Goal: Task Accomplishment & Management: Manage account settings

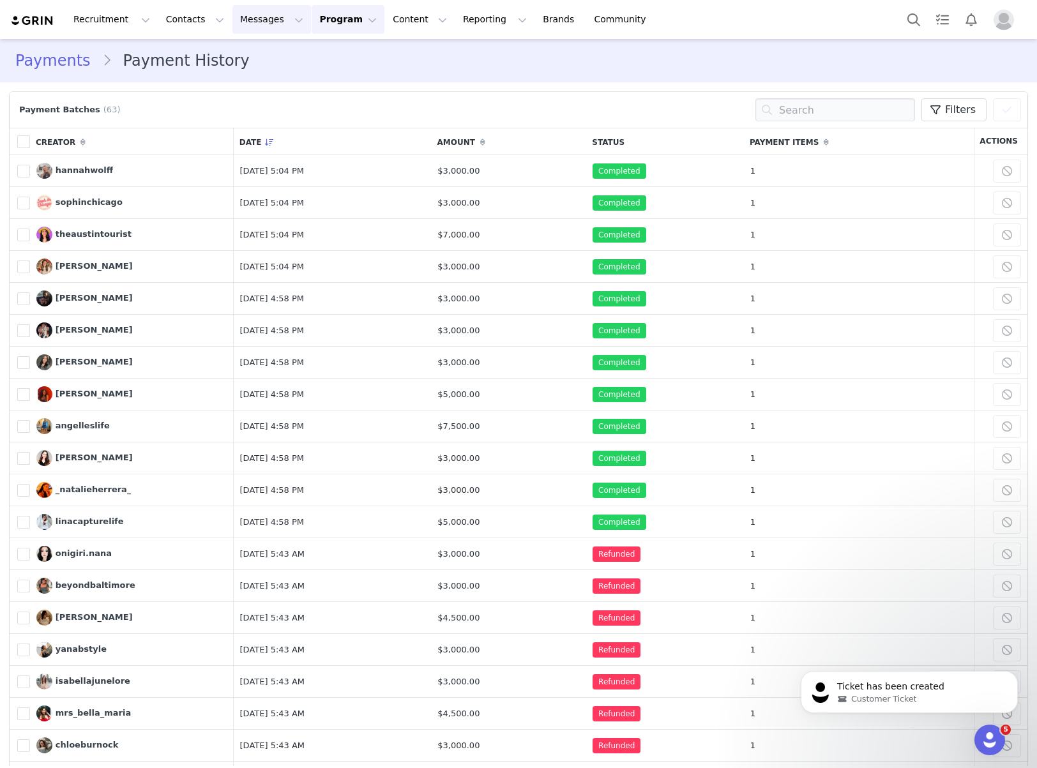
click at [286, 25] on button "Messages Messages" at bounding box center [272, 19] width 79 height 29
click at [322, 31] on button "Program Program" at bounding box center [348, 19] width 73 height 29
click at [327, 103] on p "Payments" at bounding box center [324, 103] width 44 height 13
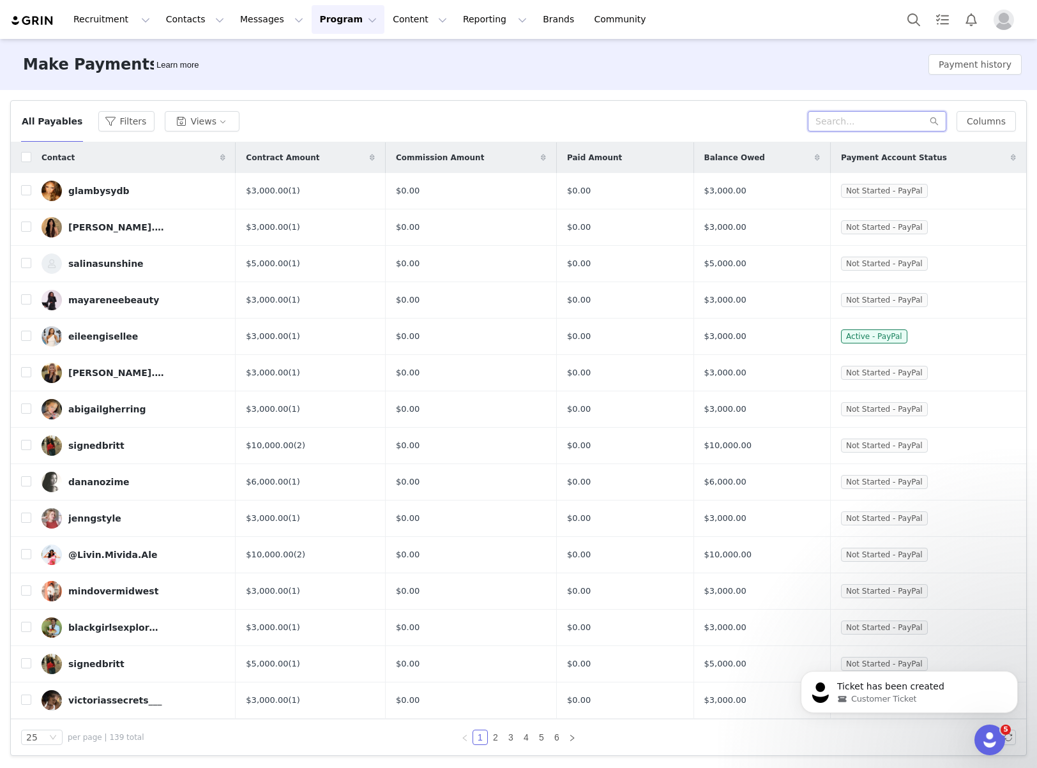
click at [835, 123] on input "text" at bounding box center [877, 121] width 139 height 20
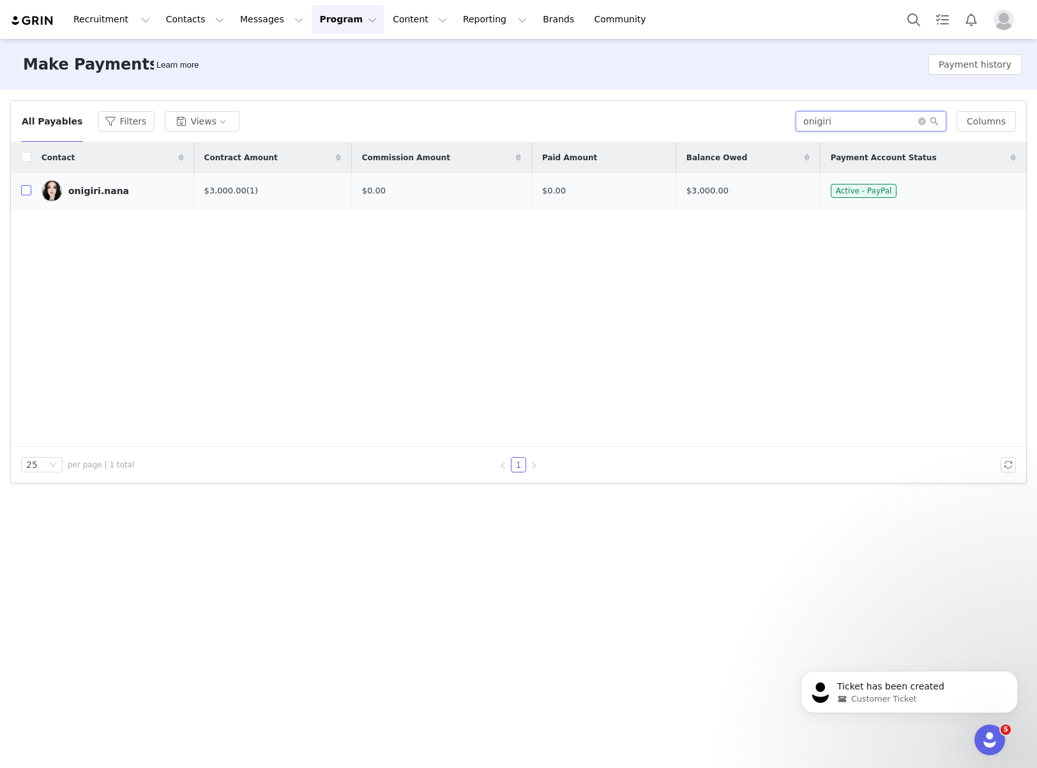
type input "onigiri"
click at [27, 189] on input "checkbox" at bounding box center [26, 190] width 10 height 10
checkbox input "true"
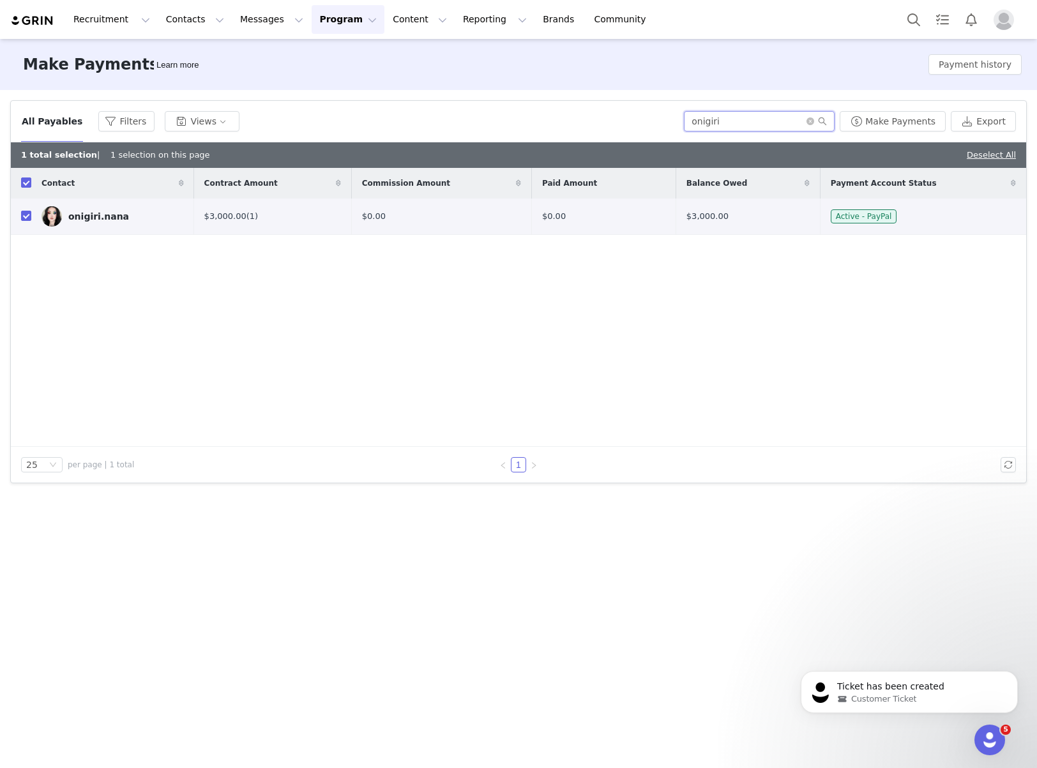
click at [740, 114] on input "onigiri" at bounding box center [759, 121] width 151 height 20
type input "beyond"
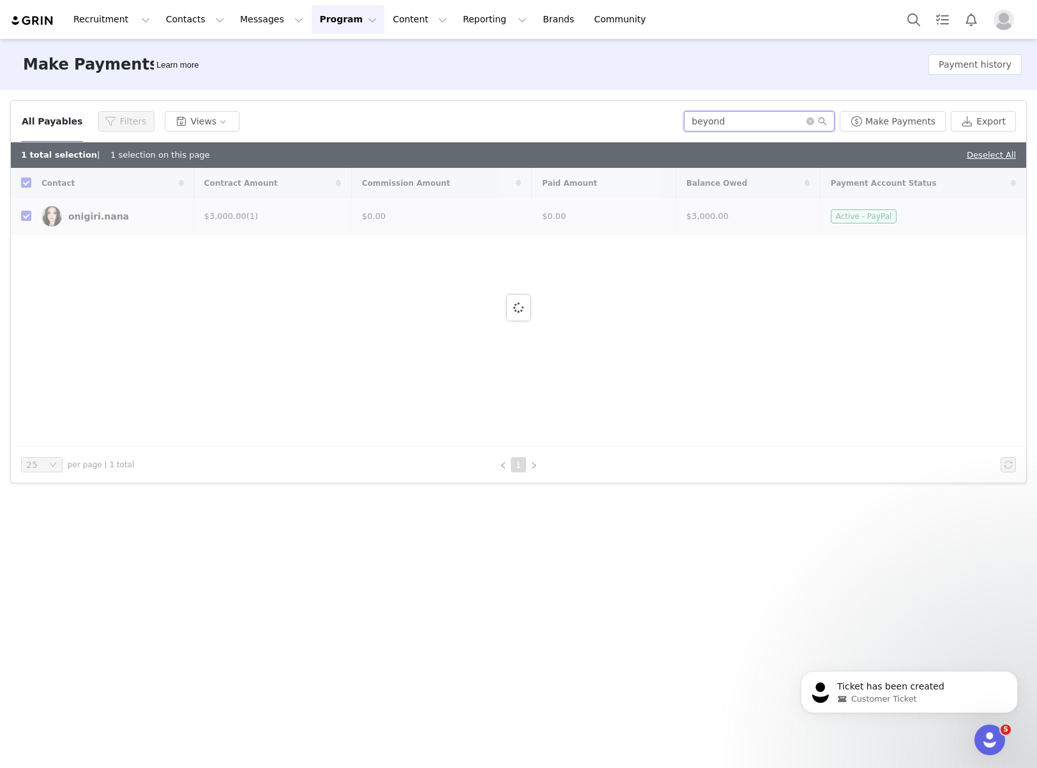
checkbox input "false"
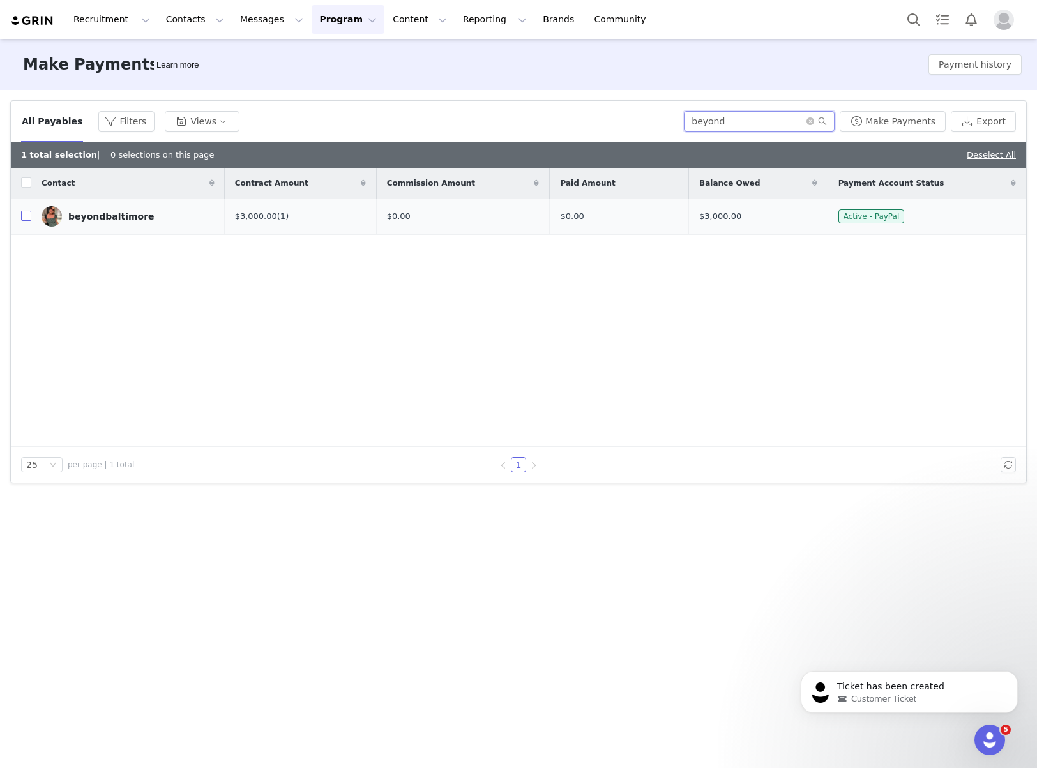
type input "beyond"
click at [26, 220] on input "checkbox" at bounding box center [26, 216] width 10 height 10
checkbox input "true"
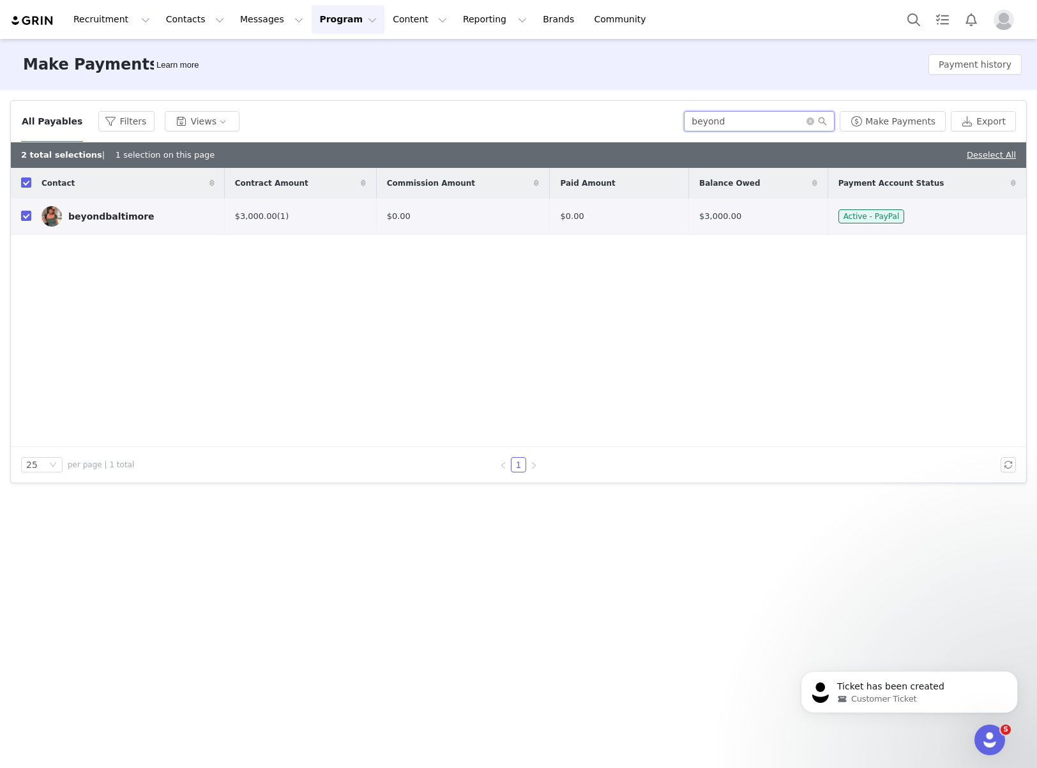
click at [737, 125] on input "beyond" at bounding box center [759, 121] width 151 height 20
type input "destinyh"
click at [737, 125] on input "destinyh" at bounding box center [759, 121] width 151 height 20
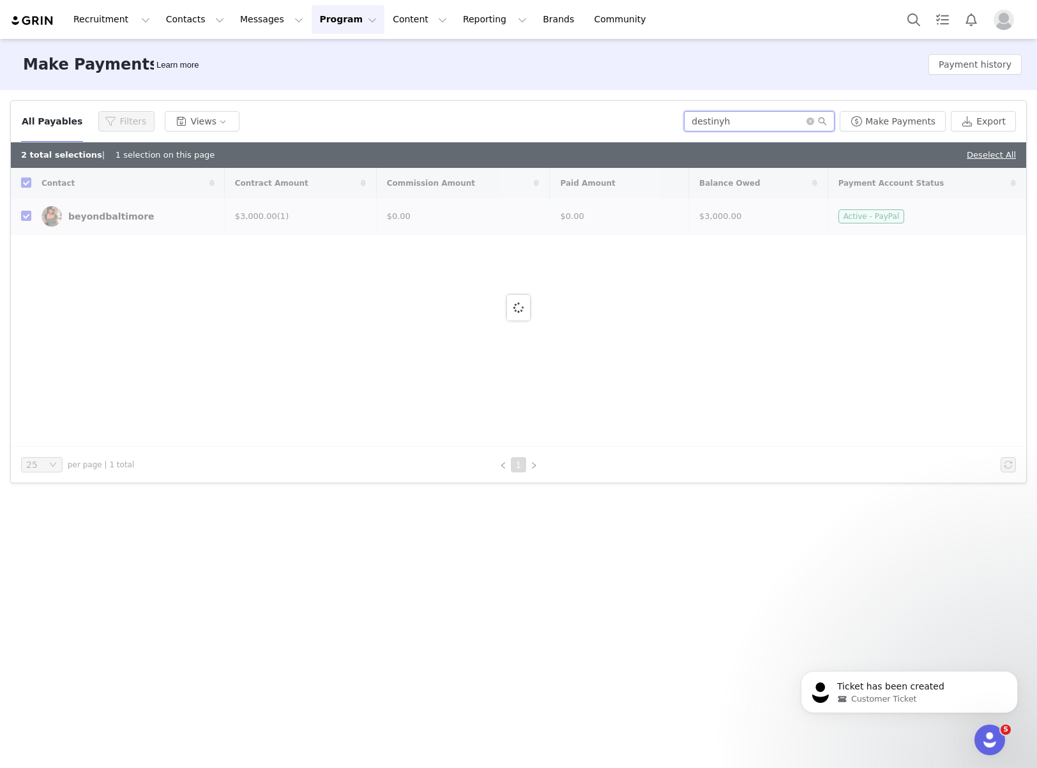
checkbox input "false"
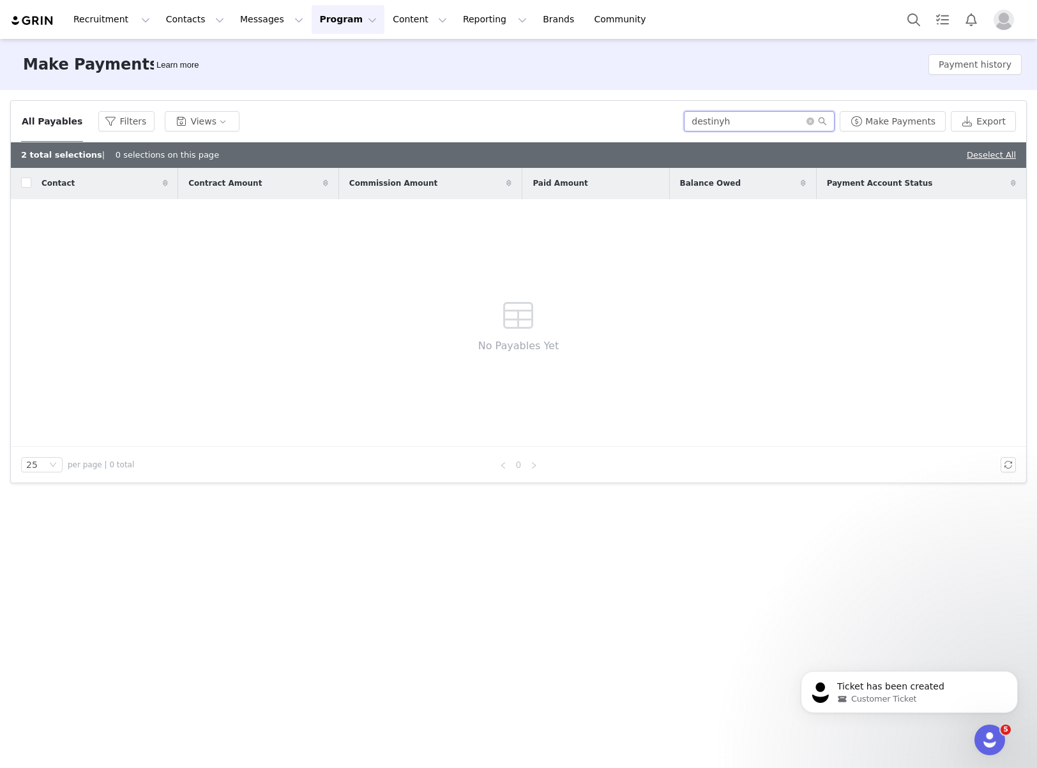
click at [752, 125] on input "destinyh" at bounding box center [759, 121] width 151 height 20
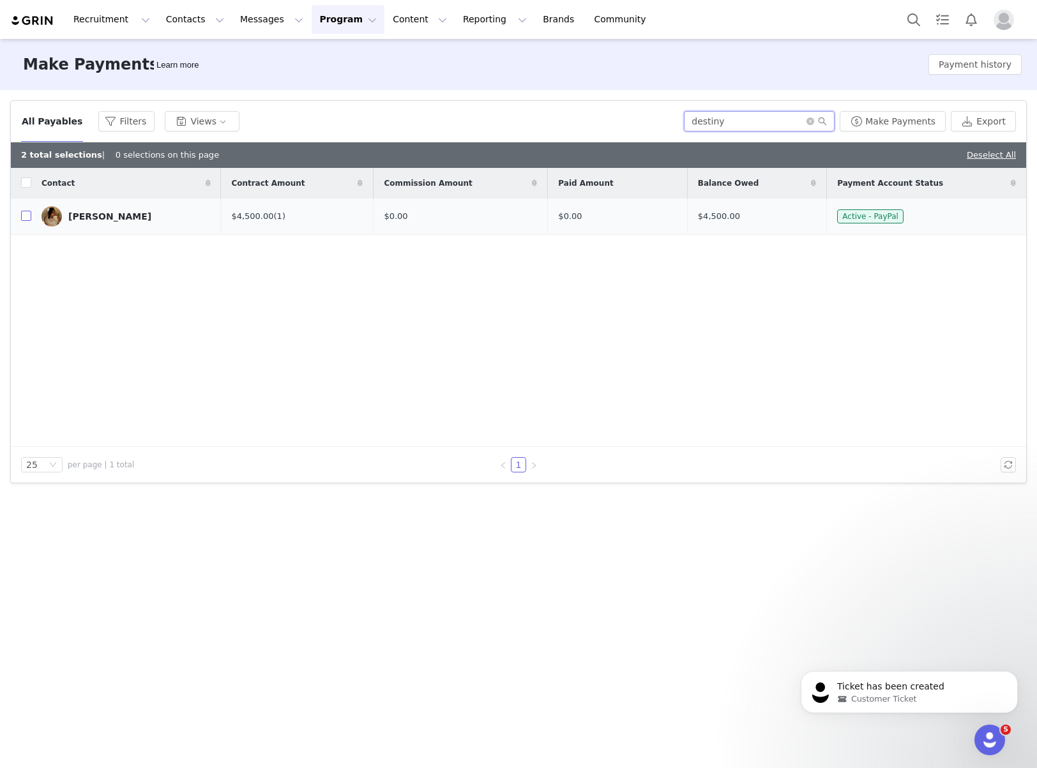
type input "destiny"
click at [29, 215] on input "checkbox" at bounding box center [26, 216] width 10 height 10
checkbox input "true"
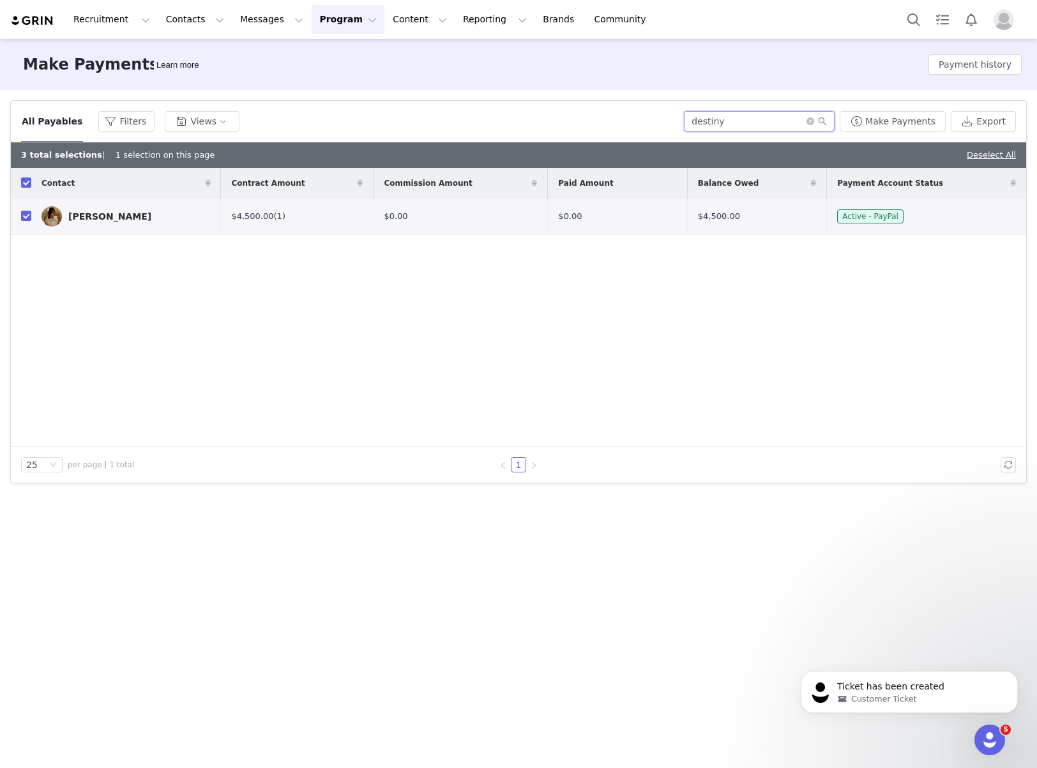
click at [740, 123] on input "destiny" at bounding box center [759, 121] width 151 height 20
type input "yanab"
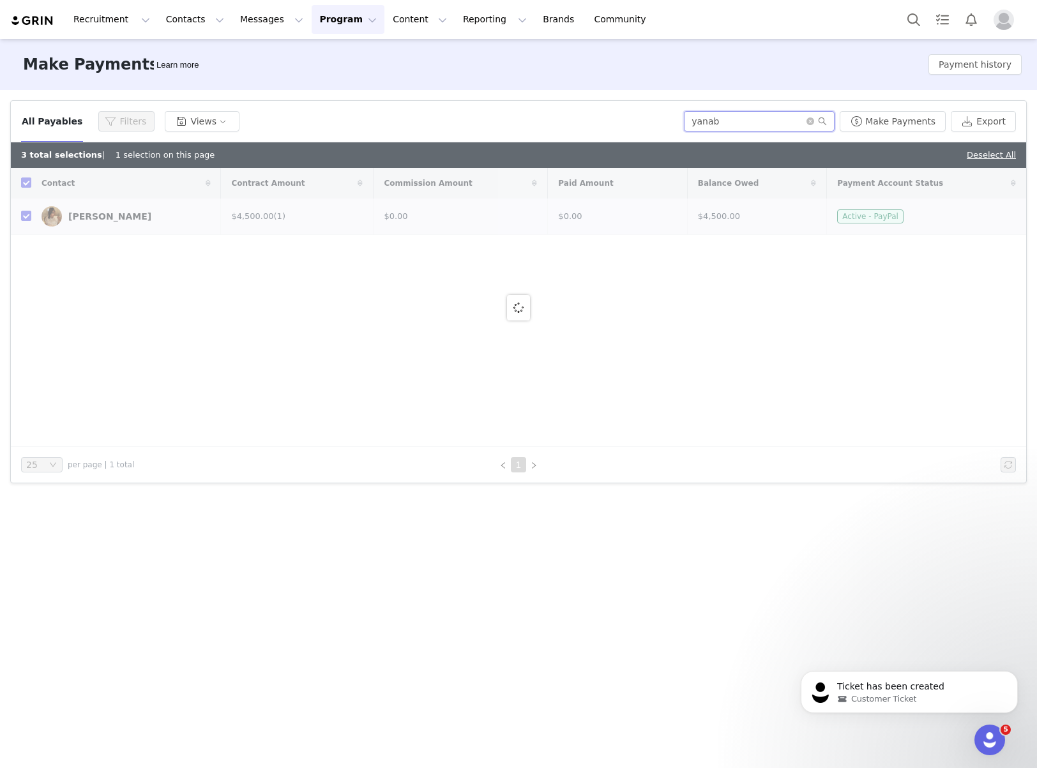
checkbox input "false"
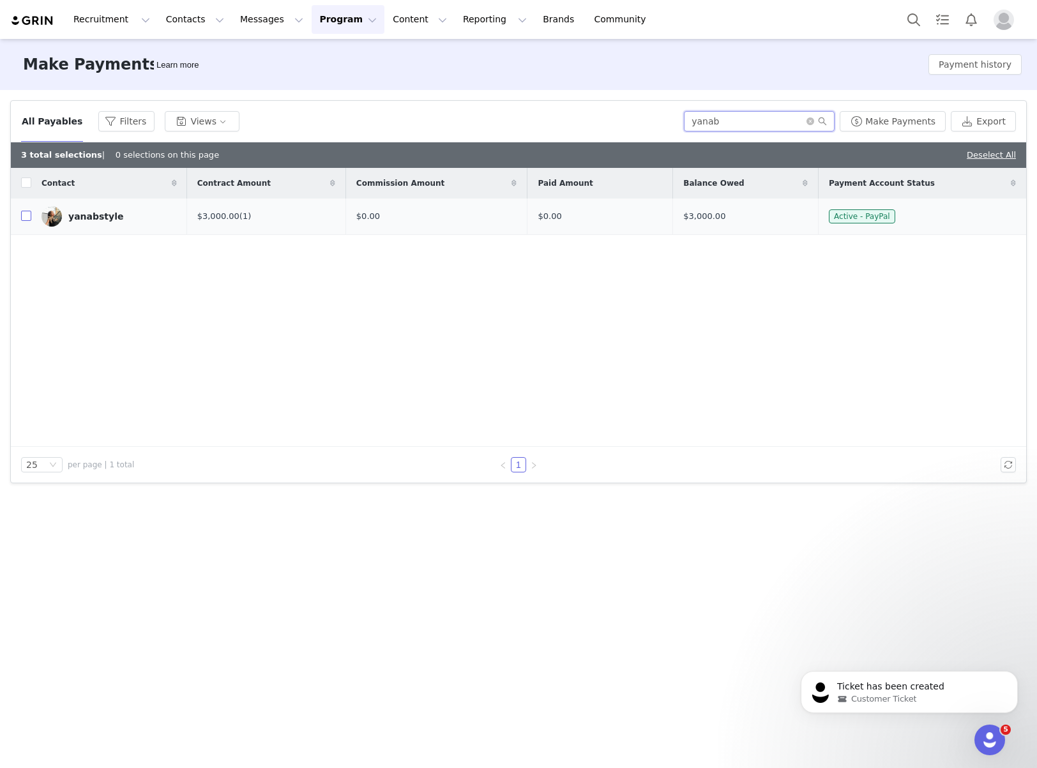
type input "yanab"
click at [22, 217] on input "checkbox" at bounding box center [26, 216] width 10 height 10
checkbox input "true"
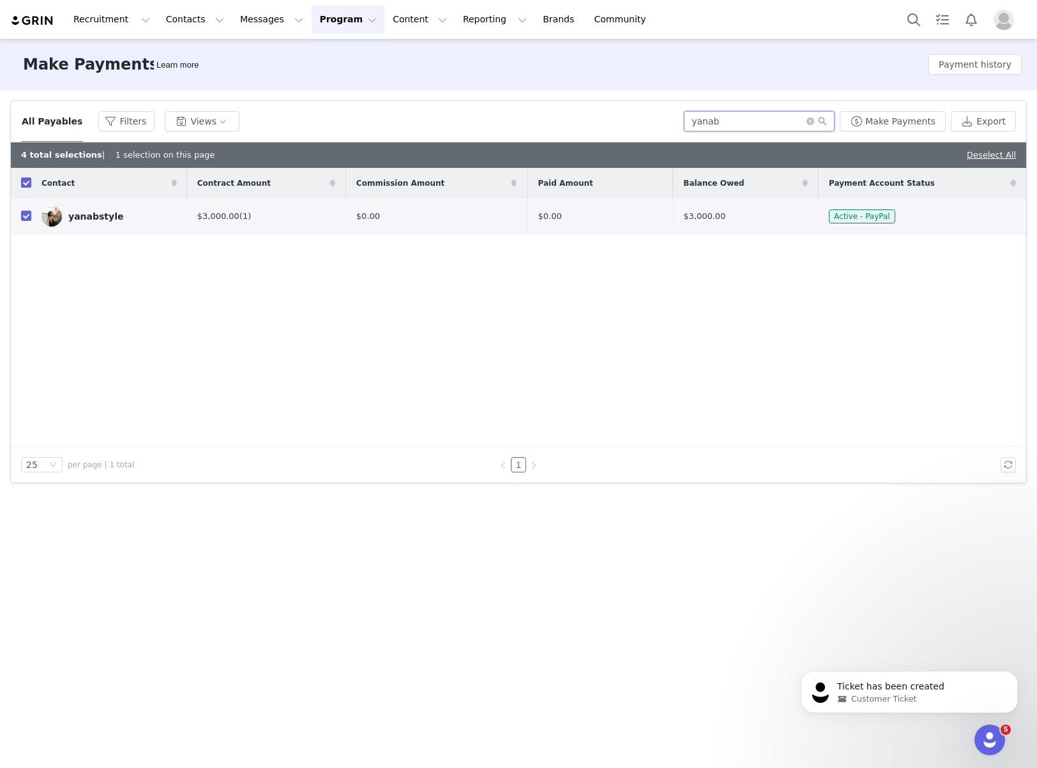
click at [749, 125] on input "yanab" at bounding box center [759, 121] width 151 height 20
type input "isabella"
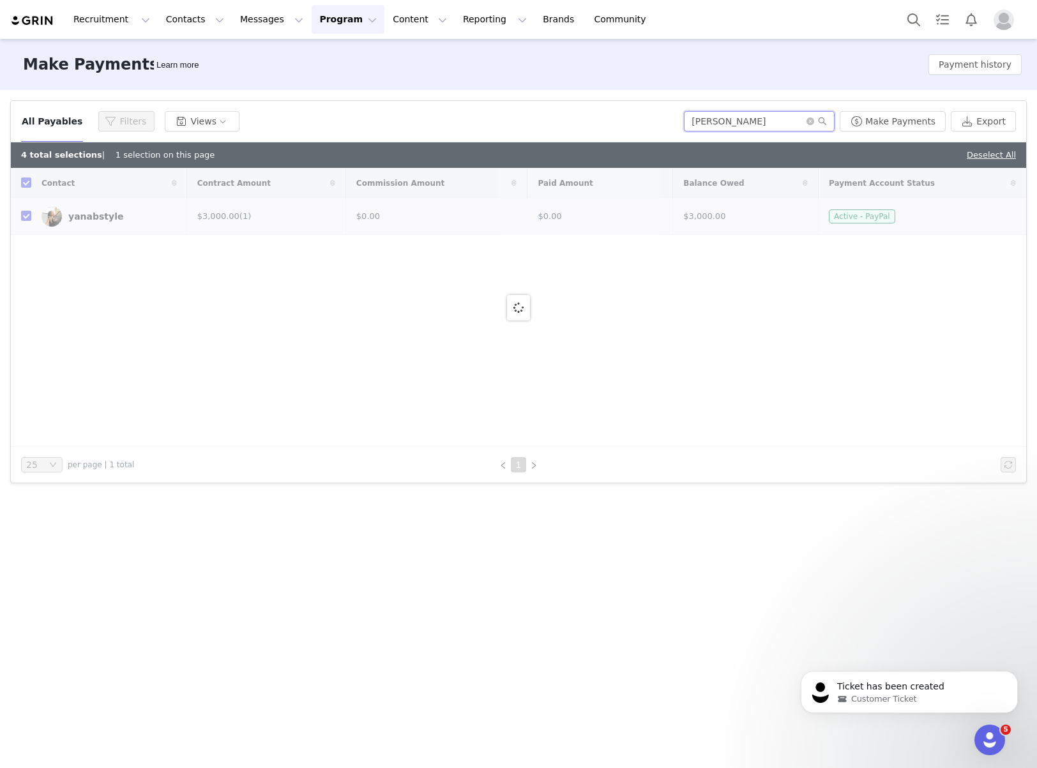
checkbox input "false"
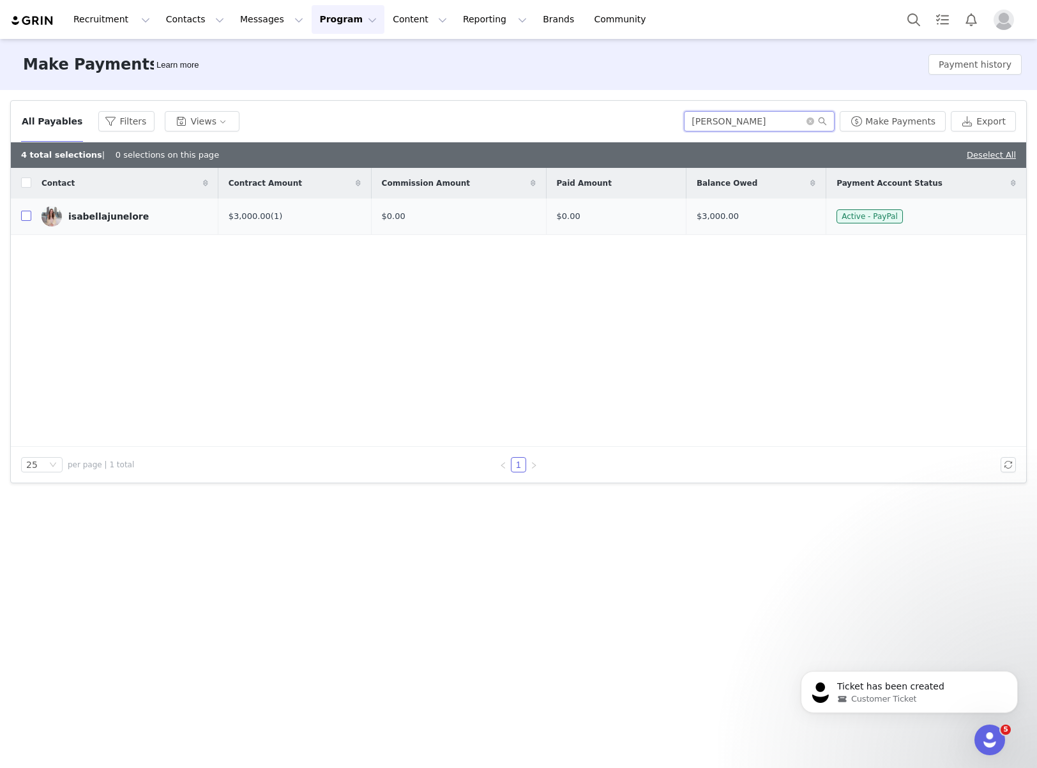
type input "isabella"
click at [30, 215] on input "checkbox" at bounding box center [26, 216] width 10 height 10
checkbox input "true"
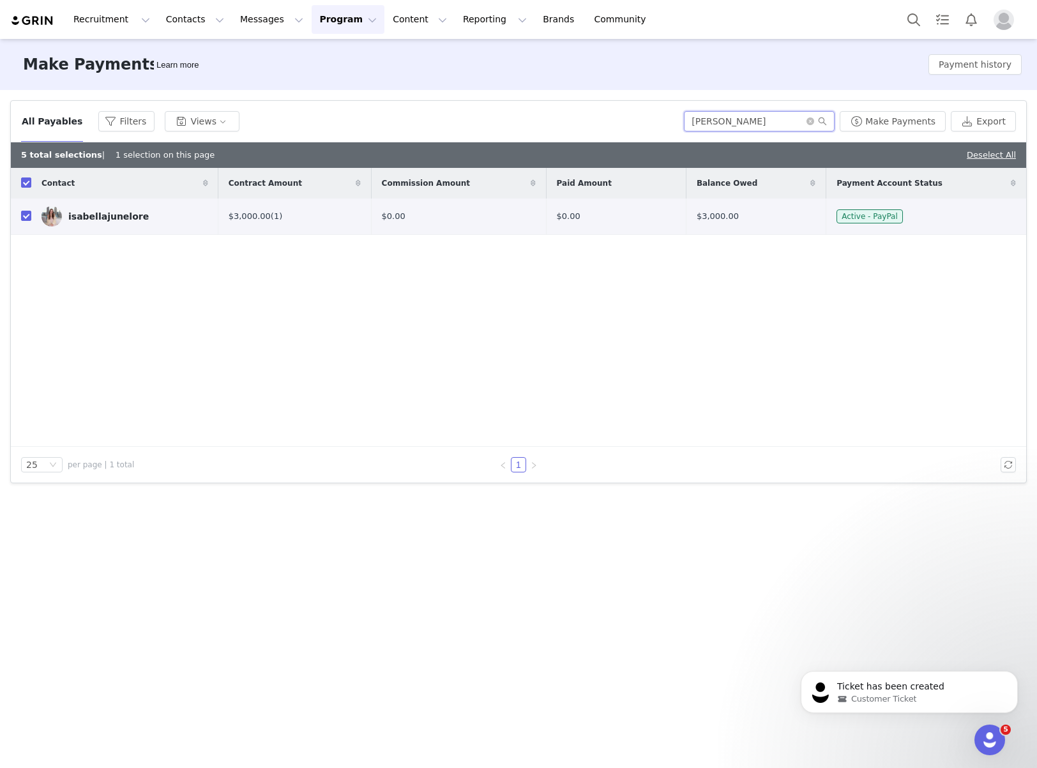
click at [749, 115] on input "isabella" at bounding box center [759, 121] width 151 height 20
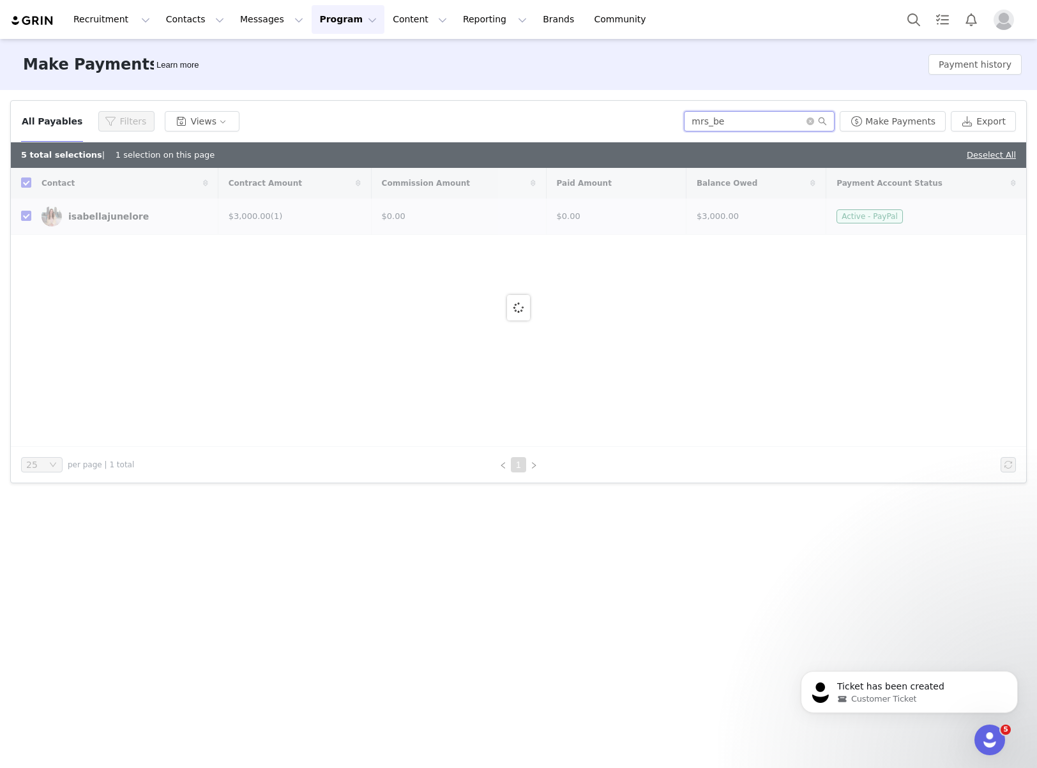
type input "mrs_bel"
checkbox input "false"
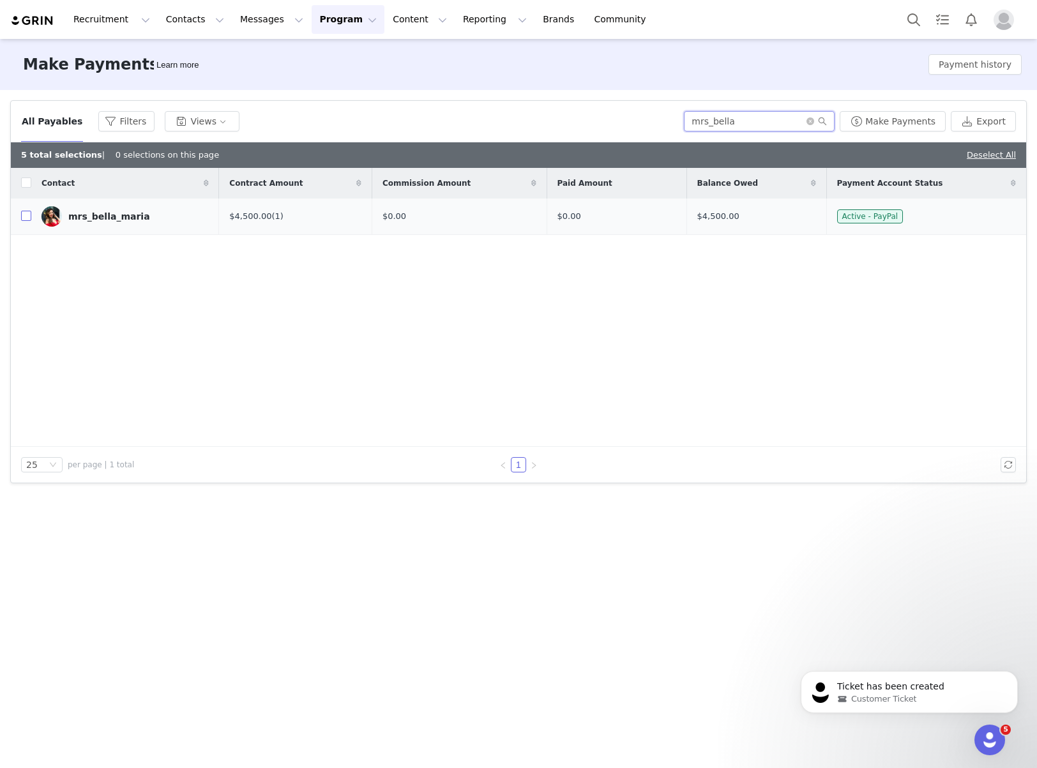
type input "mrs_bella"
click at [21, 217] on input "checkbox" at bounding box center [26, 216] width 10 height 10
checkbox input "true"
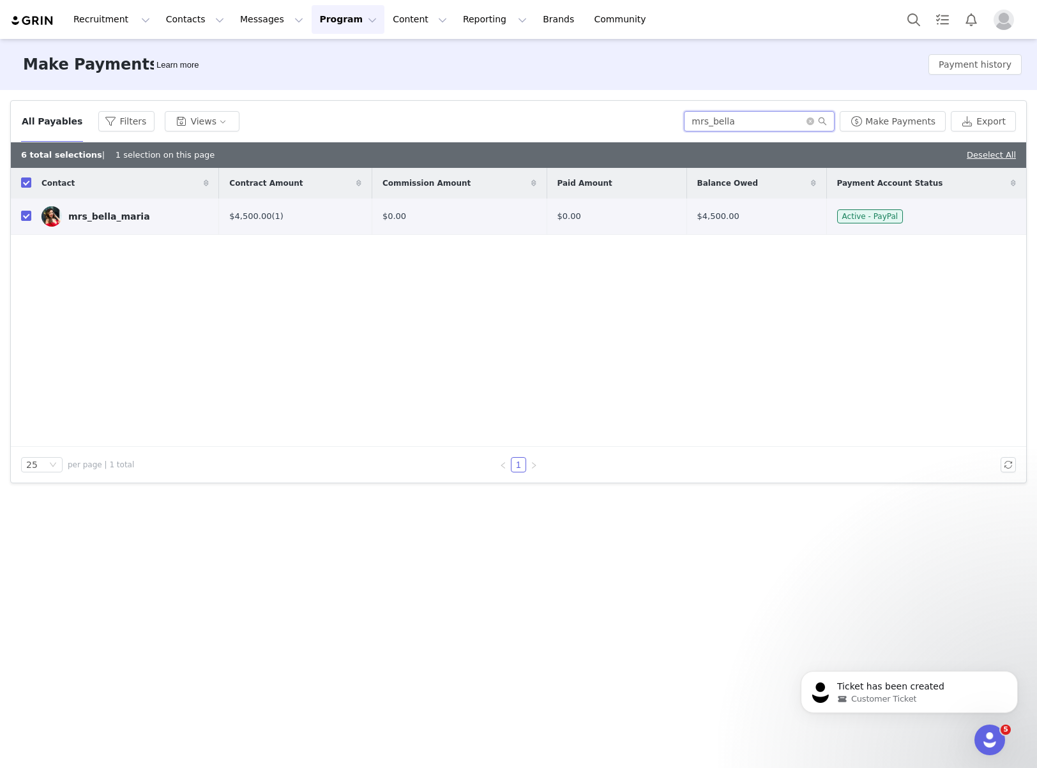
click at [749, 120] on input "mrs_bella" at bounding box center [759, 121] width 151 height 20
type input "chloeburn"
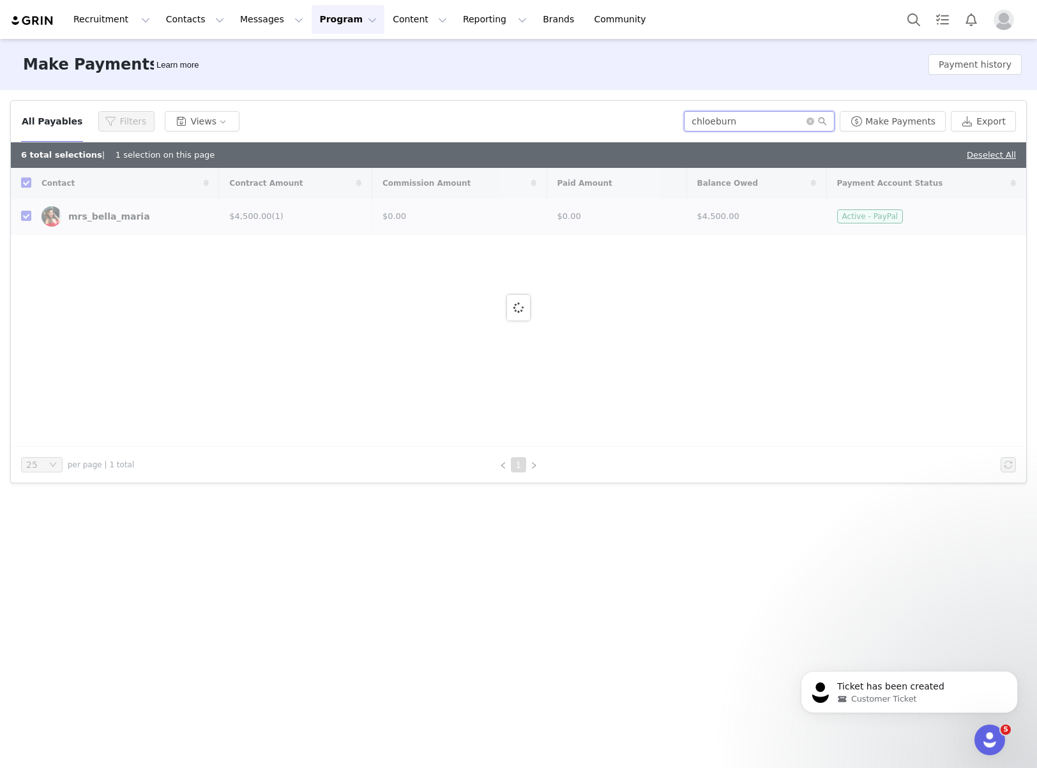
checkbox input "false"
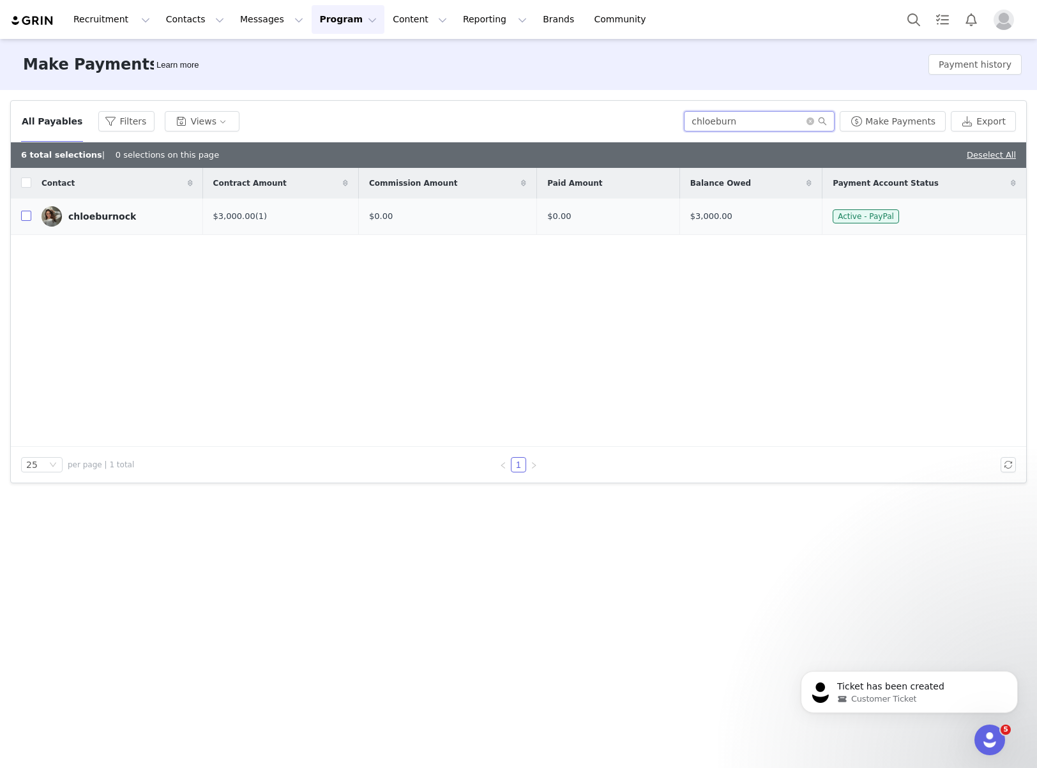
type input "chloeburn"
click at [26, 217] on input "checkbox" at bounding box center [26, 216] width 10 height 10
checkbox input "true"
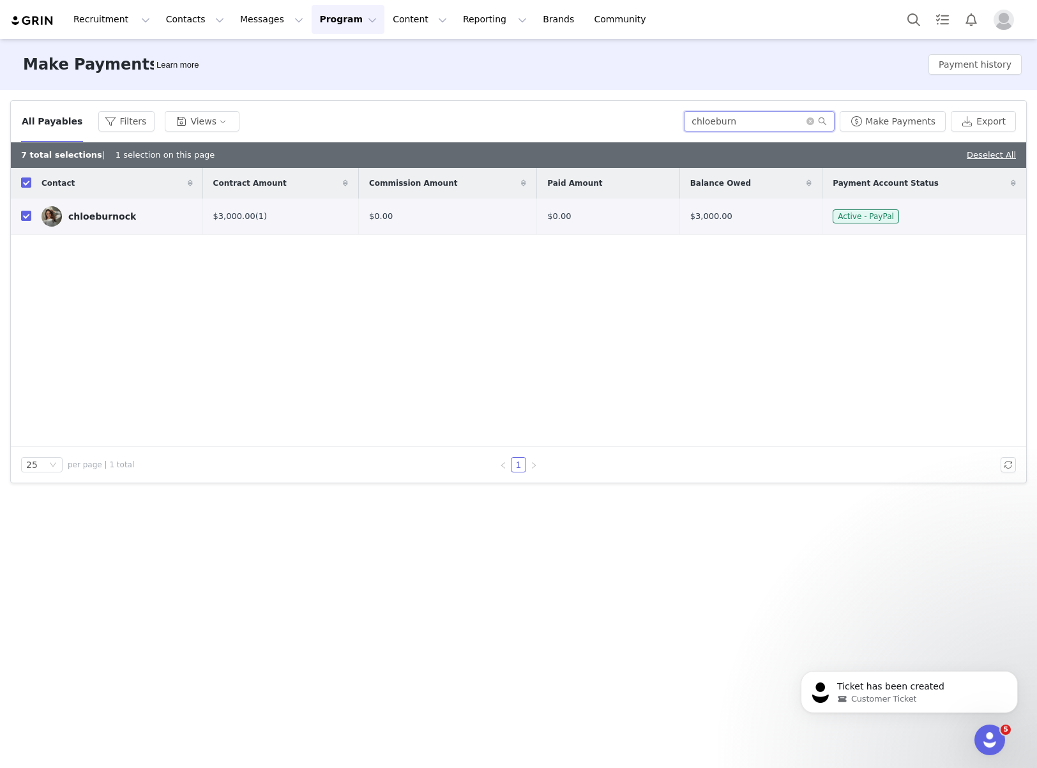
click at [741, 116] on input "chloeburn" at bounding box center [759, 121] width 151 height 20
type input "bad_b_t"
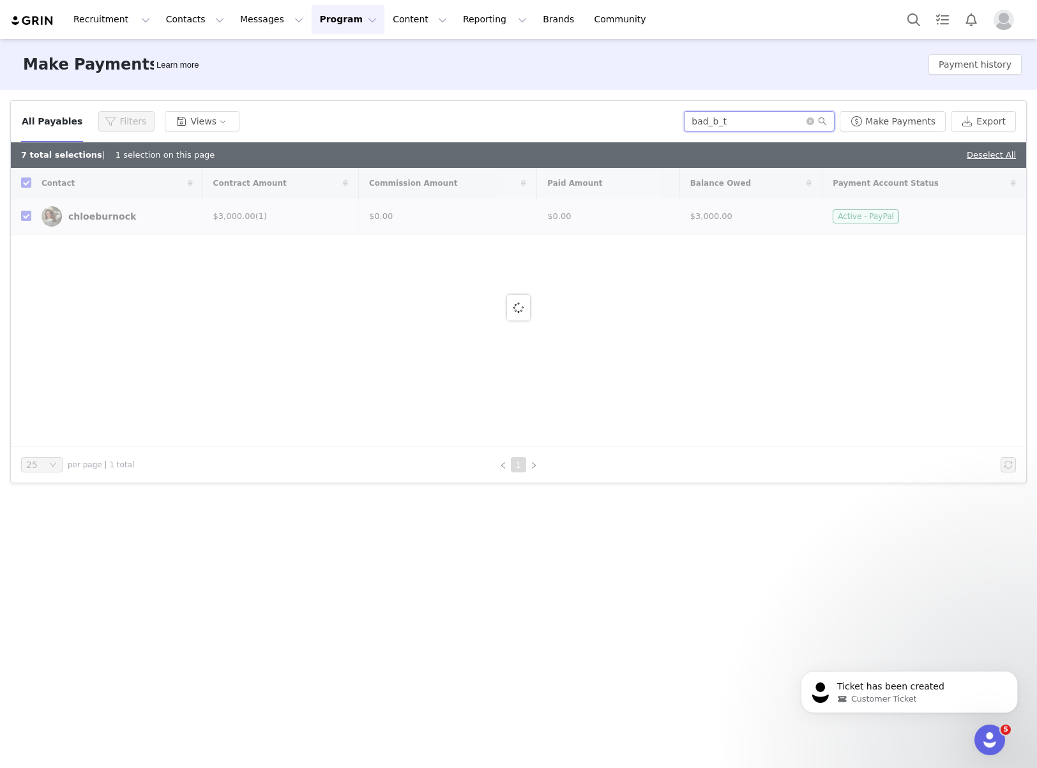
checkbox input "false"
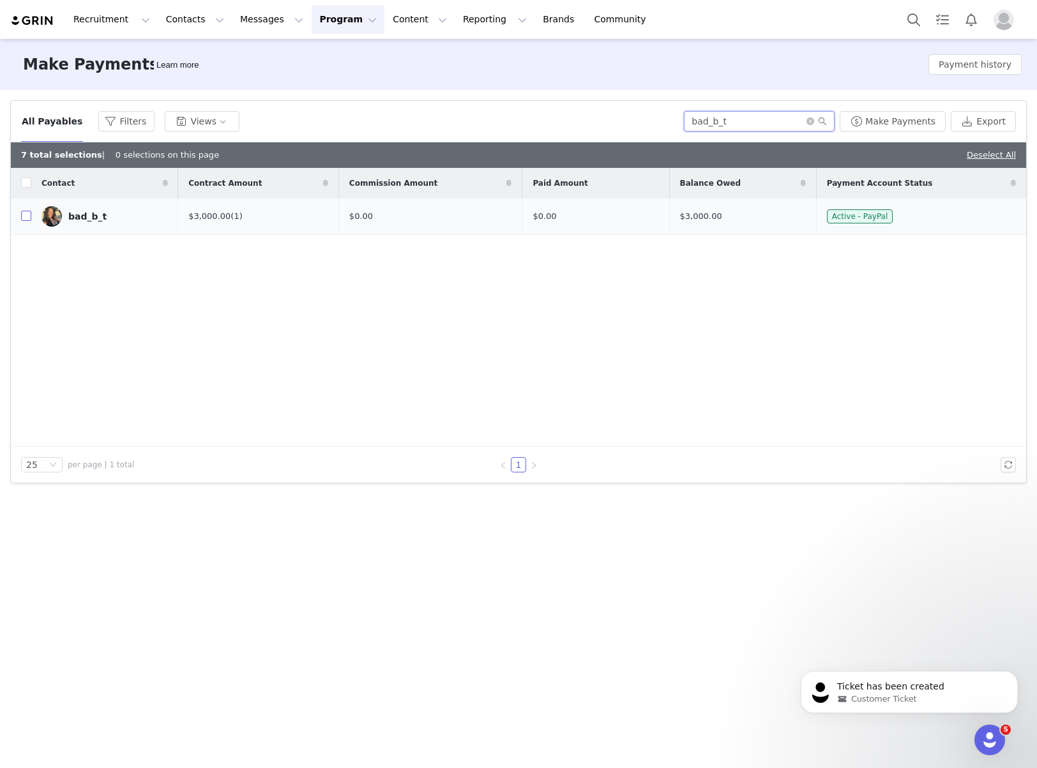
type input "bad_b_t"
click at [21, 220] on input "checkbox" at bounding box center [26, 216] width 10 height 10
checkbox input "true"
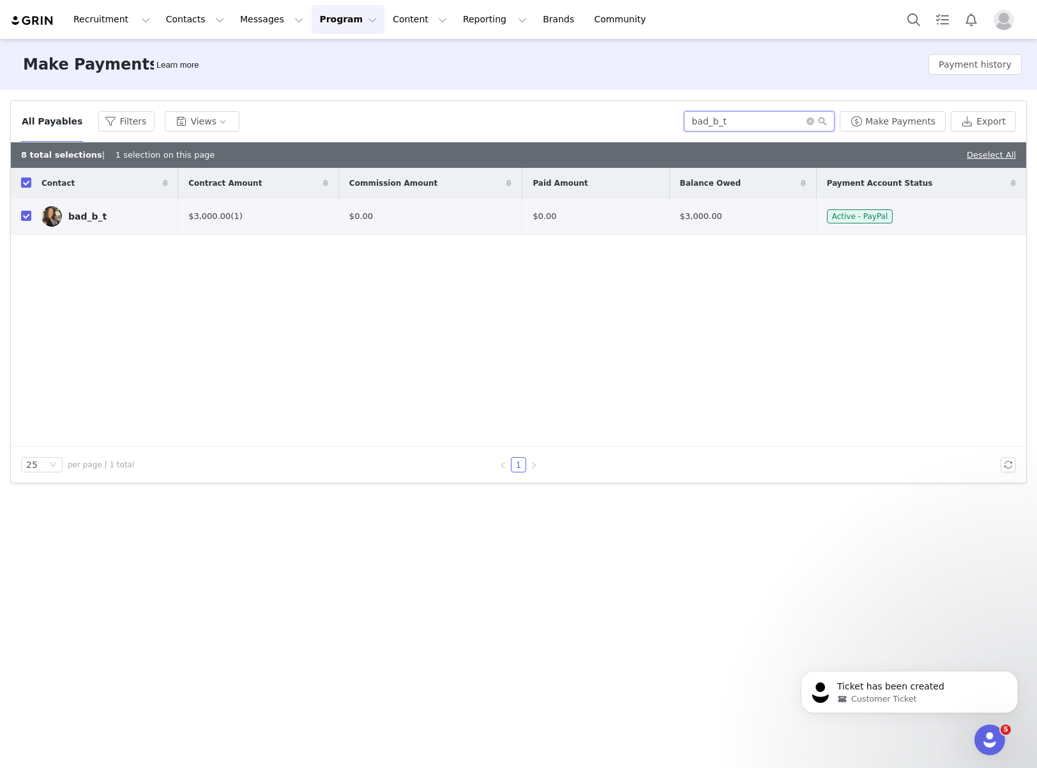
click at [754, 125] on input "bad_b_t" at bounding box center [759, 121] width 151 height 20
type input "santana"
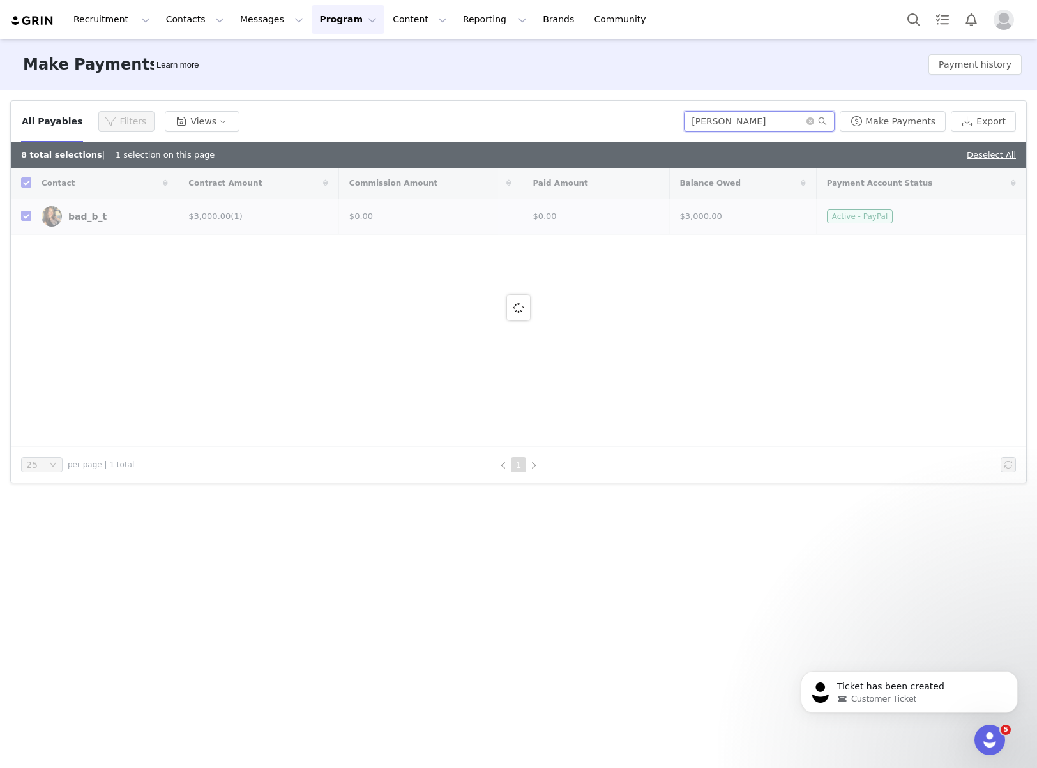
checkbox input "false"
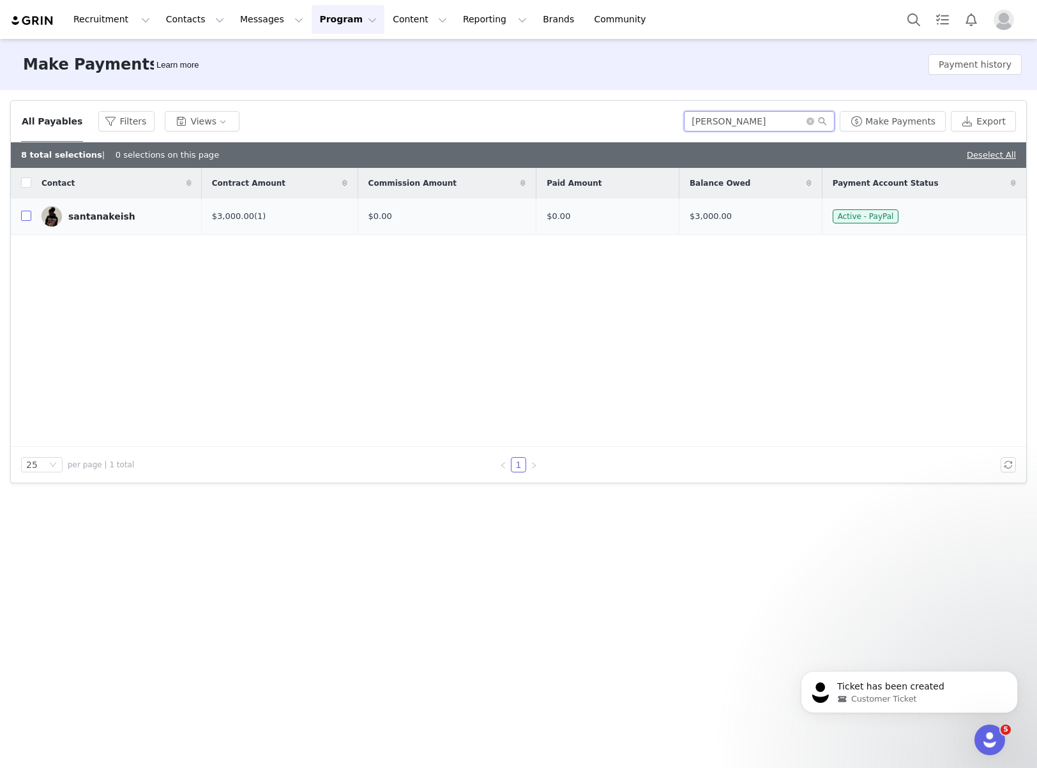
type input "santana"
click at [27, 214] on input "checkbox" at bounding box center [26, 216] width 10 height 10
checkbox input "true"
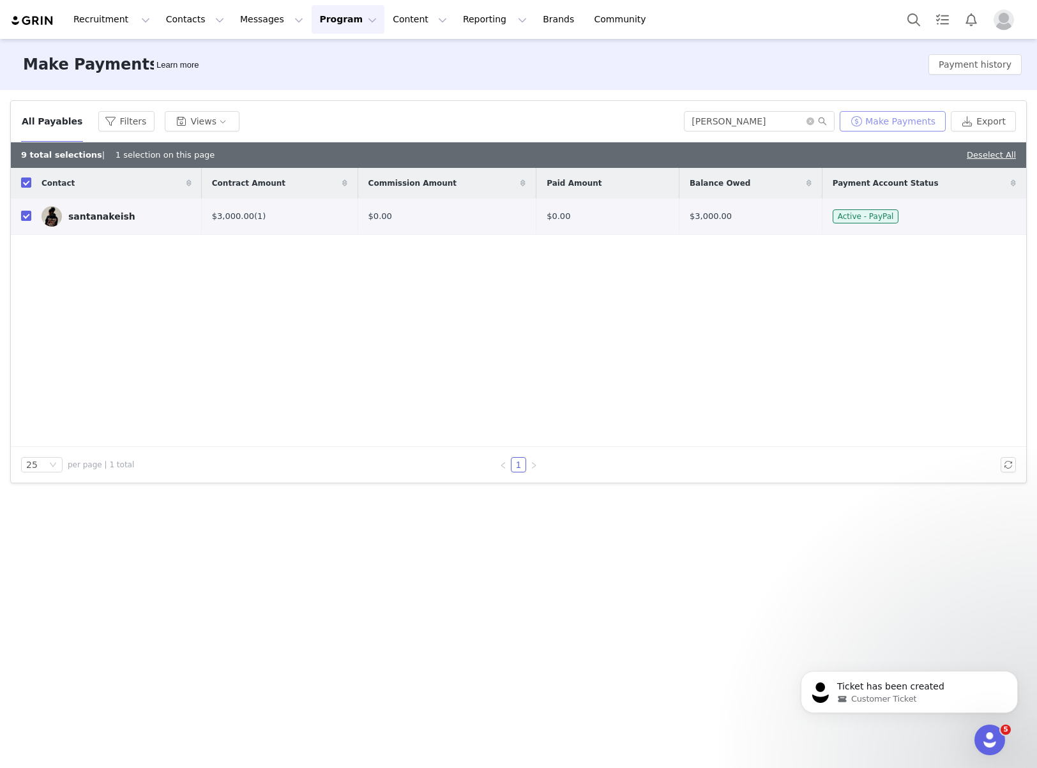
click at [835, 124] on button "Make Payments" at bounding box center [893, 121] width 106 height 20
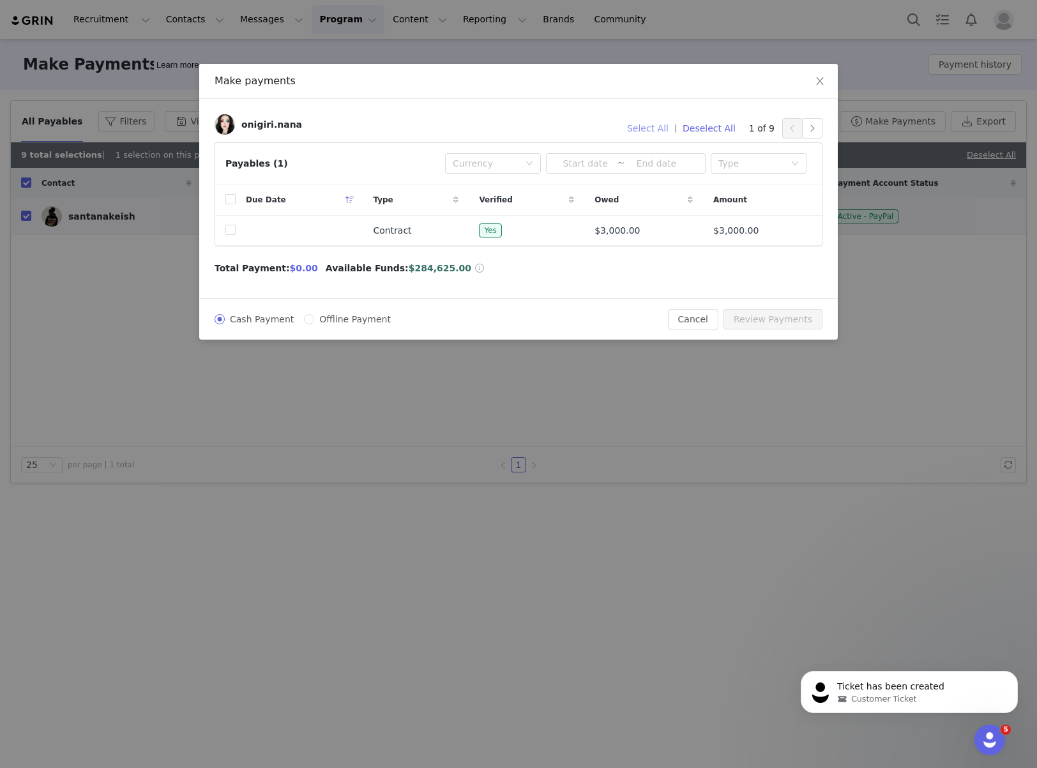
click at [655, 130] on button "Select All" at bounding box center [647, 128] width 53 height 20
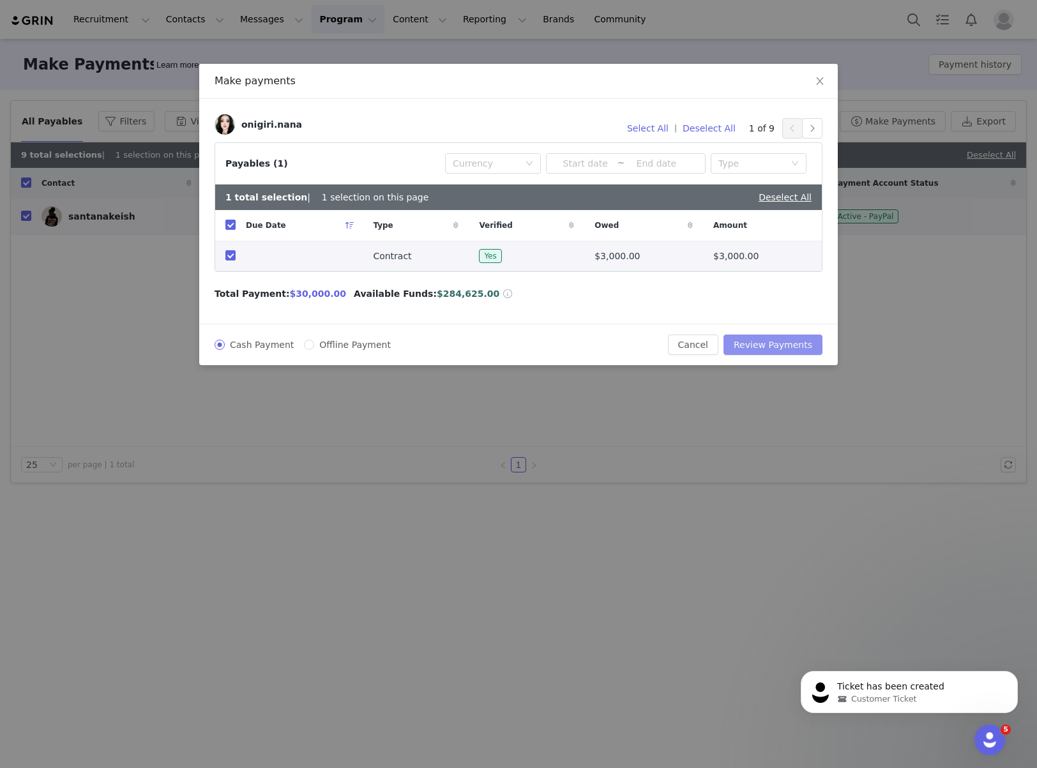
click at [765, 344] on button "Review Payments" at bounding box center [773, 345] width 99 height 20
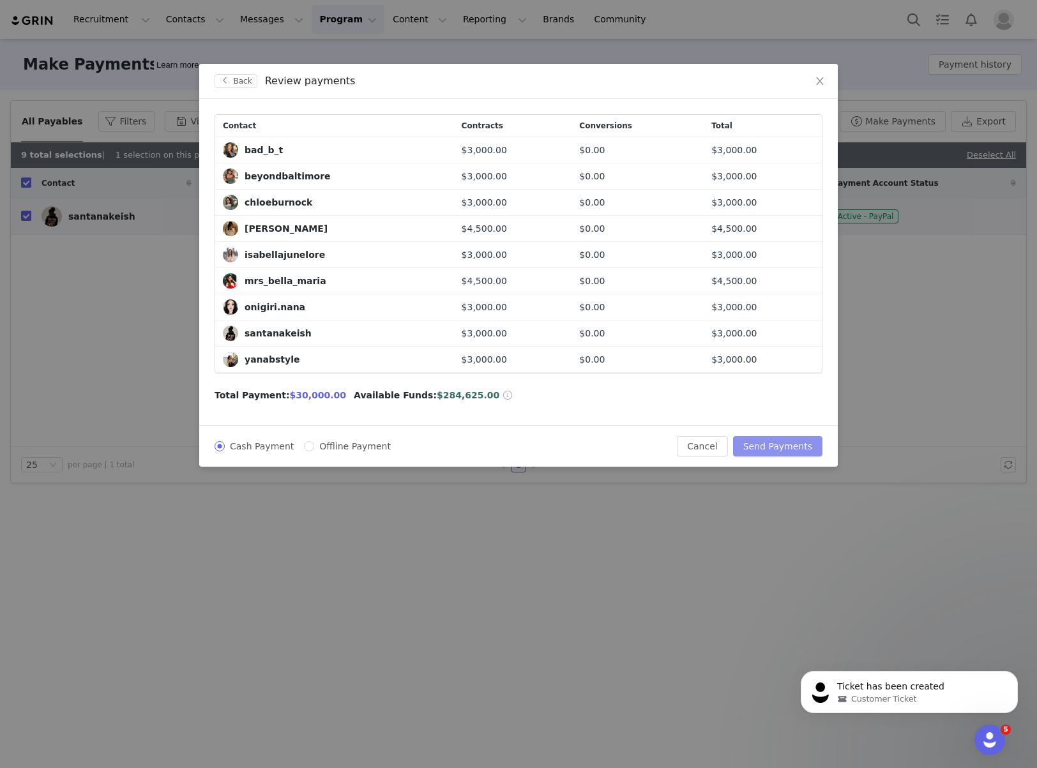
click at [780, 441] on button "Send Payments" at bounding box center [777, 446] width 89 height 20
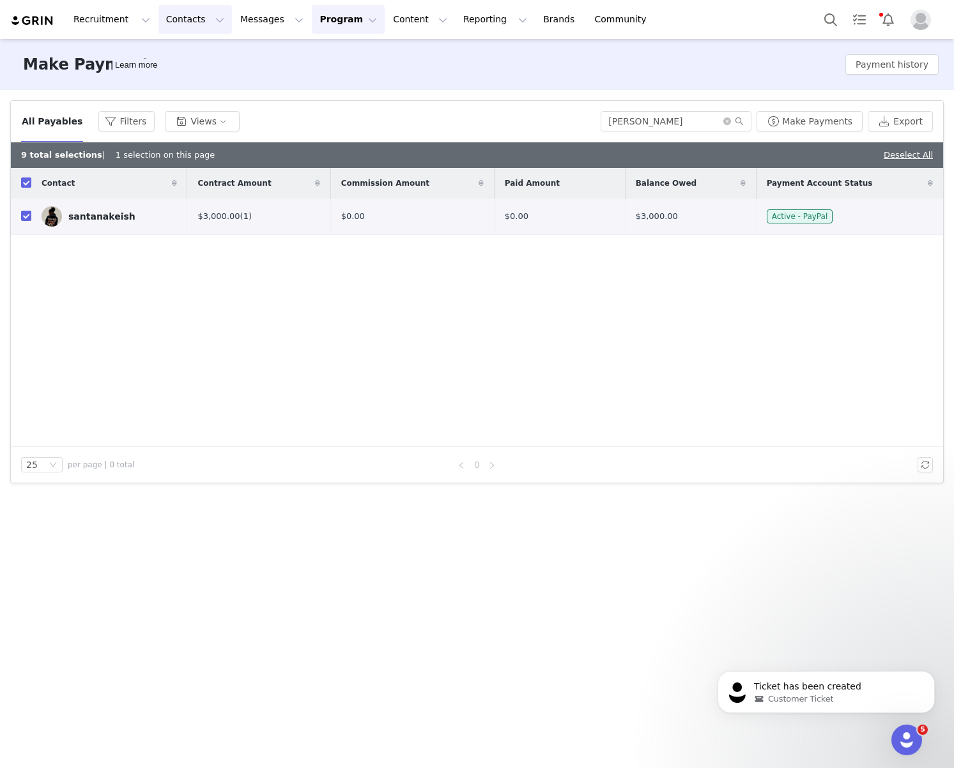
click at [195, 20] on button "Contacts Contacts" at bounding box center [194, 19] width 73 height 29
click at [195, 42] on div "Creators Prospects Applicants" at bounding box center [200, 80] width 102 height 82
click at [332, 17] on button "Program Program" at bounding box center [348, 19] width 73 height 29
click at [169, 17] on button "Contacts Contacts" at bounding box center [194, 19] width 73 height 29
click at [181, 50] on p "Creators" at bounding box center [179, 56] width 38 height 13
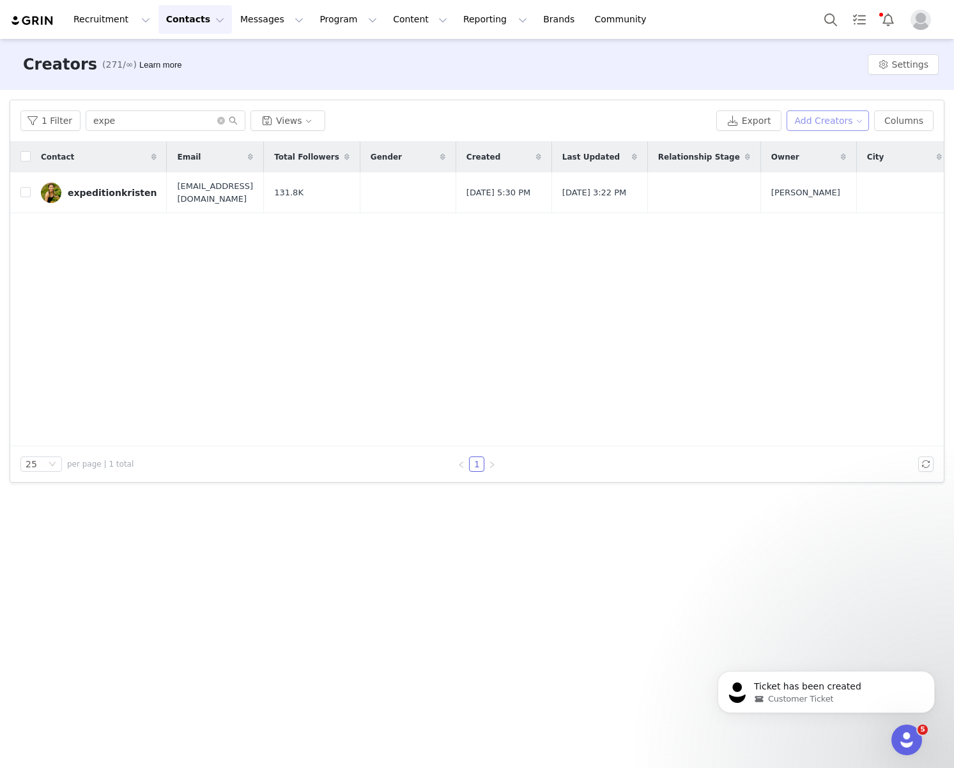
click at [835, 120] on button "Add Creators" at bounding box center [827, 121] width 83 height 20
click at [834, 148] on span "Add a Creator" at bounding box center [830, 146] width 62 height 14
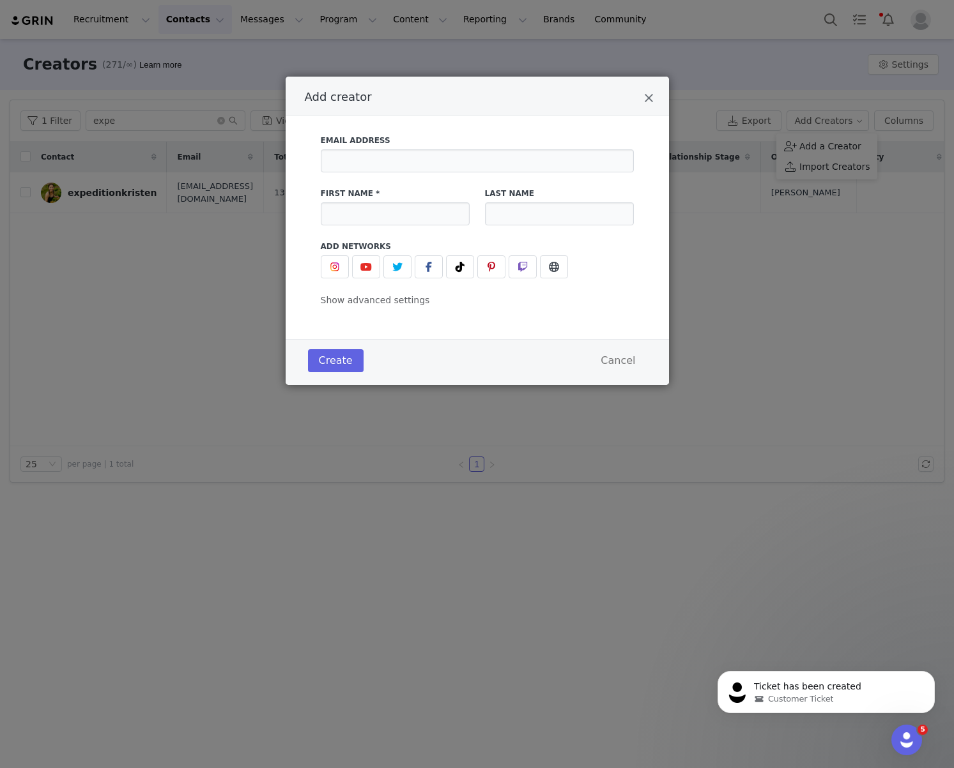
click at [333, 280] on div "Email Address First Name * Last Name Add Networks instagram URL youtube URL twi…" at bounding box center [477, 217] width 313 height 180
click at [333, 275] on button "Add creator" at bounding box center [335, 266] width 28 height 23
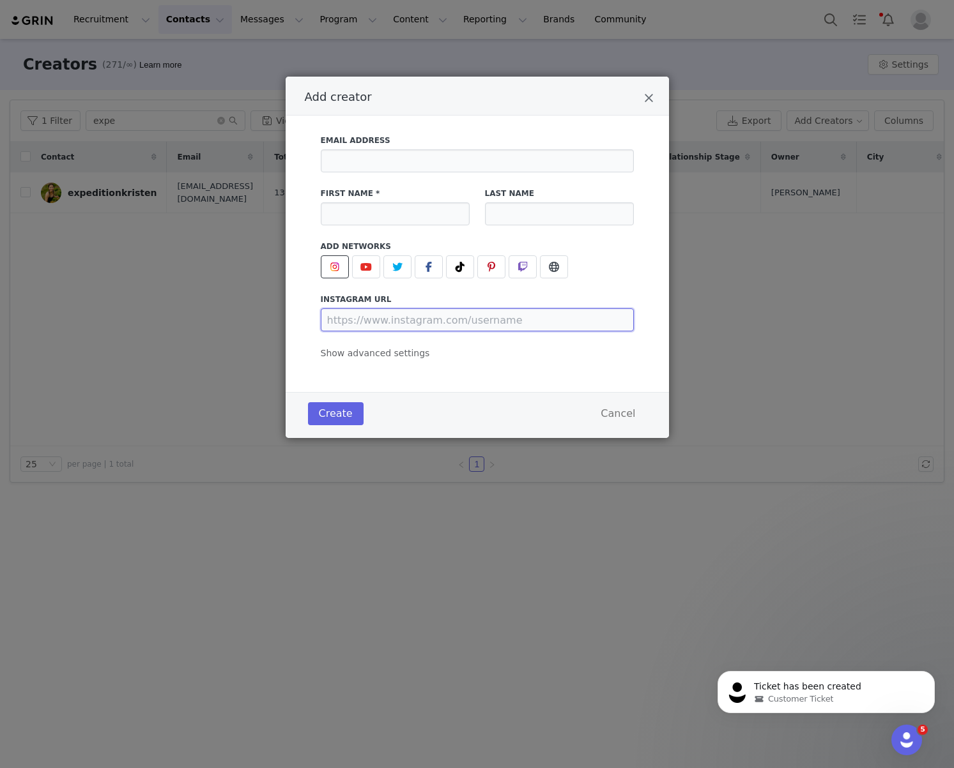
click at [354, 312] on input "Add creator" at bounding box center [477, 320] width 313 height 23
paste input "https://www.instagram.com/alexvmalek/"
type input "https://www.instagram.com/alexvmalek/"
click at [361, 215] on input "Add creator" at bounding box center [395, 213] width 149 height 23
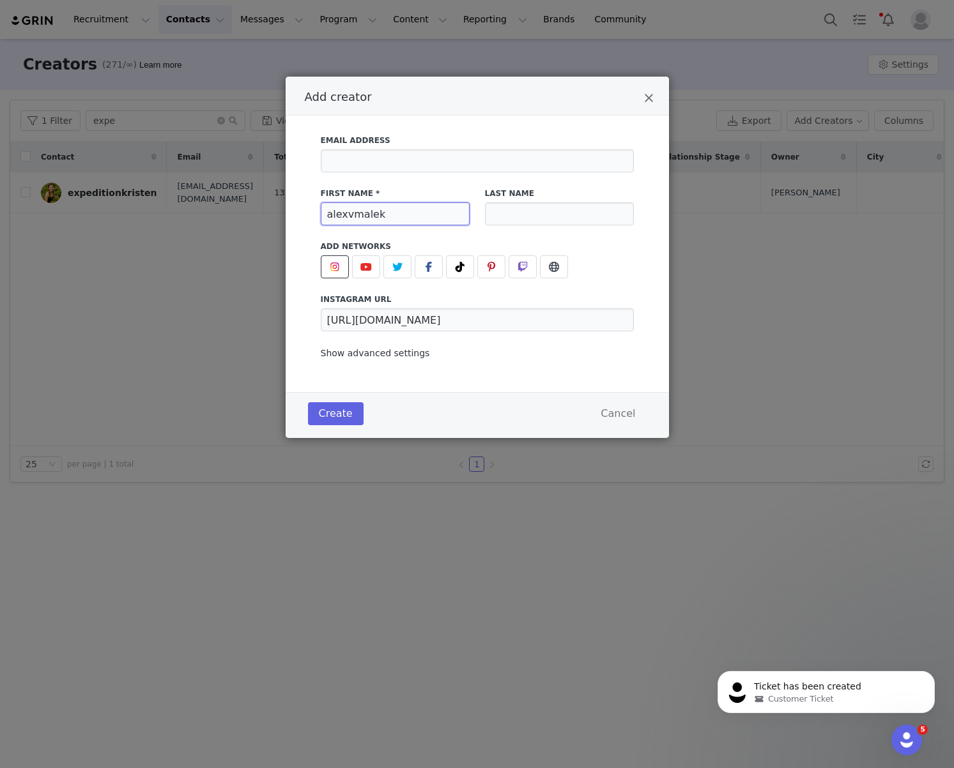
type input "alexvmalek"
click at [345, 356] on span "Show advanced settings" at bounding box center [375, 353] width 109 height 10
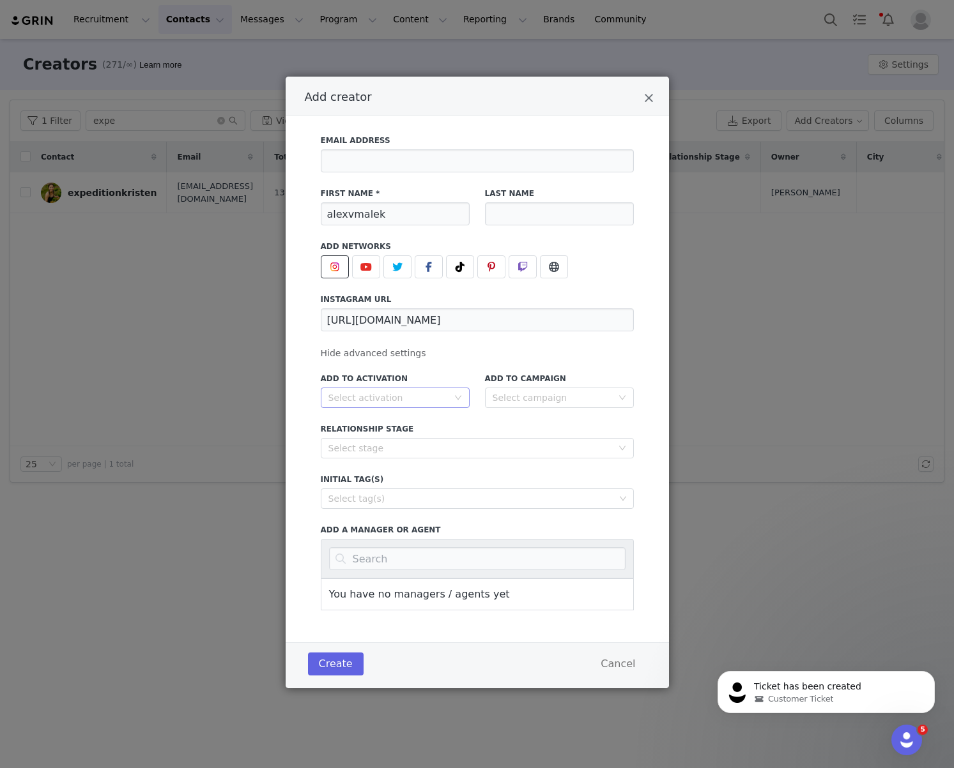
click at [351, 394] on div "Select activation" at bounding box center [387, 398] width 119 height 13
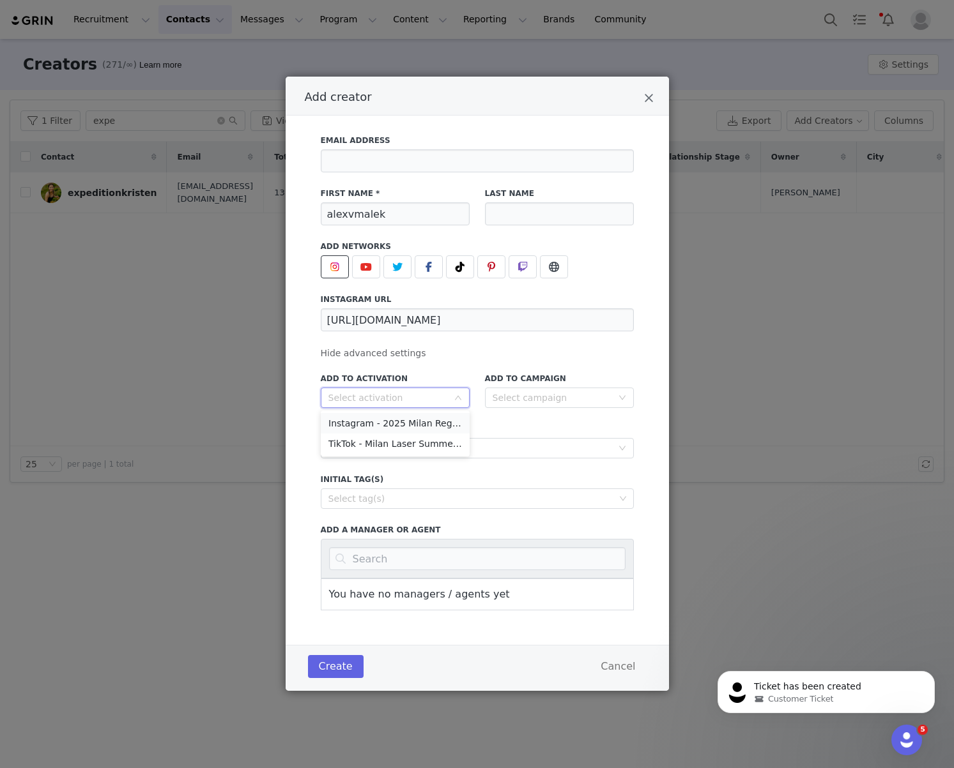
click at [360, 429] on li "Instagram - 2025 Milan Regional Campaign" at bounding box center [395, 423] width 149 height 20
click at [354, 667] on button "Create" at bounding box center [336, 666] width 56 height 23
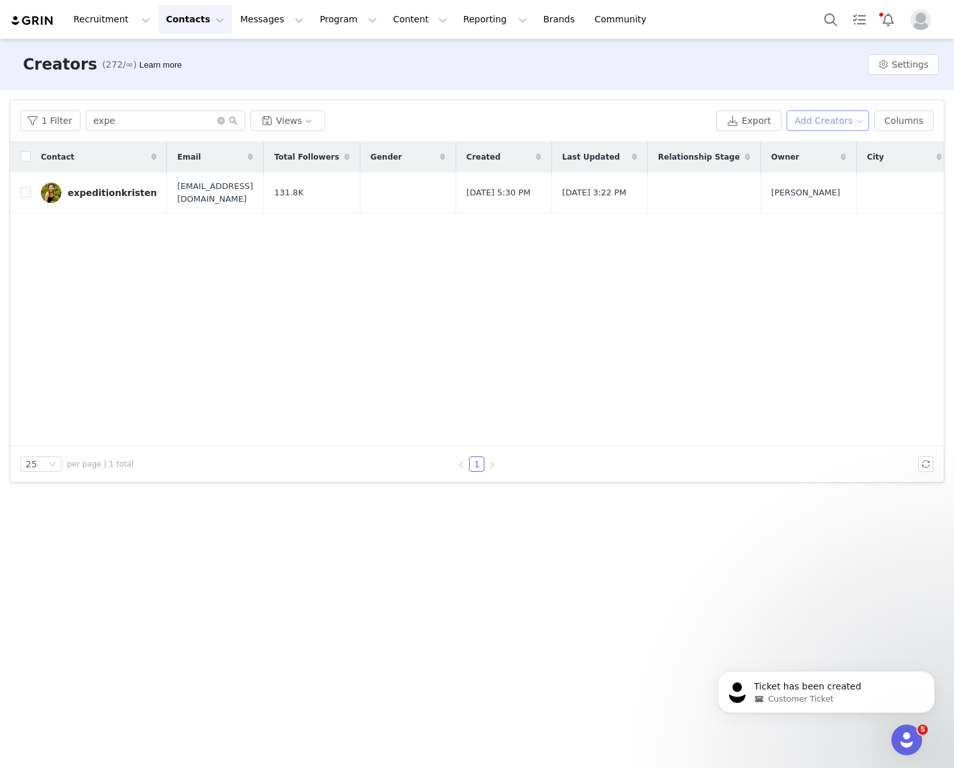
click at [835, 118] on button "Add Creators" at bounding box center [827, 121] width 83 height 20
click at [835, 144] on span "Add a Creator" at bounding box center [830, 146] width 62 height 14
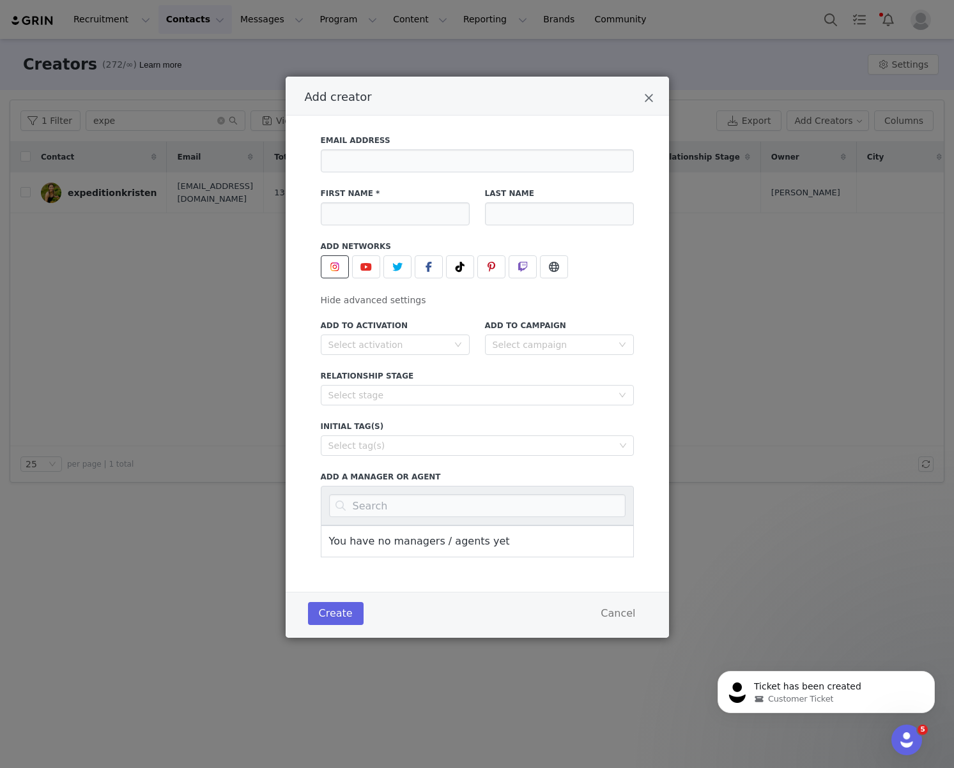
click at [343, 258] on button "Add creator" at bounding box center [335, 266] width 28 height 23
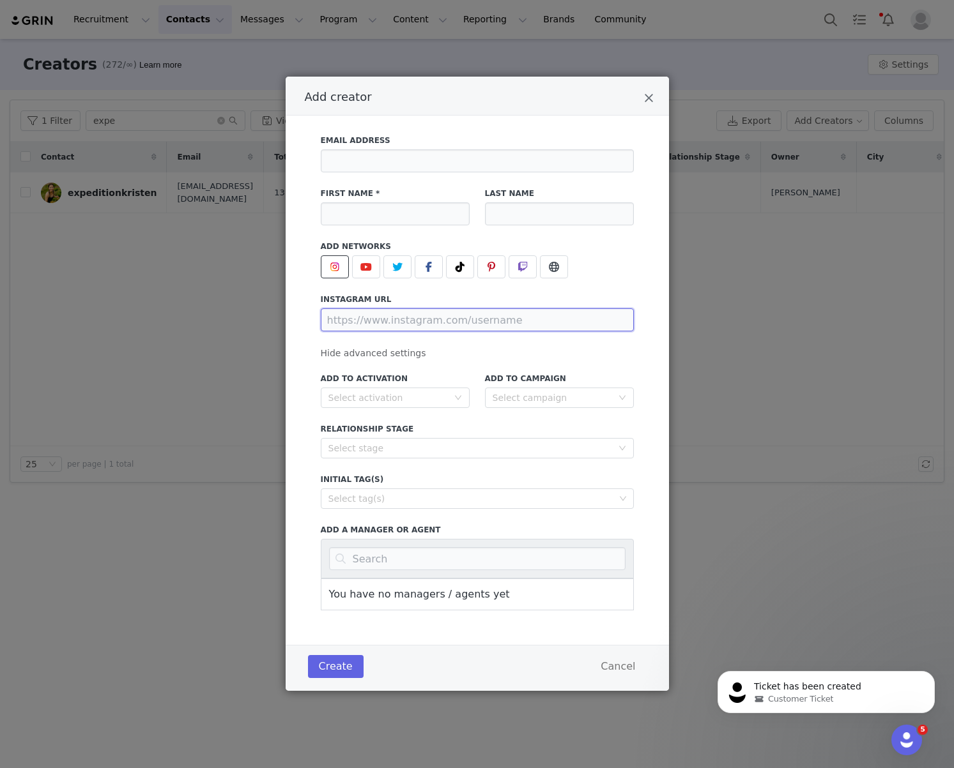
click at [368, 331] on input "Add creator" at bounding box center [477, 320] width 313 height 23
paste input "https://www.instagram.com/carolinesundvold"
type input "https://www.instagram.com/carolinesundvold"
click at [352, 218] on input "Add creator" at bounding box center [395, 213] width 149 height 23
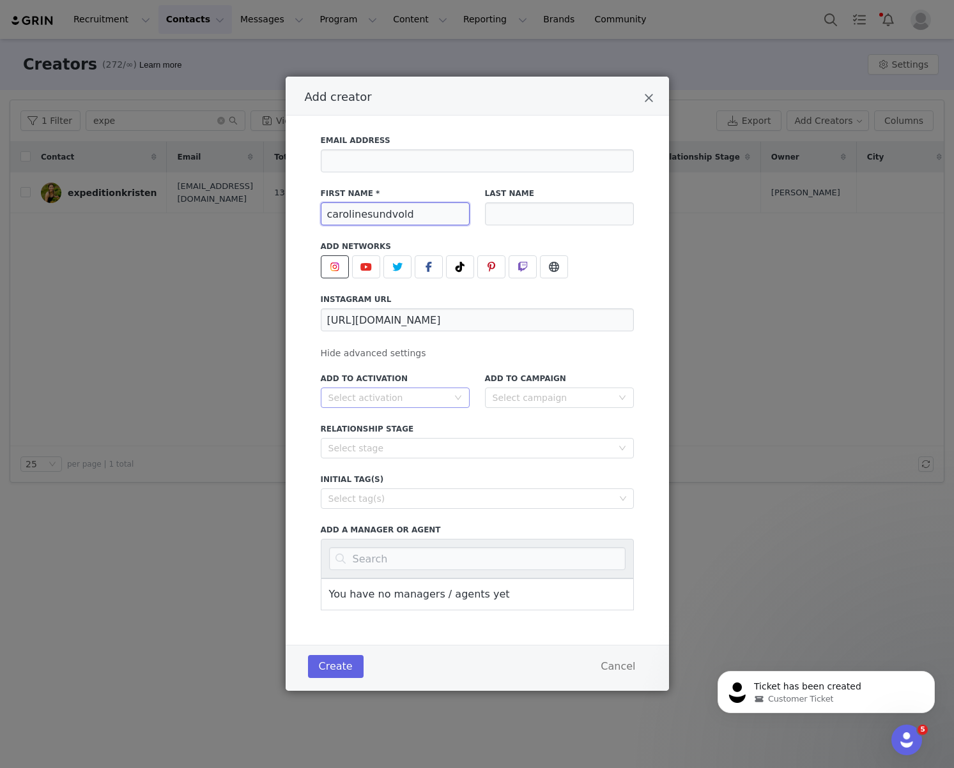
click at [369, 401] on div "Select activation" at bounding box center [387, 398] width 119 height 13
type input "carolinesundvold"
click at [369, 422] on li "Instagram - 2025 Milan Regional Campaign" at bounding box center [395, 423] width 149 height 20
click at [321, 673] on button "Create" at bounding box center [336, 666] width 56 height 23
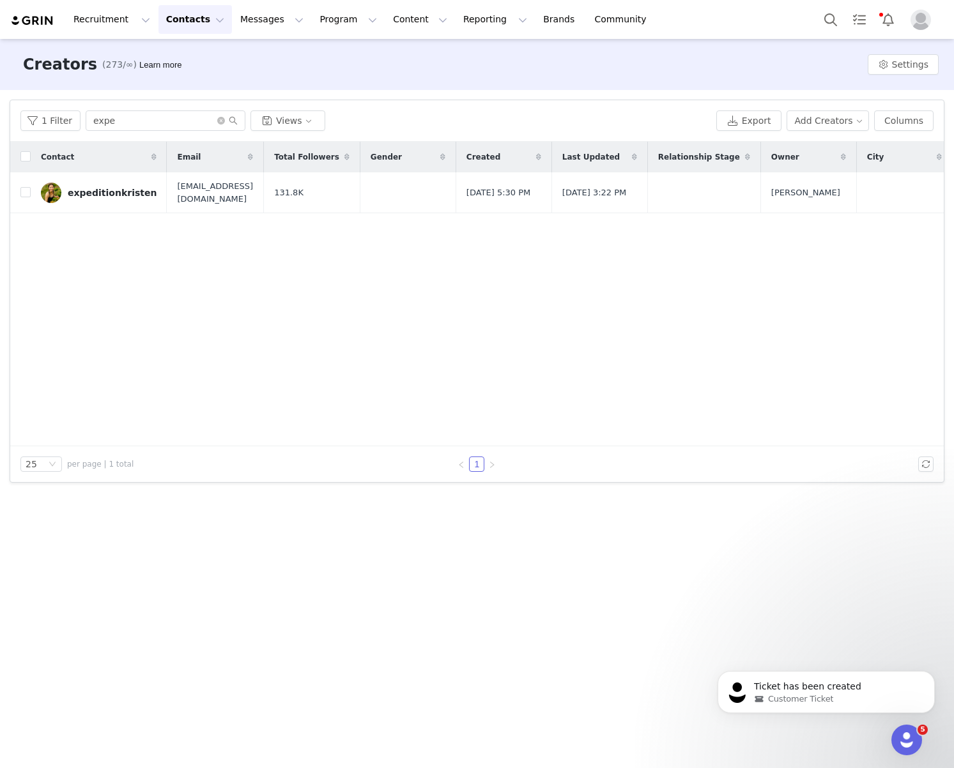
click at [177, 20] on button "Contacts Contacts" at bounding box center [194, 19] width 73 height 29
click at [211, 50] on div "Creators" at bounding box center [200, 56] width 86 height 13
click at [820, 123] on button "Add Creators" at bounding box center [827, 121] width 83 height 20
click at [820, 146] on span "Add a Creator" at bounding box center [830, 146] width 62 height 14
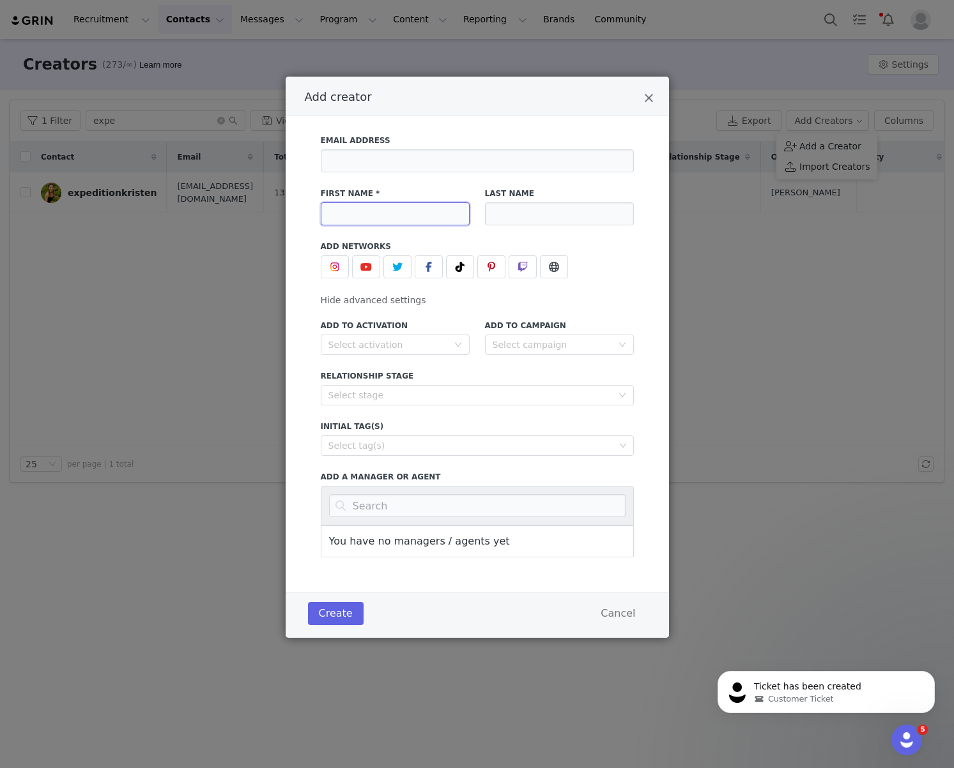
click at [386, 220] on input "Add creator" at bounding box center [395, 213] width 149 height 23
click at [342, 261] on button "Add creator" at bounding box center [335, 266] width 28 height 23
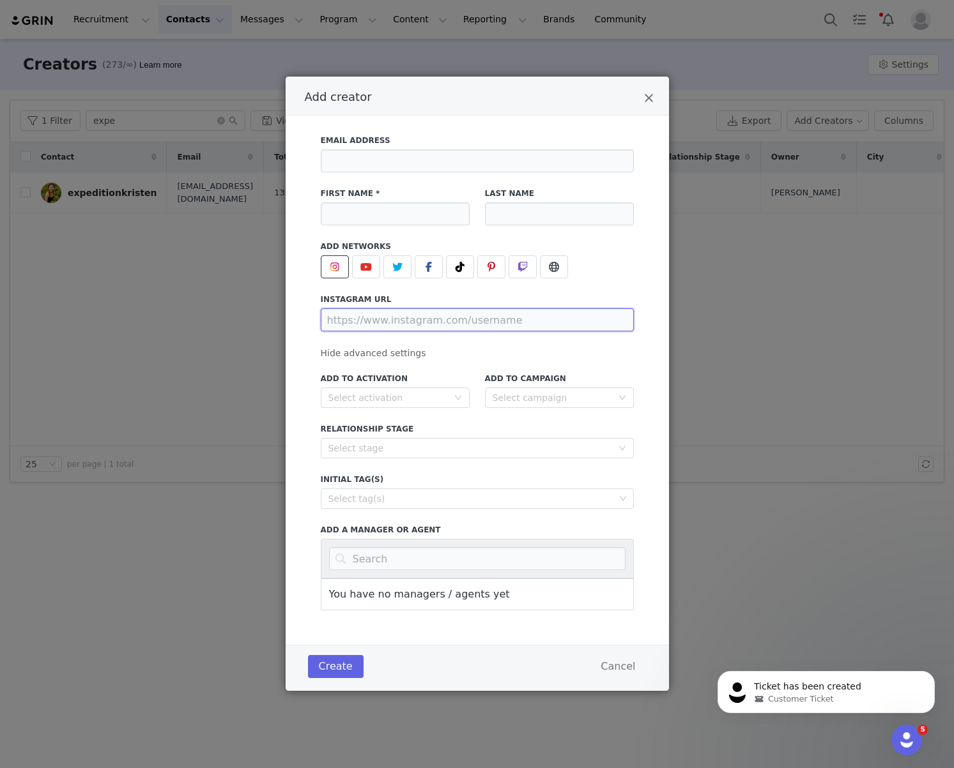
click at [373, 328] on input "Add creator" at bounding box center [477, 320] width 313 height 23
paste input "https://www.tiktok.com/@iamquanasia?_t=ZT-8xYlX3WHywv&_r=1"
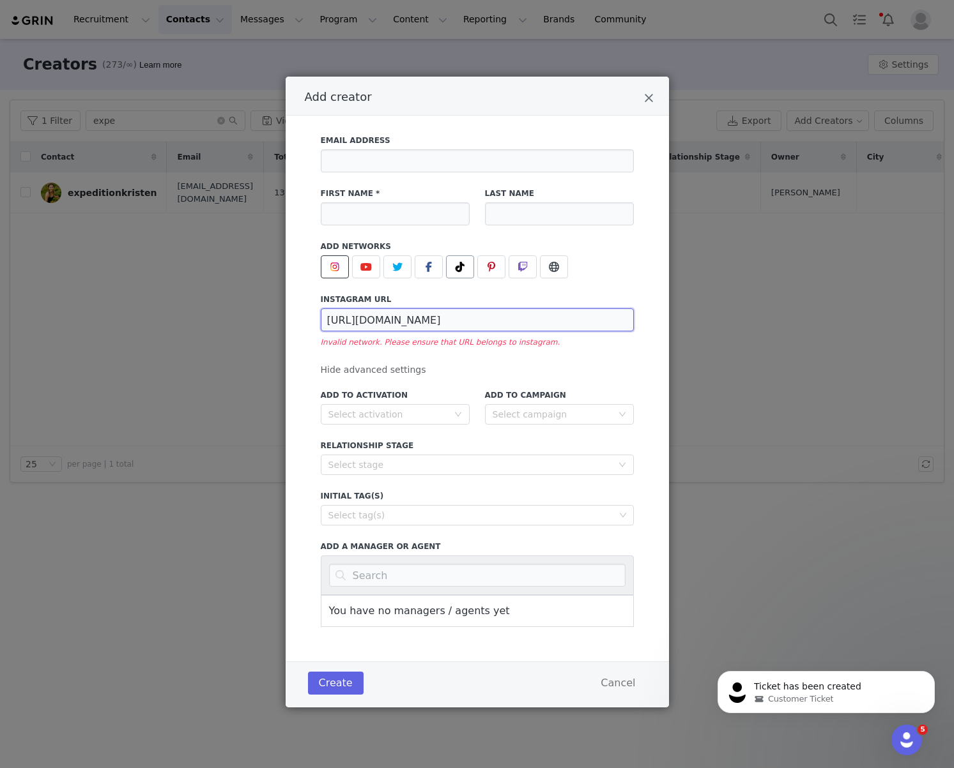
type input "https://www.tiktok.com/@iamquanasia?_t=ZT-8xYlX3WHywv&_r=1"
click at [457, 270] on icon "Add creator" at bounding box center [459, 267] width 9 height 10
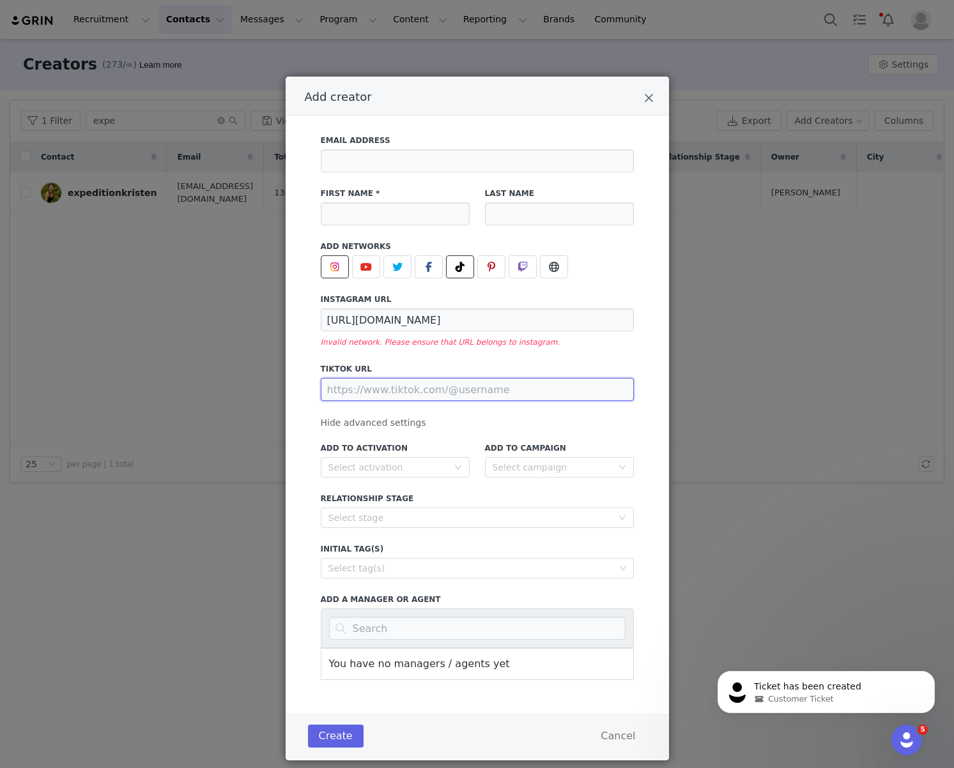
click at [440, 396] on input "Add creator" at bounding box center [477, 389] width 313 height 23
paste input "https://www.tiktok.com/@iamquanasia?_t=ZT-8xYlX3WHywv&_r=1"
type input "https://www.tiktok.com/@iamquanasia"
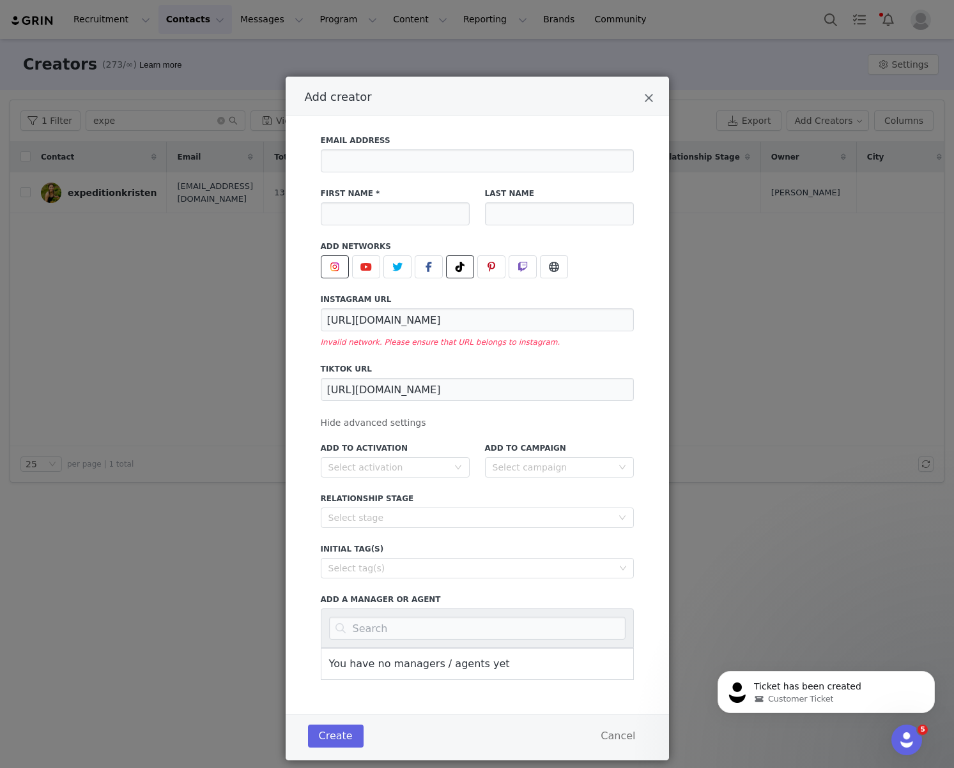
click at [429, 303] on label "instagram URL" at bounding box center [477, 299] width 313 height 11
click at [429, 327] on input "https://www.tiktok.com/@iamquanasia?_t=ZT-8xYlX3WHywv&_r=1" at bounding box center [477, 320] width 313 height 23
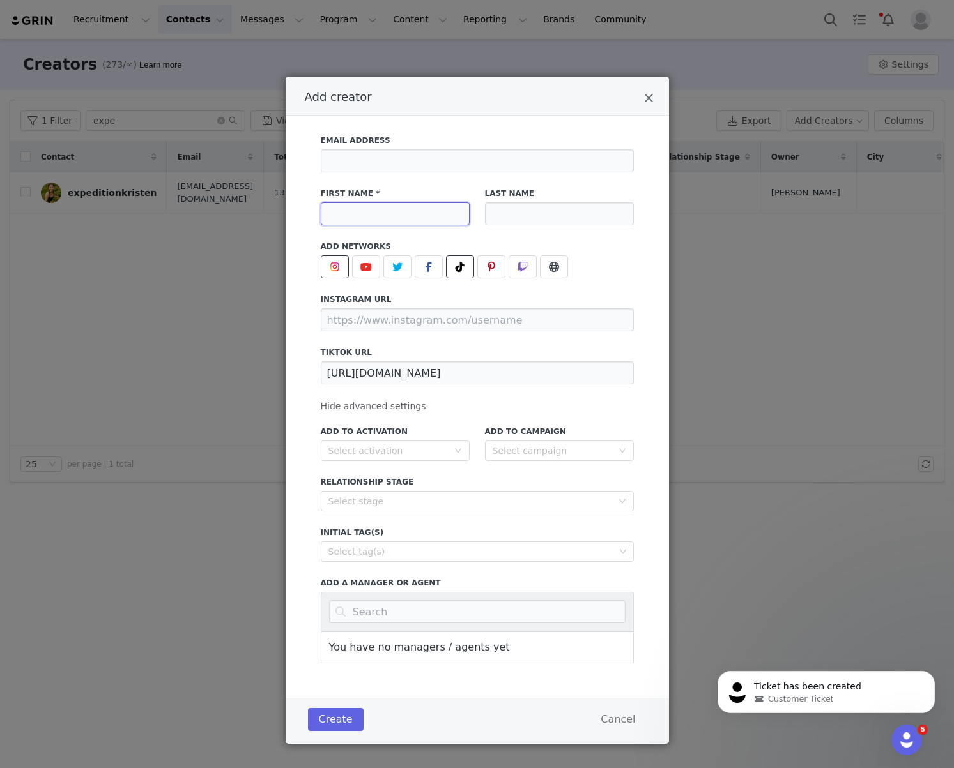
click at [393, 225] on input "Add creator" at bounding box center [395, 213] width 149 height 23
click at [381, 448] on div "Select activation" at bounding box center [387, 451] width 119 height 13
type input "iamquanasia"
click at [379, 496] on li "TikTok - Milan Laser Summer Campaign" at bounding box center [395, 497] width 149 height 20
click at [330, 715] on button "Create" at bounding box center [336, 719] width 56 height 23
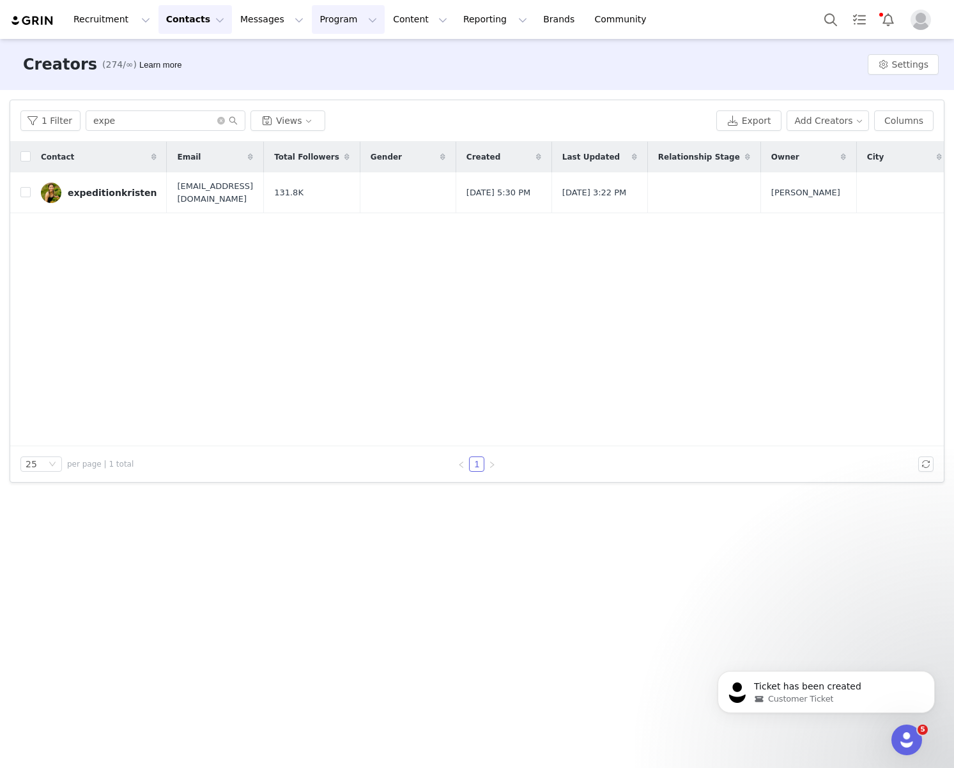
click at [312, 19] on button "Program Program" at bounding box center [348, 19] width 73 height 29
click at [325, 50] on p "Activations" at bounding box center [326, 56] width 49 height 13
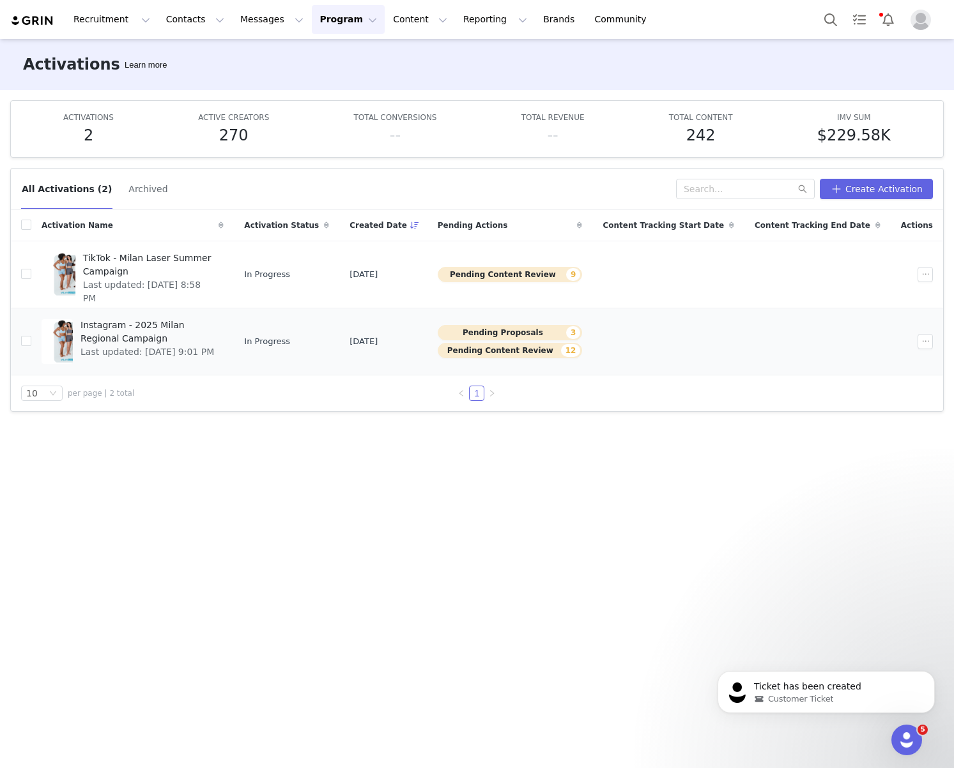
click at [162, 322] on span "Instagram - 2025 Milan Regional Campaign" at bounding box center [147, 332] width 135 height 27
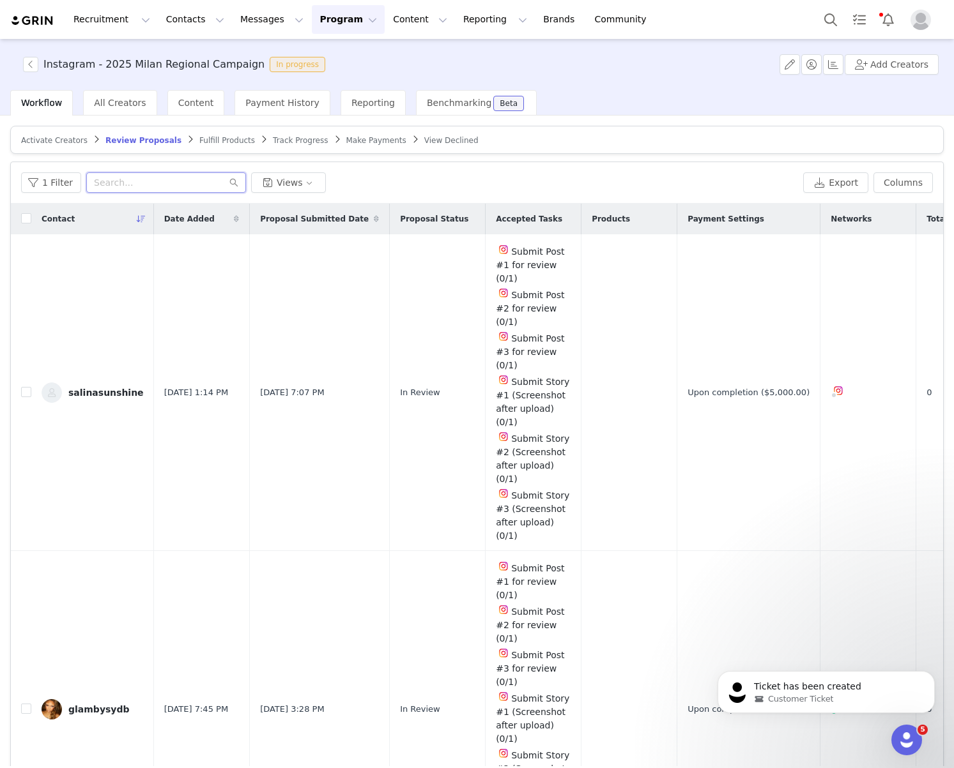
click at [121, 188] on input "text" at bounding box center [166, 182] width 160 height 20
click at [46, 133] on article "Activate Creators Review Proposals Fulfill Products Track Progress Make Payment…" at bounding box center [476, 140] width 933 height 28
click at [46, 139] on span "Activate Creators" at bounding box center [54, 140] width 66 height 9
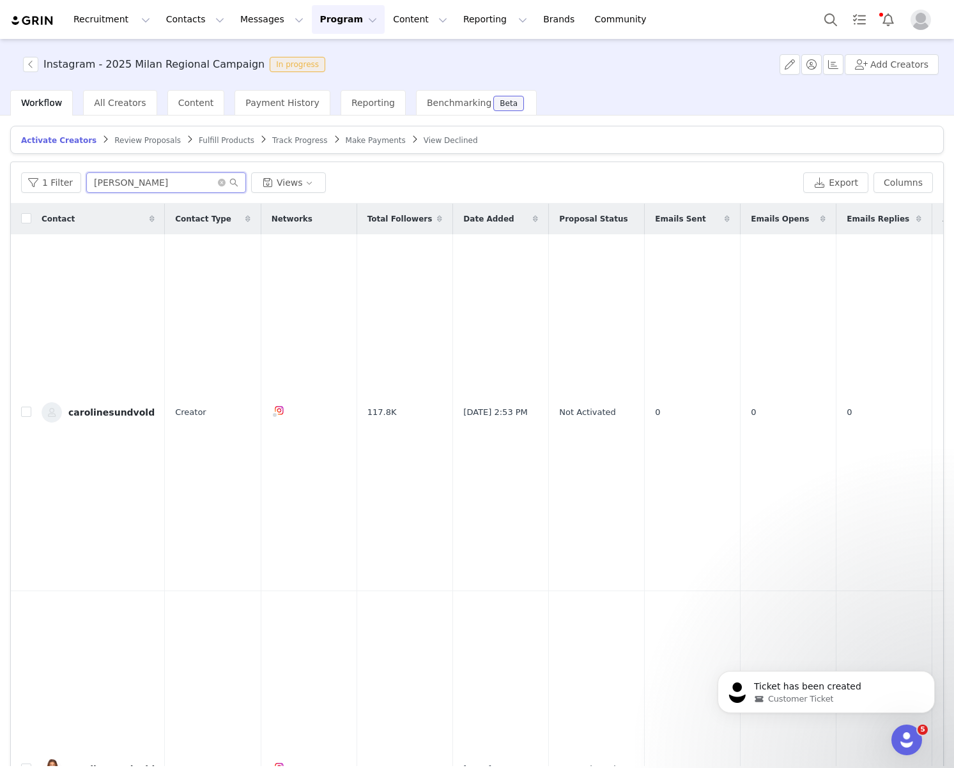
click at [125, 185] on input "Caroline" at bounding box center [166, 182] width 160 height 20
click at [105, 402] on link "carolinesundvold" at bounding box center [98, 412] width 113 height 20
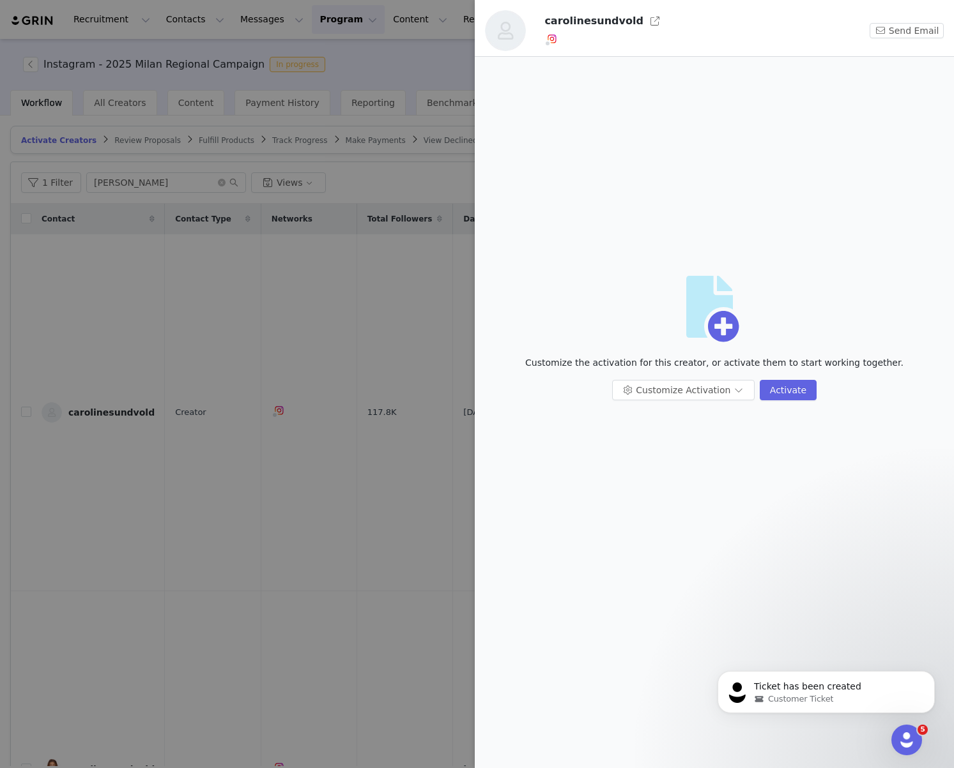
click at [685, 374] on div "Customize the activation for this creator, or activate them to start working to…" at bounding box center [714, 368] width 459 height 24
click at [685, 383] on button "Customize Activation" at bounding box center [683, 390] width 142 height 20
click at [676, 450] on li "Edit Payment Settings" at bounding box center [684, 456] width 135 height 20
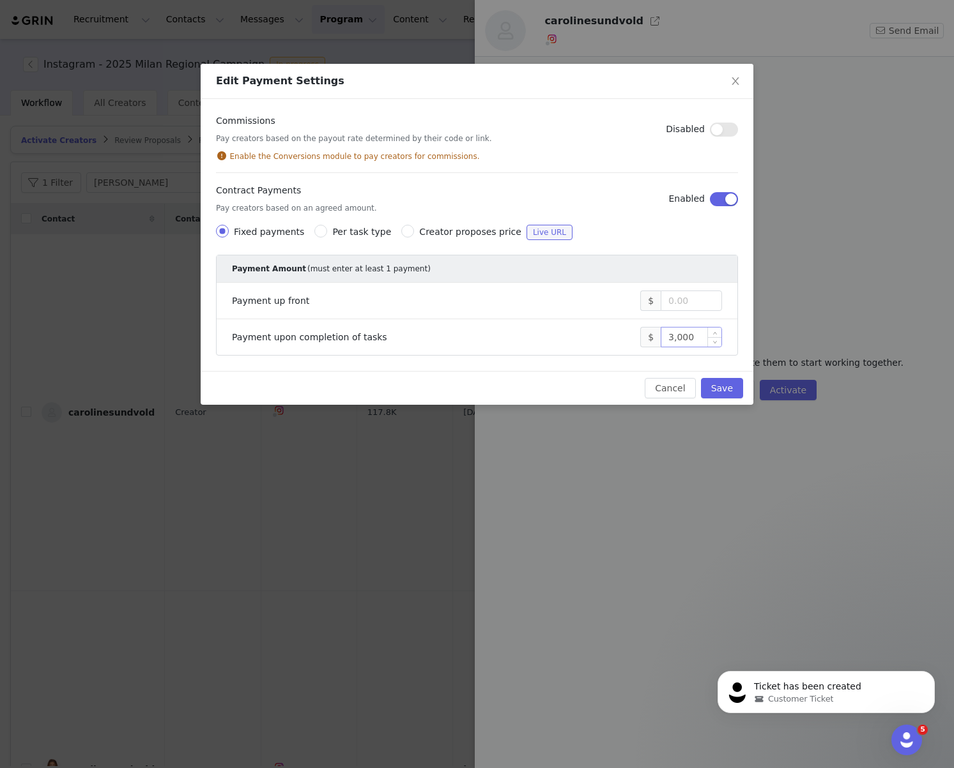
click at [678, 344] on input "3,000" at bounding box center [691, 337] width 60 height 19
type input "5,000"
click at [736, 391] on button "Save" at bounding box center [722, 388] width 42 height 20
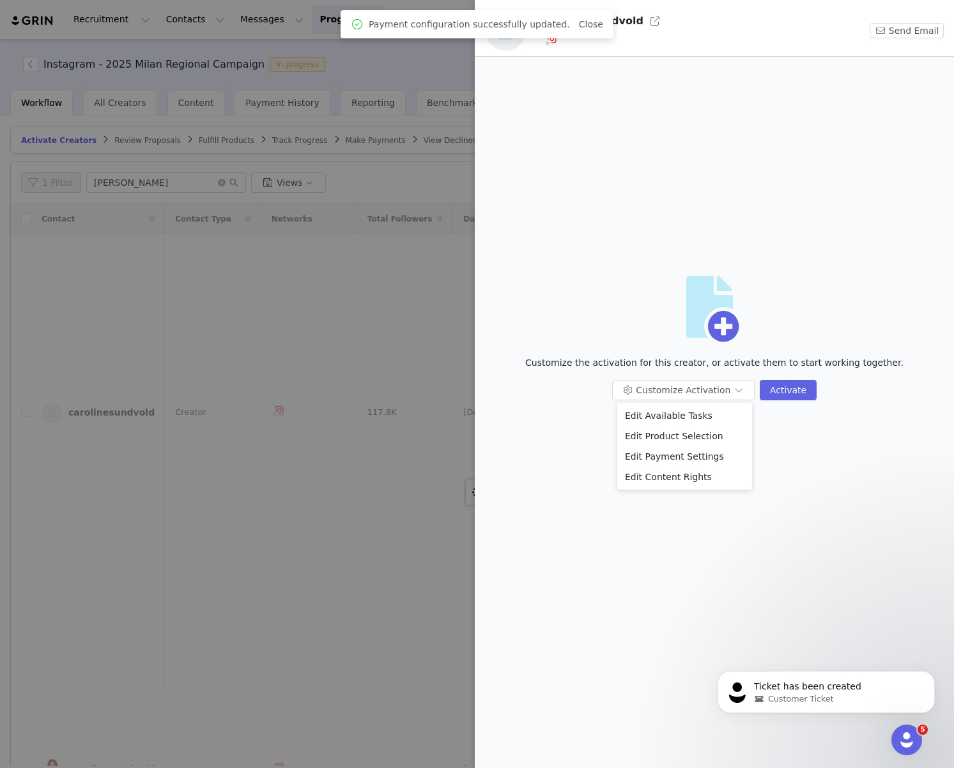
click at [326, 439] on div at bounding box center [477, 384] width 954 height 768
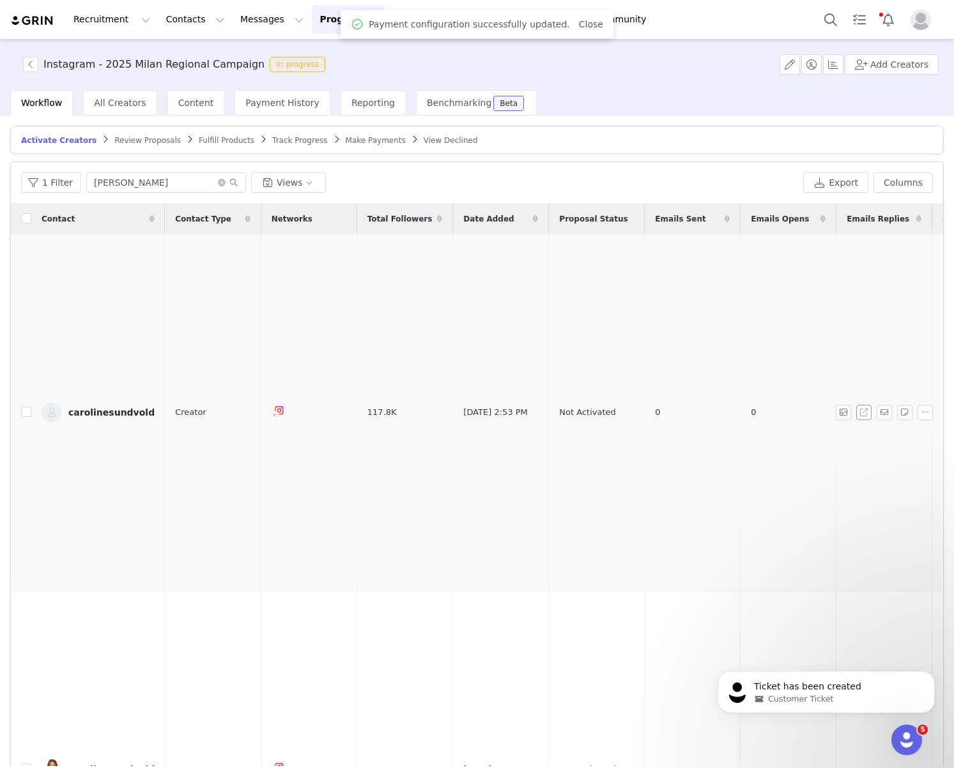
click at [835, 405] on button "button" at bounding box center [863, 412] width 15 height 15
click at [176, 188] on input "Caroline" at bounding box center [166, 182] width 160 height 20
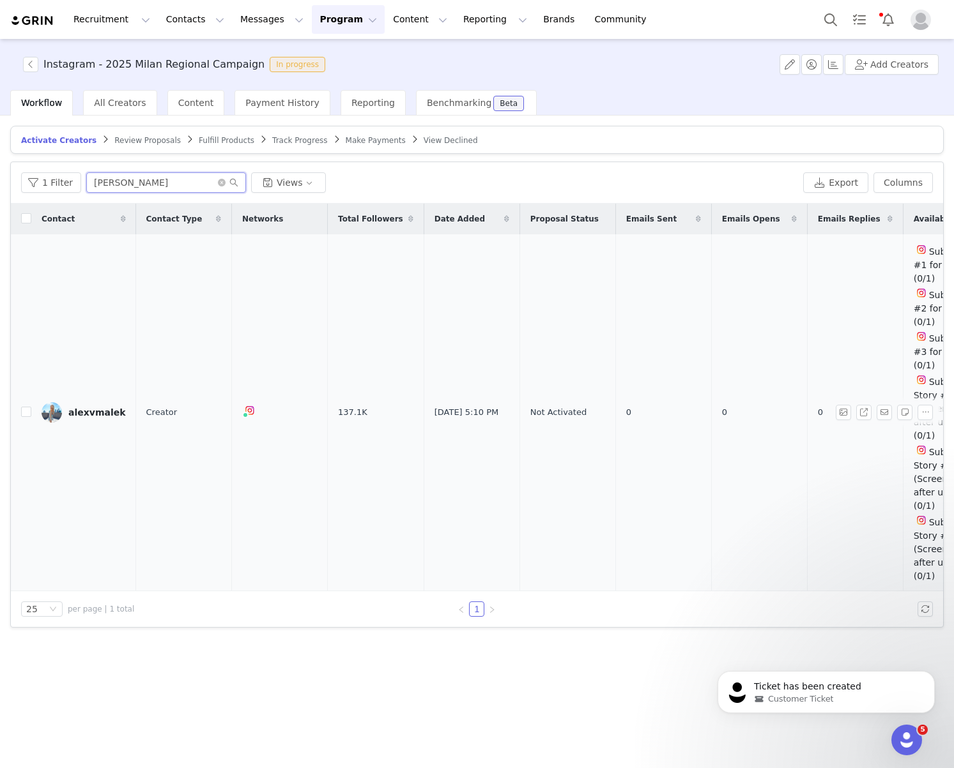
type input "alex"
click at [100, 408] on div "alexvmalek" at bounding box center [96, 413] width 57 height 10
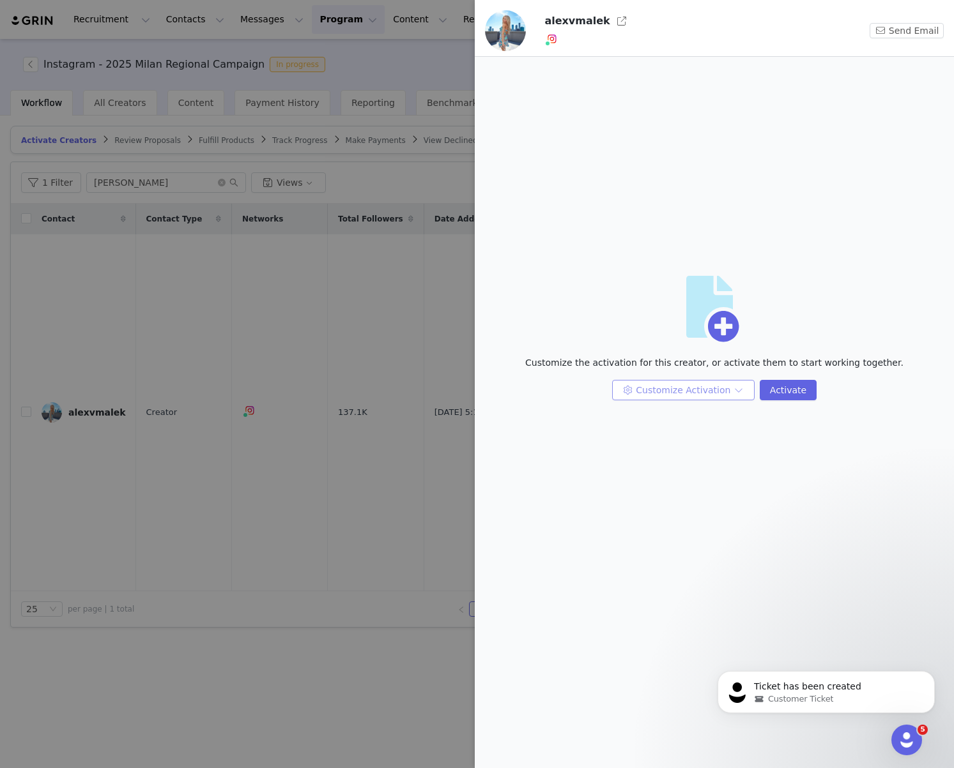
click at [677, 395] on button "Customize Activation" at bounding box center [683, 390] width 142 height 20
click at [673, 459] on li "Edit Payment Settings" at bounding box center [684, 456] width 135 height 20
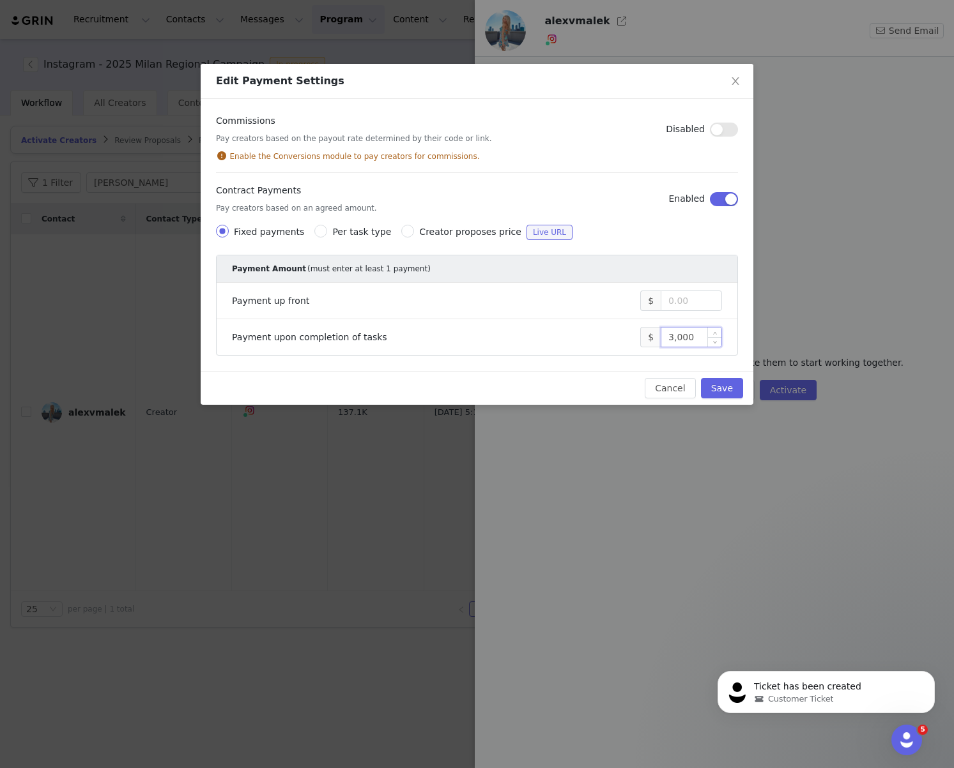
click at [672, 335] on input "3,000" at bounding box center [691, 337] width 60 height 19
type input "5,000"
click at [731, 376] on div "Cancel Save" at bounding box center [477, 388] width 553 height 34
click at [729, 384] on button "Save" at bounding box center [722, 388] width 42 height 20
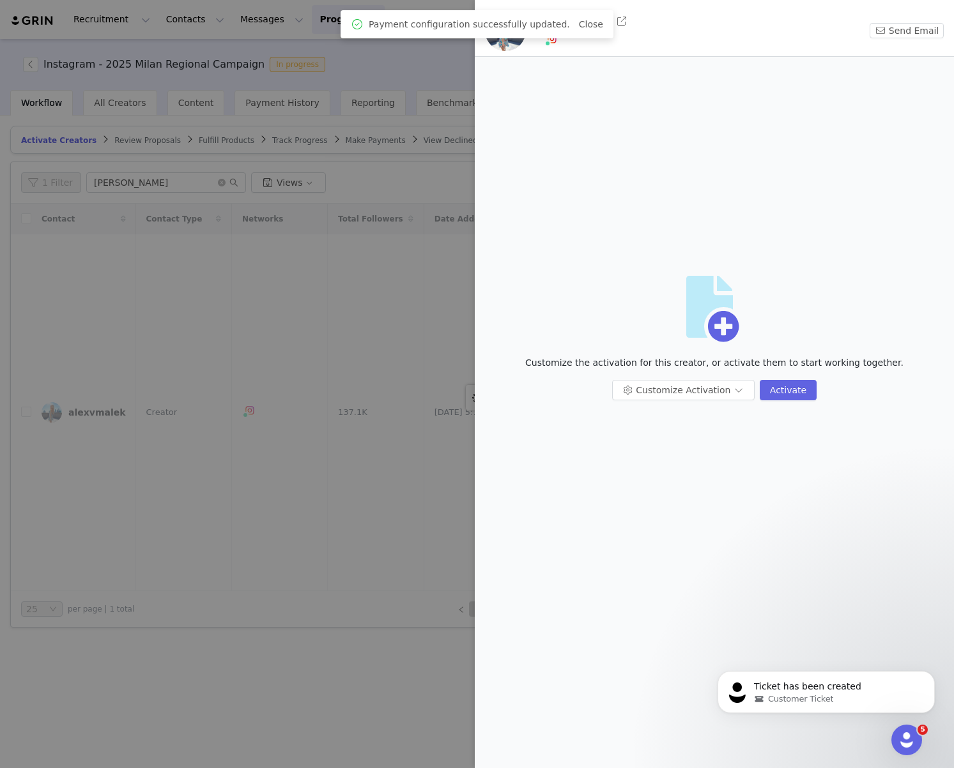
click at [340, 499] on div at bounding box center [477, 384] width 954 height 768
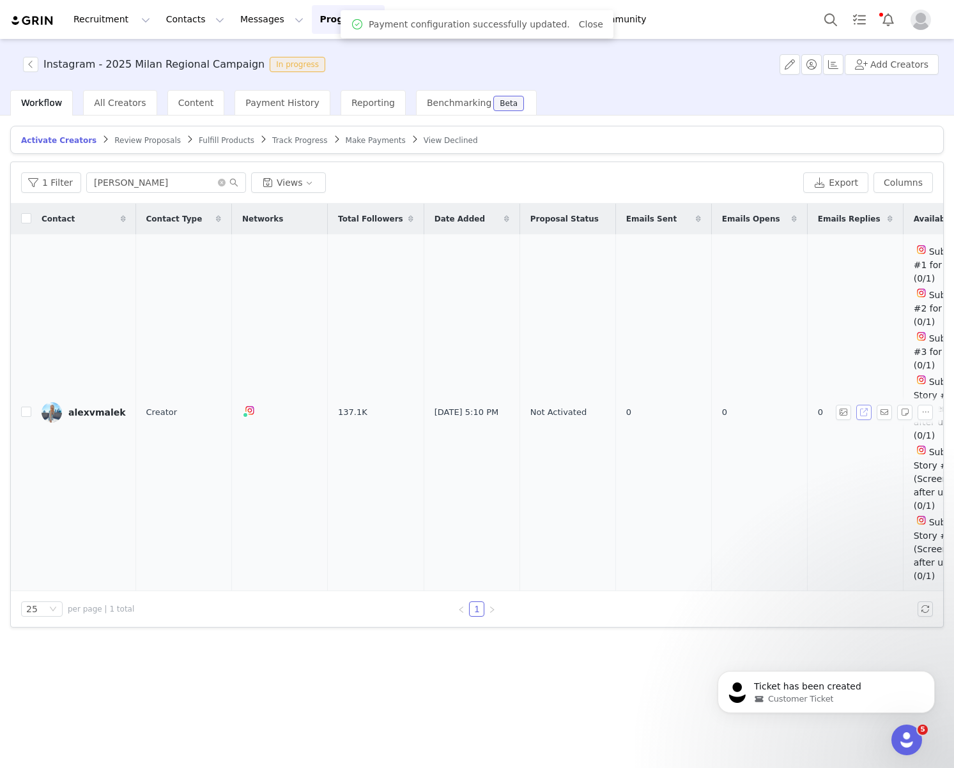
click at [835, 405] on button "button" at bounding box center [863, 412] width 15 height 15
click at [319, 10] on button "Program Program" at bounding box center [348, 19] width 73 height 29
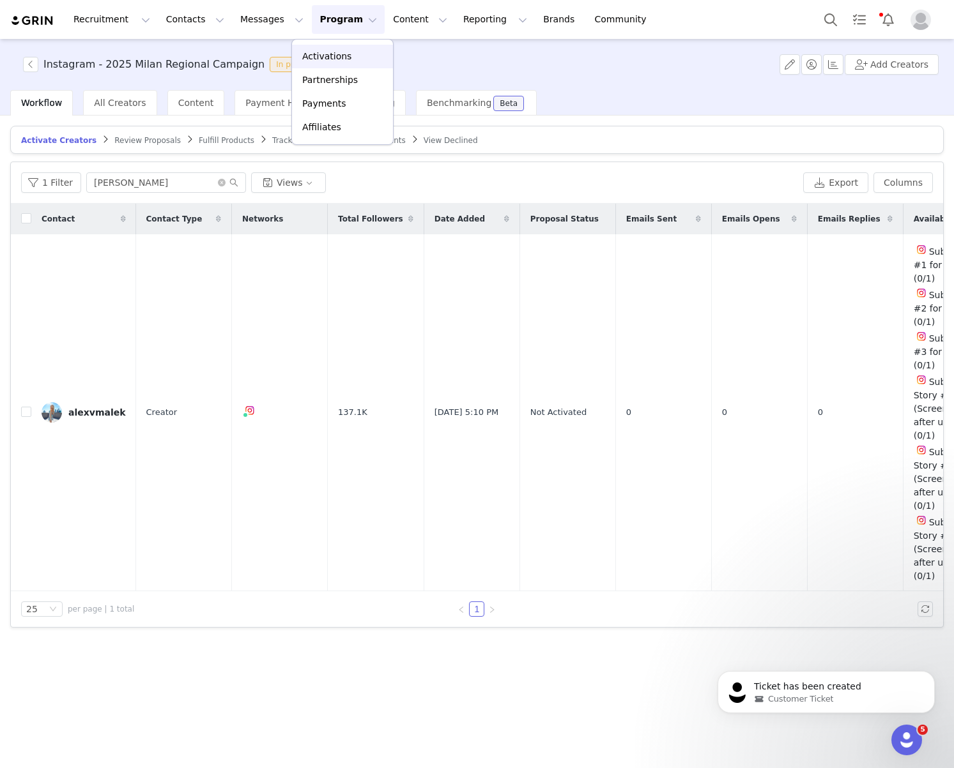
click at [339, 59] on p "Activations" at bounding box center [326, 56] width 49 height 13
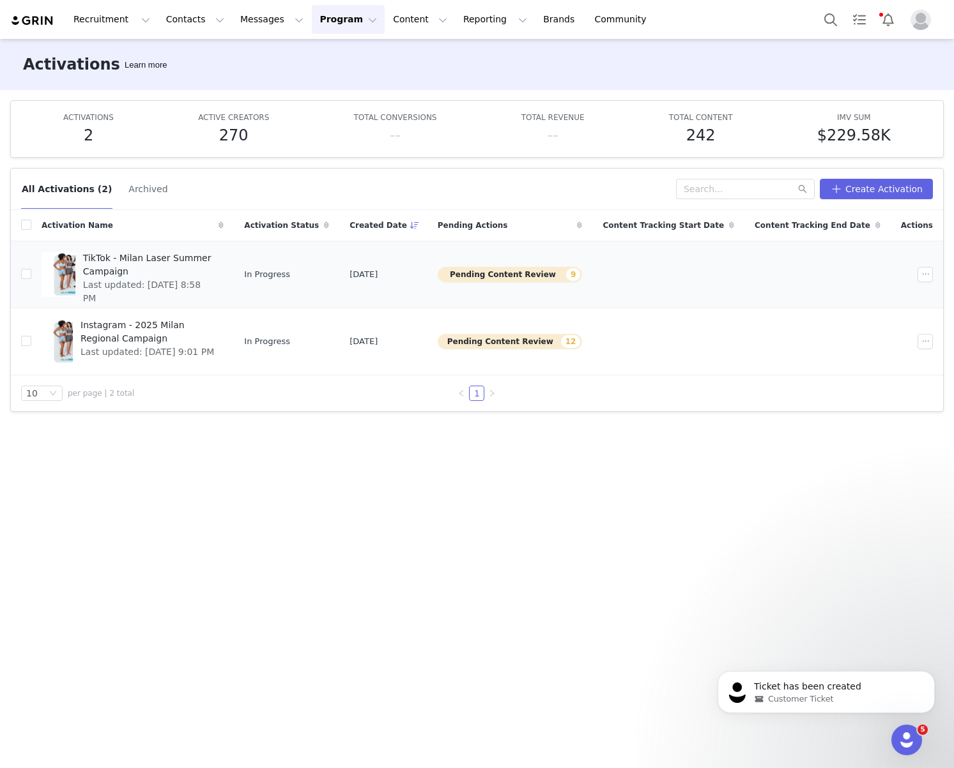
click at [169, 278] on span "Last updated: [DATE] 8:58 PM" at bounding box center [149, 291] width 133 height 27
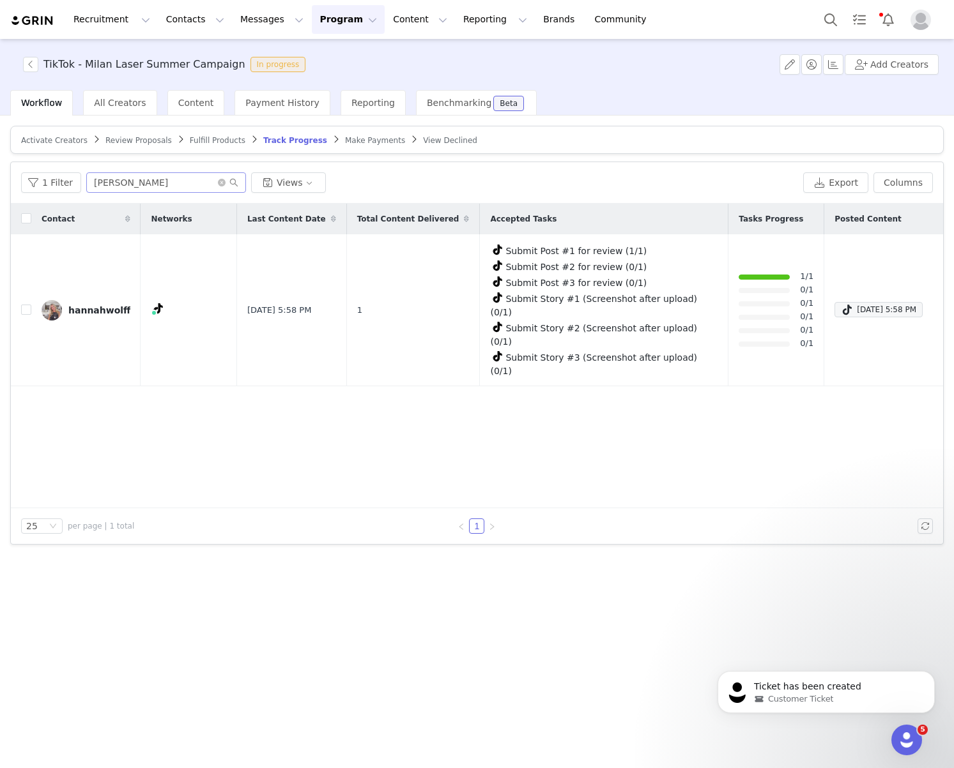
click at [162, 192] on div "1 Filter hannah Views Export Columns" at bounding box center [477, 183] width 932 height 42
click at [162, 188] on input "hannah" at bounding box center [166, 182] width 160 height 20
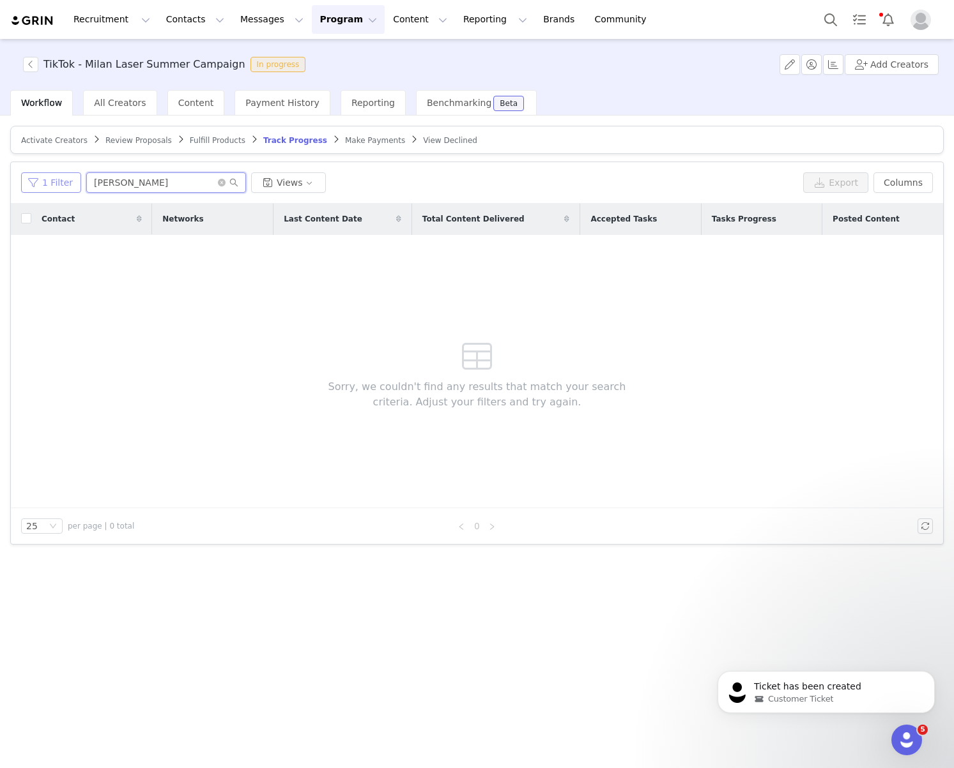
drag, startPoint x: 135, startPoint y: 181, endPoint x: 48, endPoint y: 179, distance: 86.9
click at [48, 179] on div "1 Filter quana Views" at bounding box center [409, 182] width 777 height 20
type input "quana"
click at [54, 144] on span "Activate Creators" at bounding box center [54, 140] width 66 height 9
click at [162, 186] on input "meredith" at bounding box center [166, 182] width 160 height 20
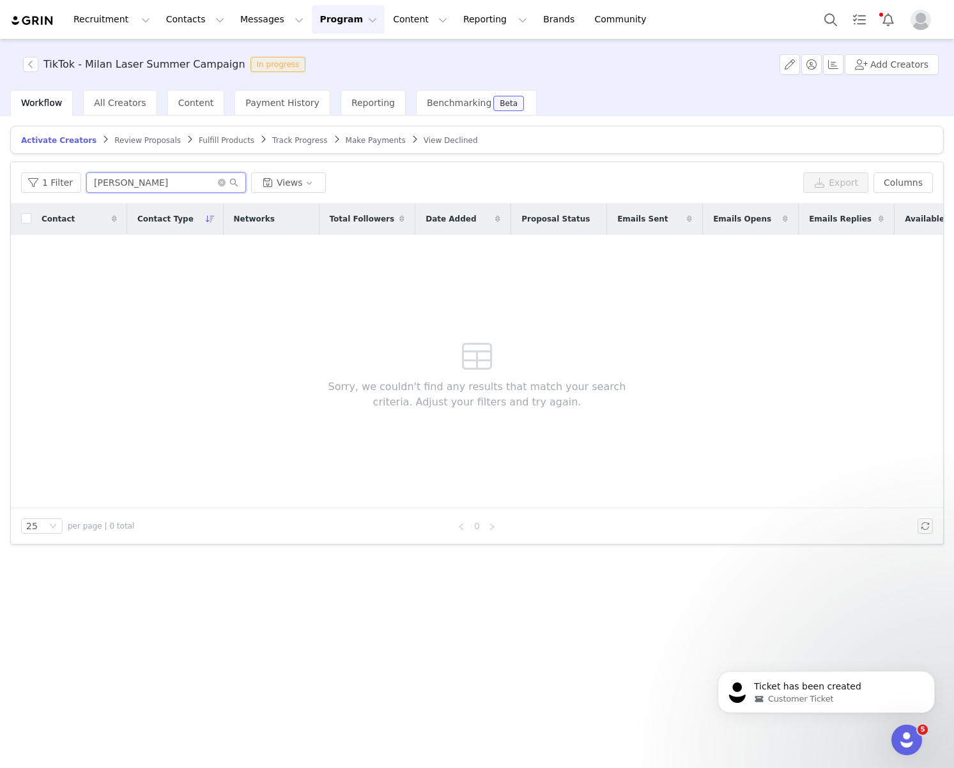
click at [162, 186] on input "meredith" at bounding box center [166, 182] width 160 height 20
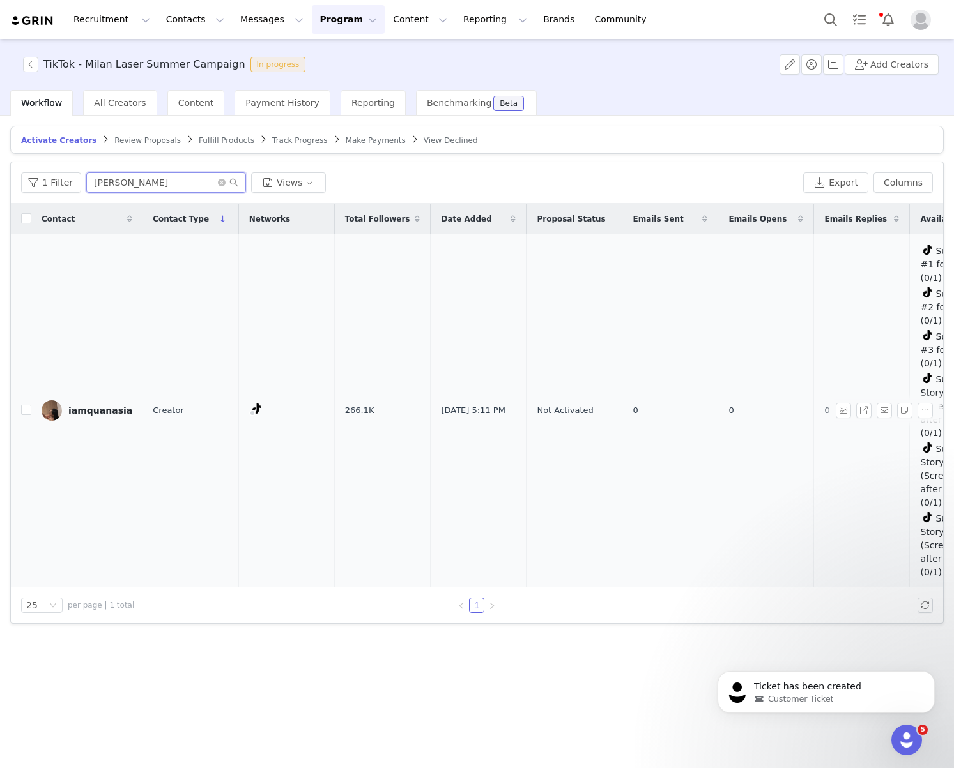
type input "quana"
click at [73, 406] on div "iamquanasia" at bounding box center [100, 411] width 64 height 10
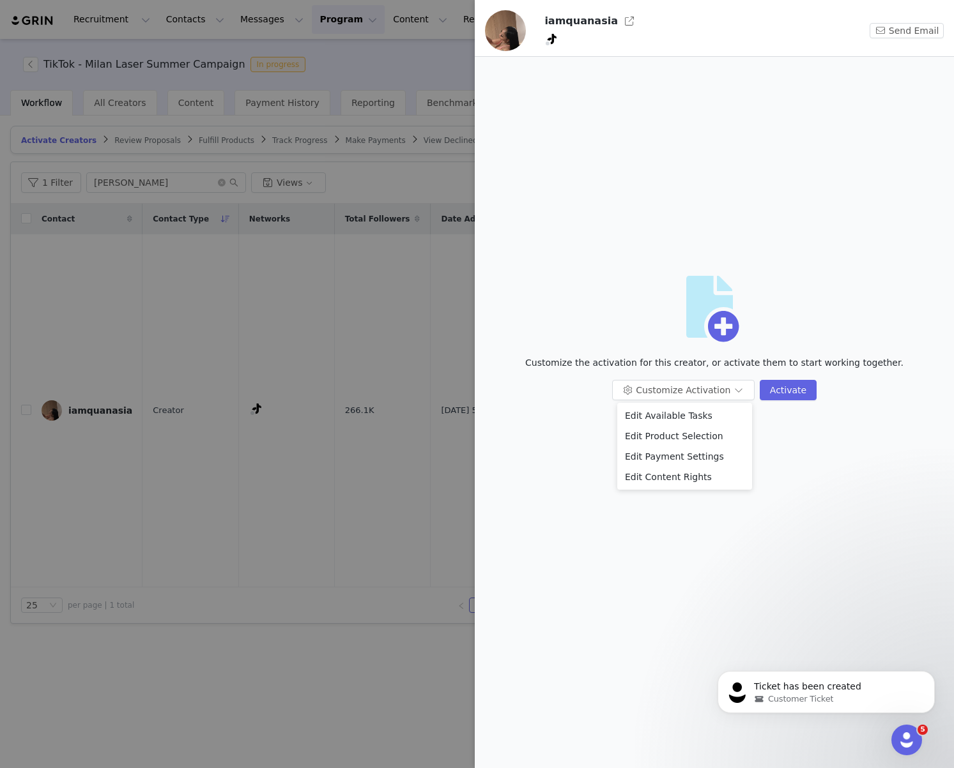
click at [342, 387] on div at bounding box center [477, 384] width 954 height 768
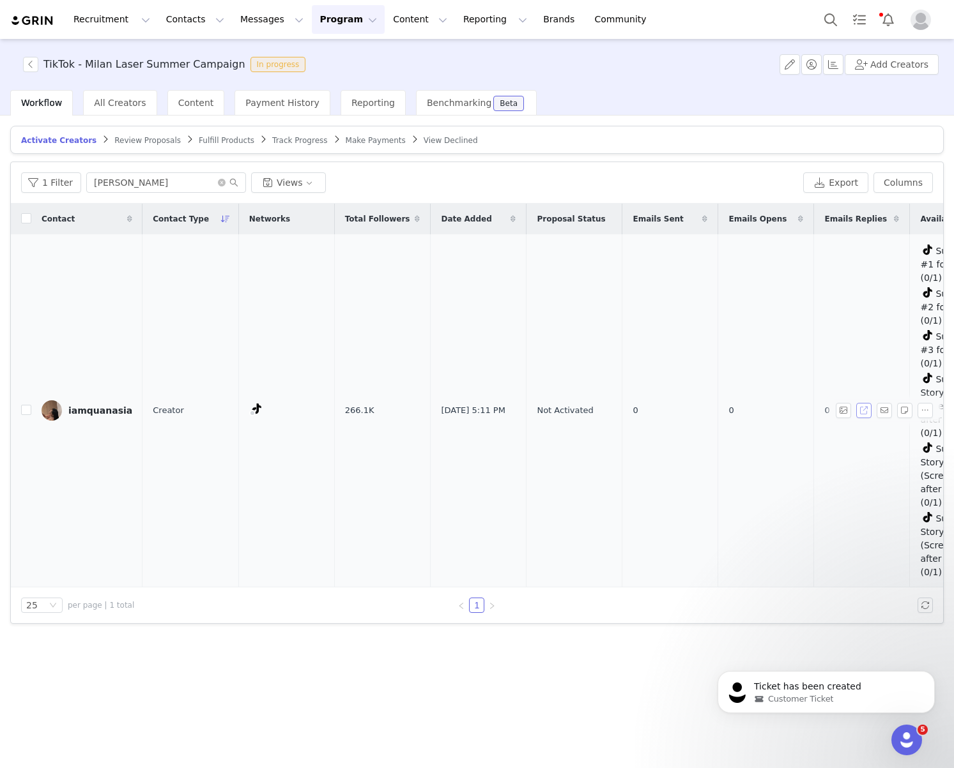
click at [835, 403] on button "button" at bounding box center [863, 410] width 15 height 15
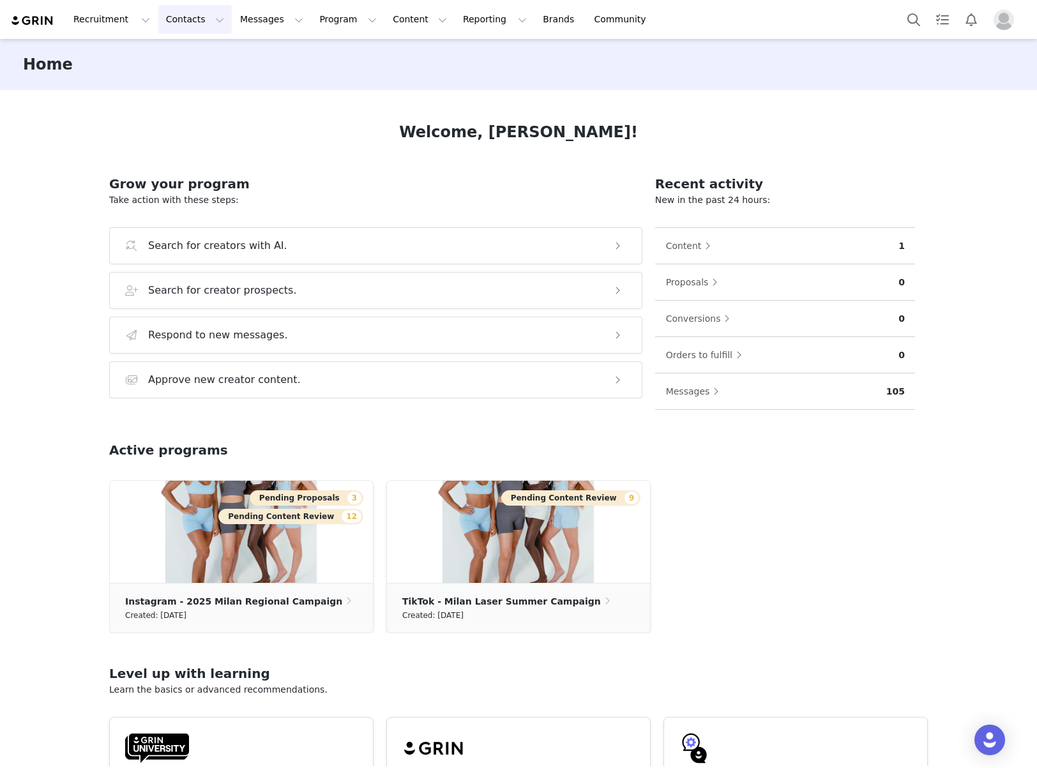
click at [209, 26] on button "Contacts Contacts" at bounding box center [194, 19] width 73 height 29
click at [208, 54] on div "Creators" at bounding box center [200, 56] width 86 height 13
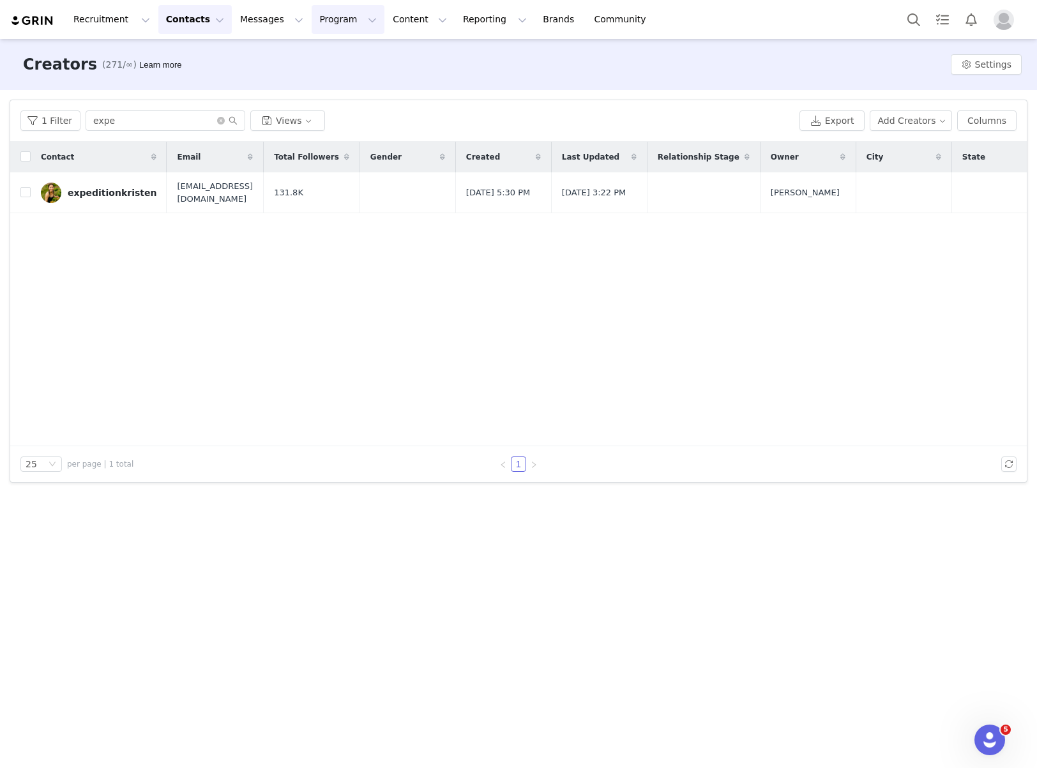
click at [312, 27] on button "Program Program" at bounding box center [348, 19] width 73 height 29
click at [339, 60] on p "Activations" at bounding box center [326, 56] width 49 height 13
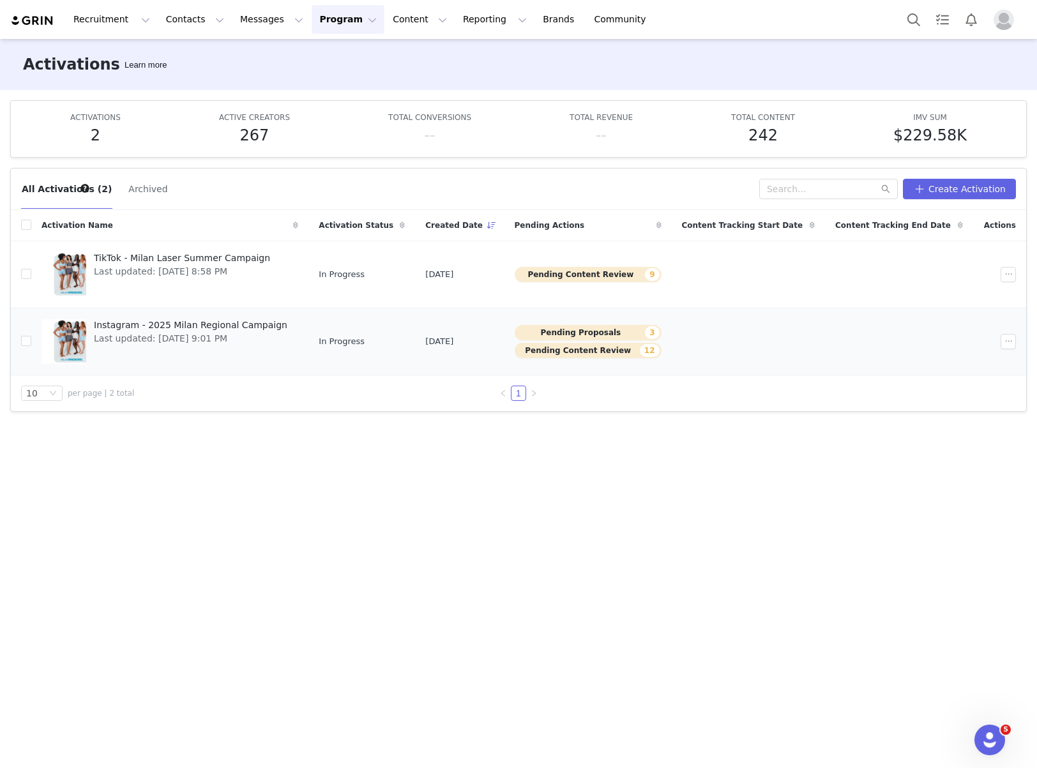
click at [167, 327] on span "Instagram - 2025 Milan Regional Campaign" at bounding box center [191, 325] width 194 height 13
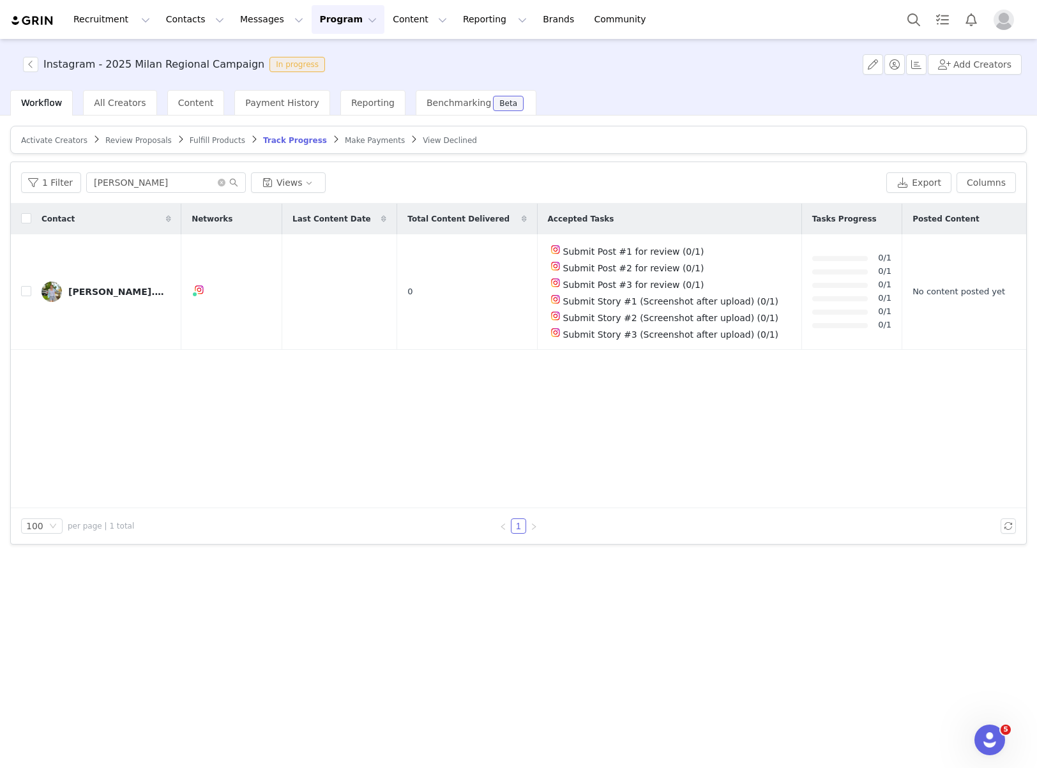
click at [135, 140] on span "Review Proposals" at bounding box center [138, 140] width 66 height 9
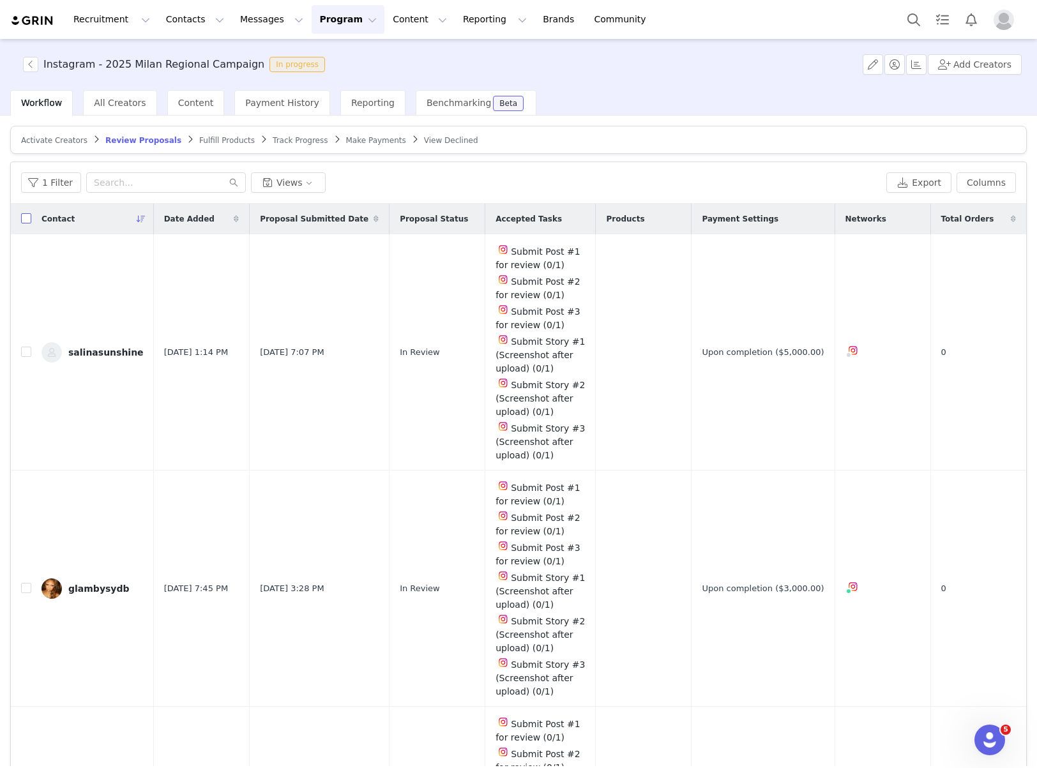
click at [27, 222] on input "checkbox" at bounding box center [26, 218] width 10 height 10
checkbox input "true"
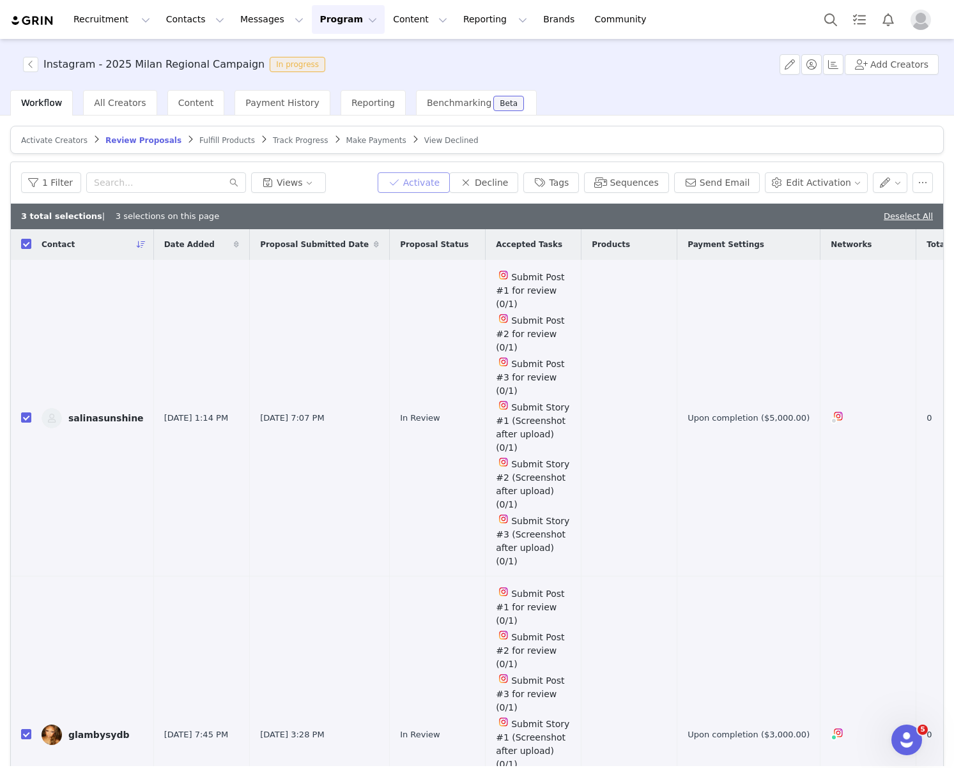
click at [419, 180] on button "Activate" at bounding box center [413, 182] width 72 height 20
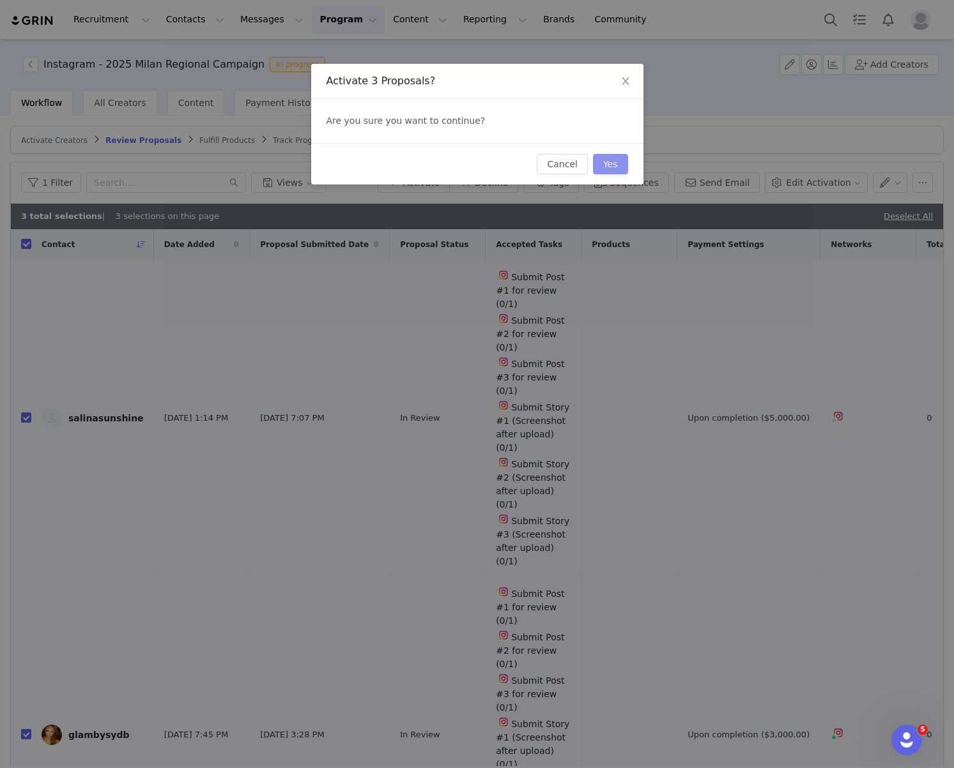
click at [611, 159] on button "Yes" at bounding box center [610, 164] width 35 height 20
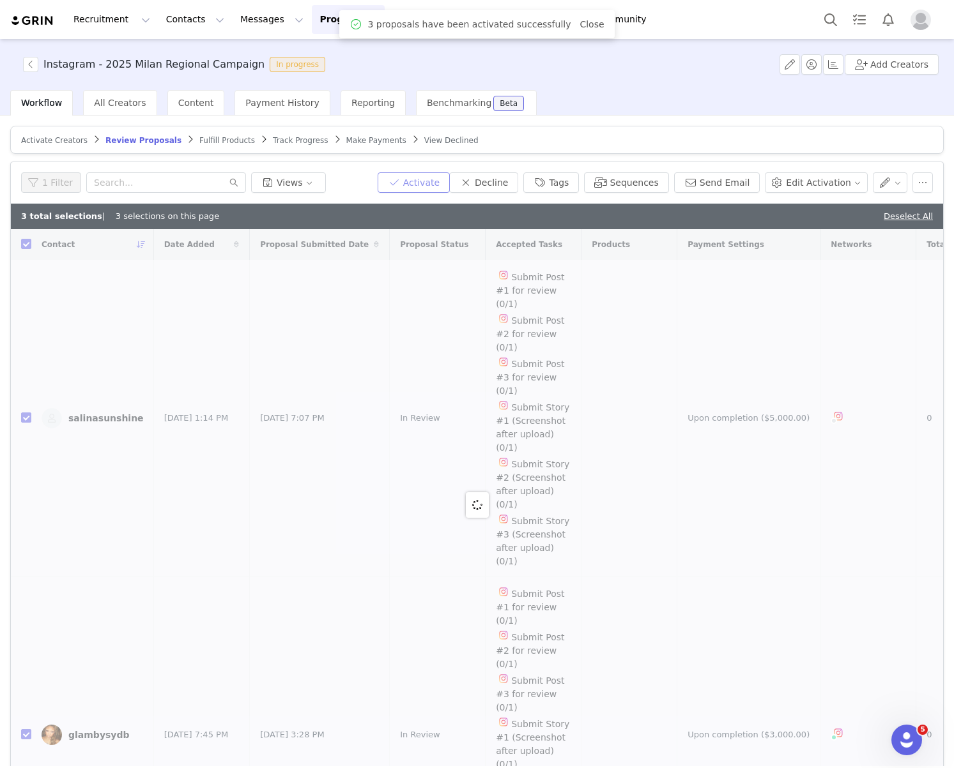
checkbox input "false"
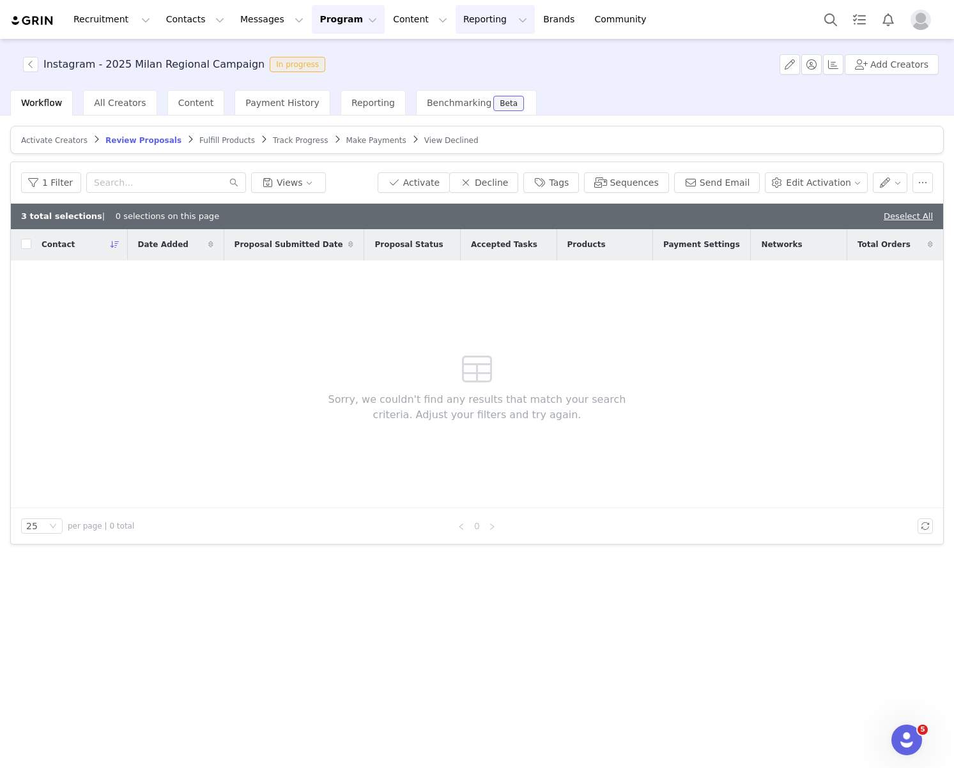
click at [455, 19] on button "Reporting Reporting" at bounding box center [494, 19] width 79 height 29
click at [455, 52] on p "Dashboard" at bounding box center [458, 56] width 49 height 13
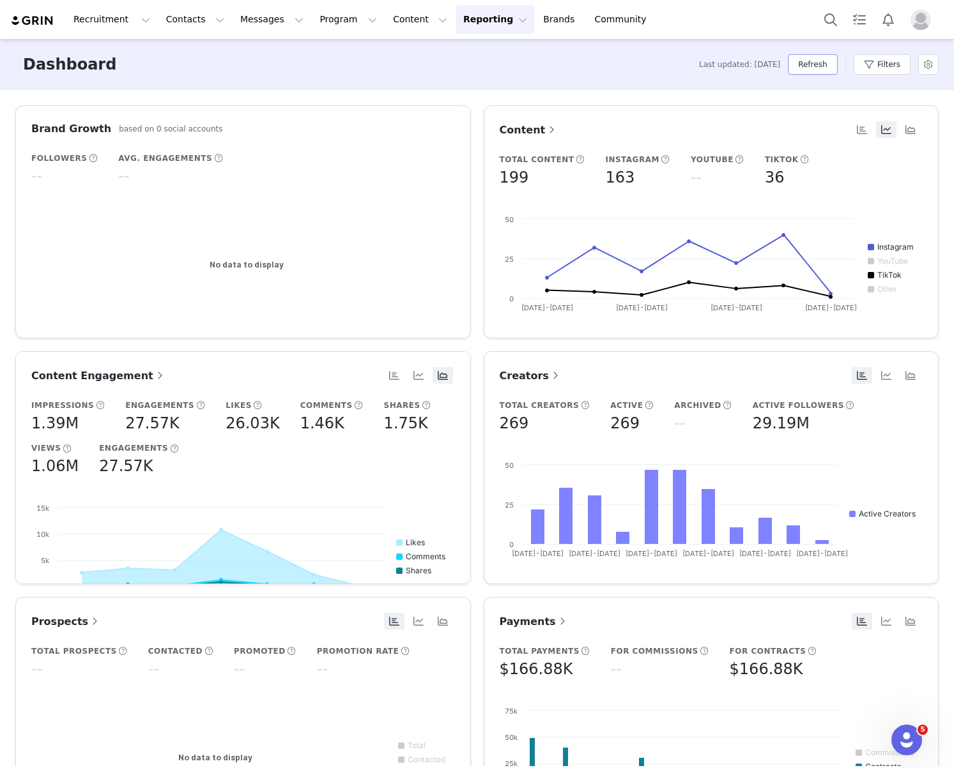
click at [809, 62] on button "Refresh" at bounding box center [812, 64] width 49 height 20
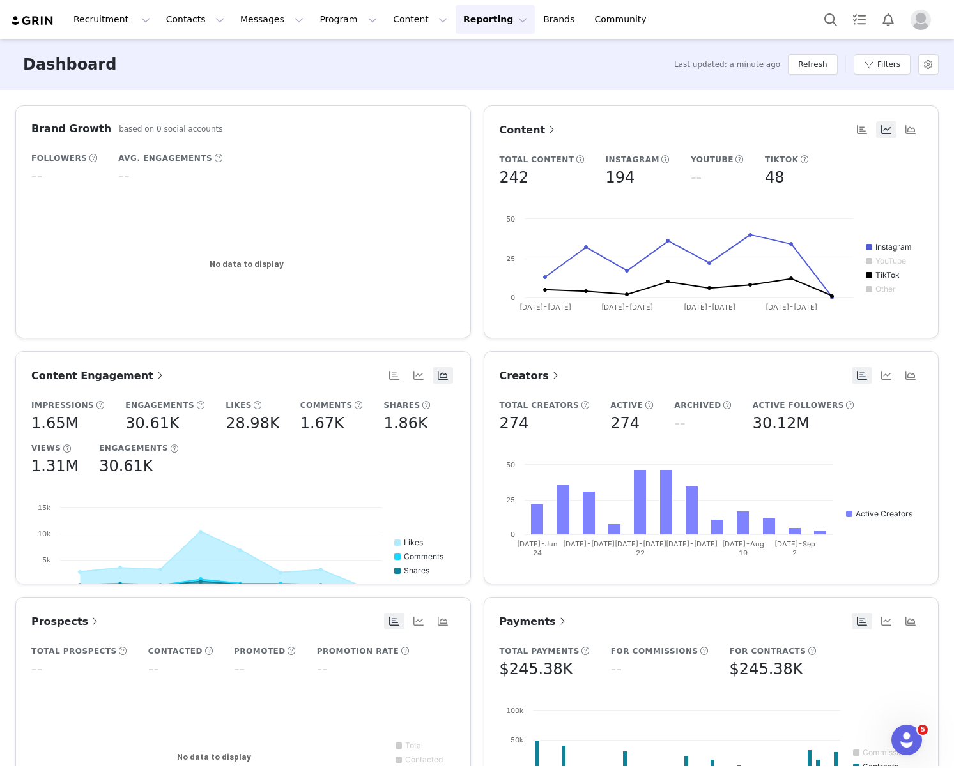
click at [128, 370] on span "Content Engagement" at bounding box center [98, 376] width 135 height 12
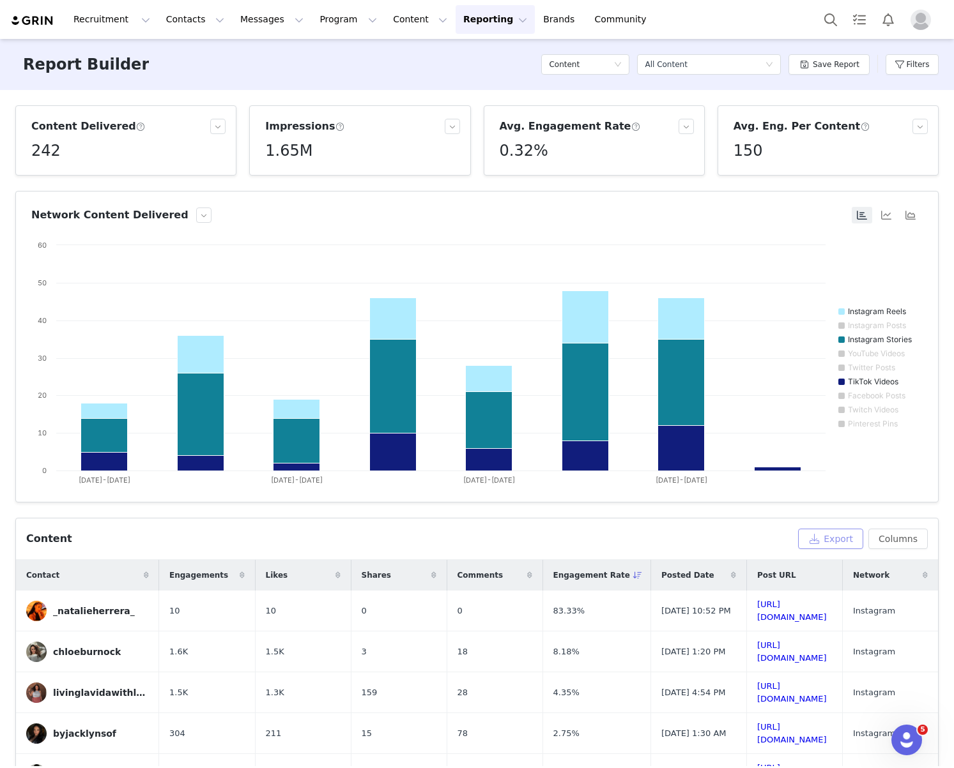
click at [844, 534] on button "Export" at bounding box center [830, 539] width 65 height 20
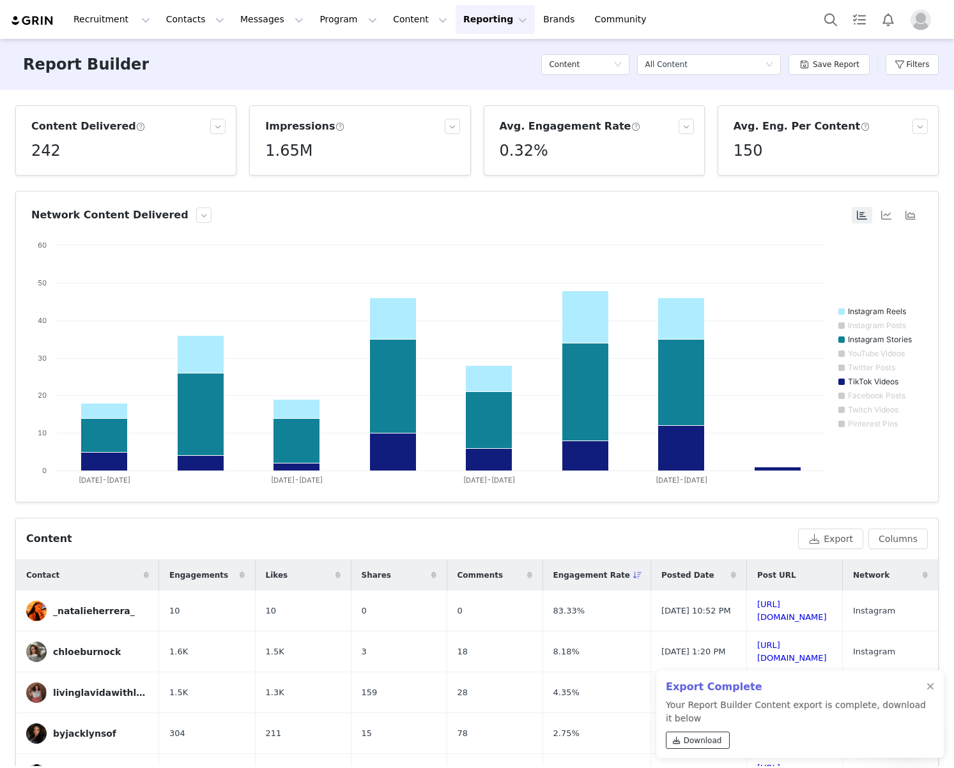
click at [705, 736] on span "Download" at bounding box center [702, 740] width 38 height 11
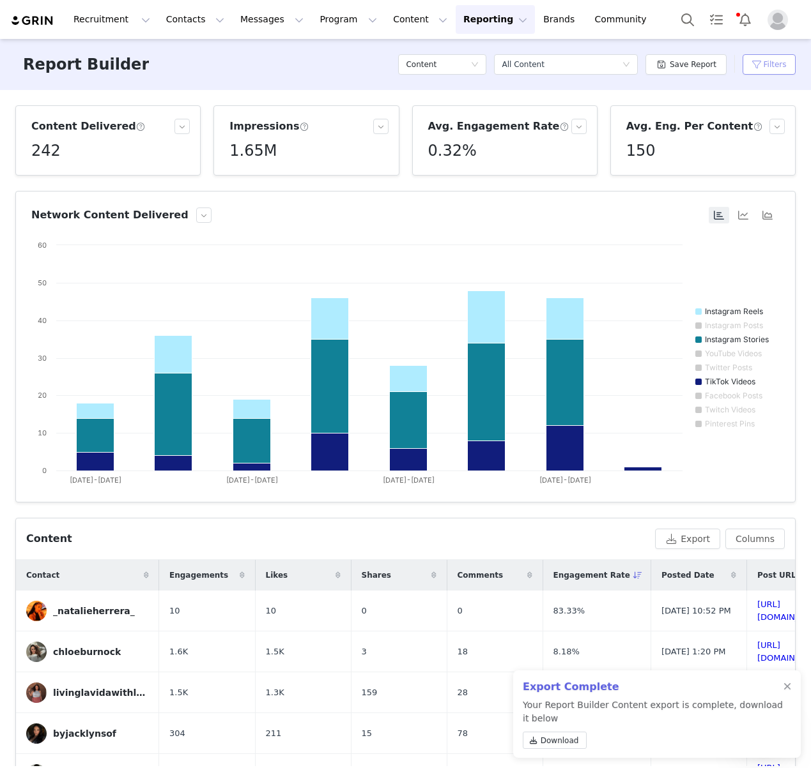
click at [783, 58] on button "Filters" at bounding box center [768, 64] width 53 height 20
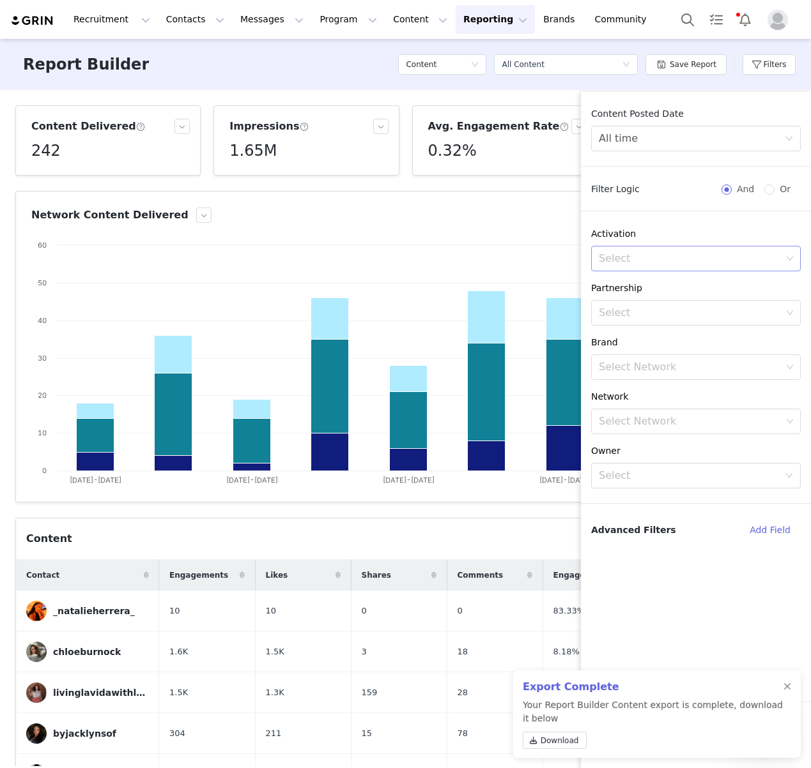
click at [666, 266] on div "Select" at bounding box center [691, 259] width 192 height 24
click at [666, 300] on div "Instagram - 2025 Milan Regional Campaign In Progress" at bounding box center [711, 302] width 141 height 34
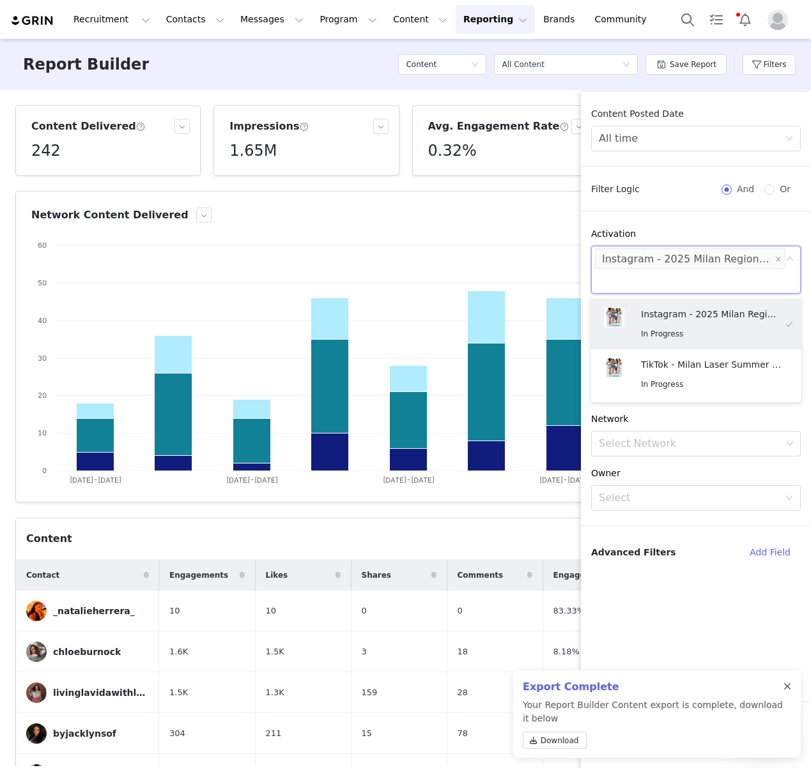
click at [786, 686] on div at bounding box center [787, 687] width 8 height 10
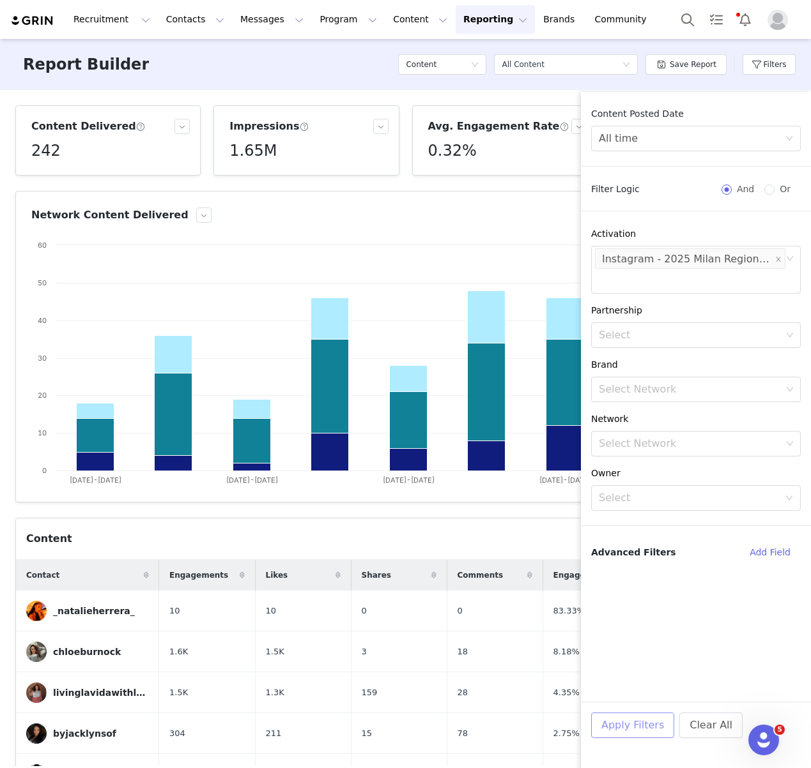
click at [646, 722] on button "Apply Filters" at bounding box center [632, 726] width 83 height 26
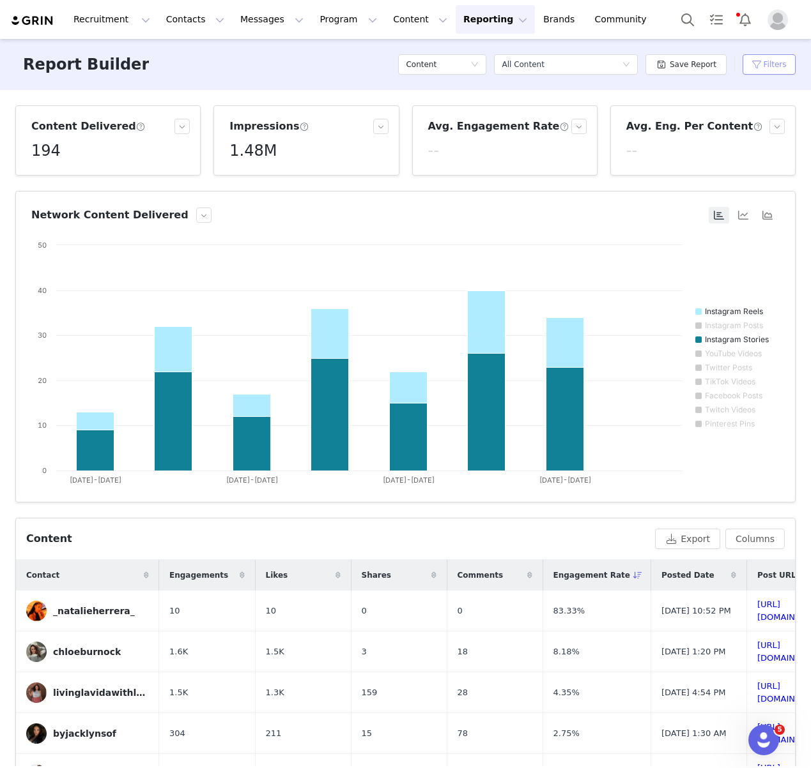
click at [765, 62] on button "Filters" at bounding box center [768, 64] width 53 height 20
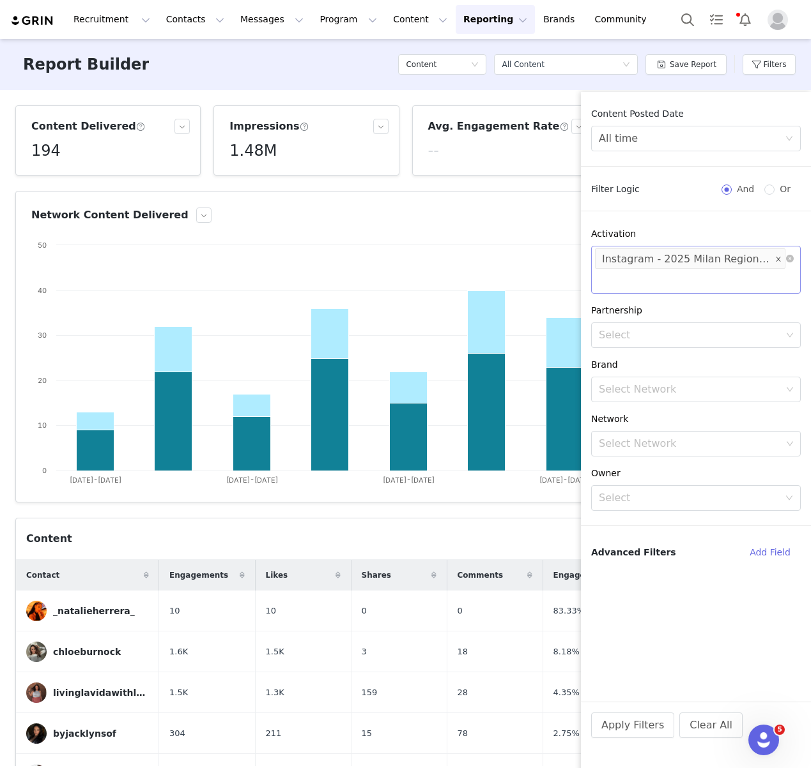
click at [777, 257] on icon "icon: close" at bounding box center [778, 259] width 6 height 6
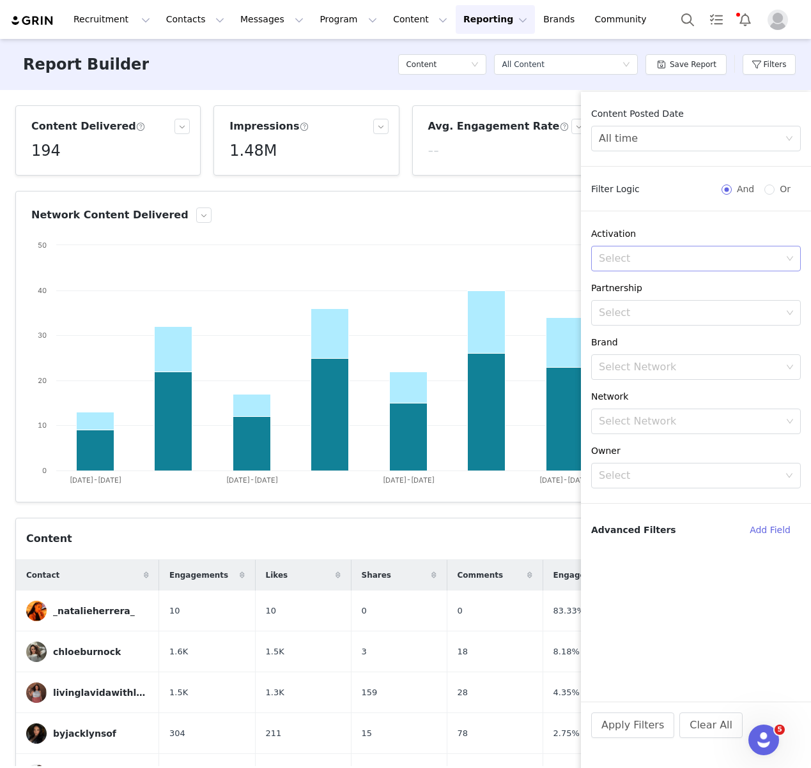
click at [734, 263] on div "Select" at bounding box center [689, 258] width 183 height 13
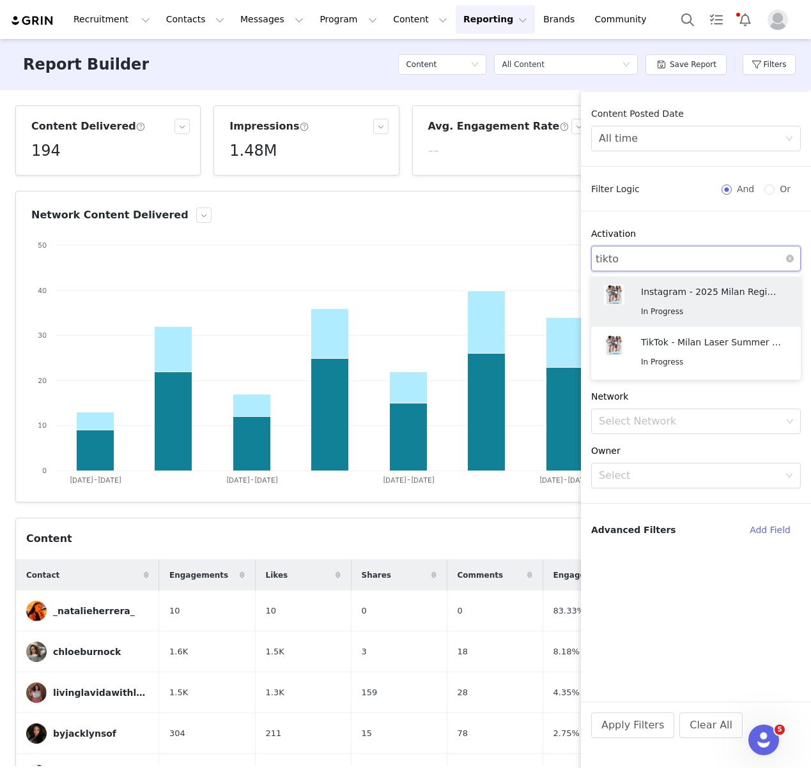
type input "tiktok"
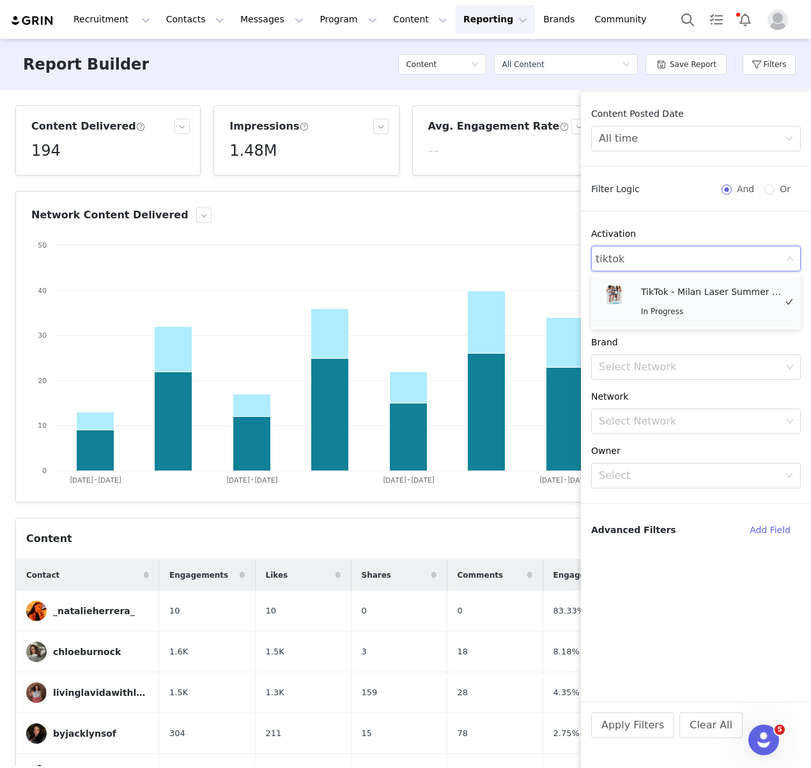
click at [708, 283] on div "TikTok - Milan Laser Summer Campaign In Progress" at bounding box center [688, 302] width 181 height 44
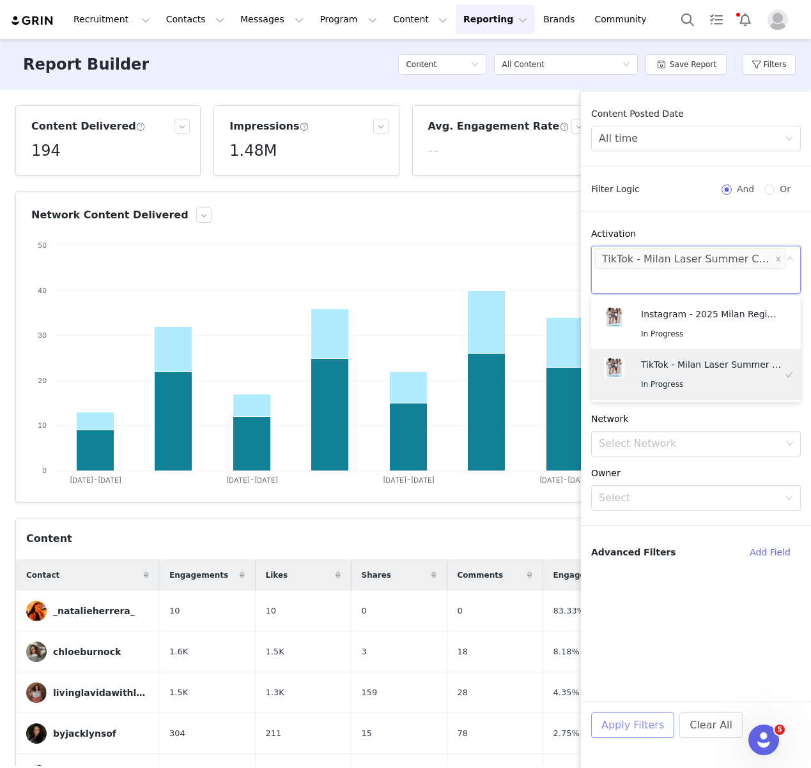
click at [632, 713] on button "Apply Filters" at bounding box center [632, 726] width 83 height 26
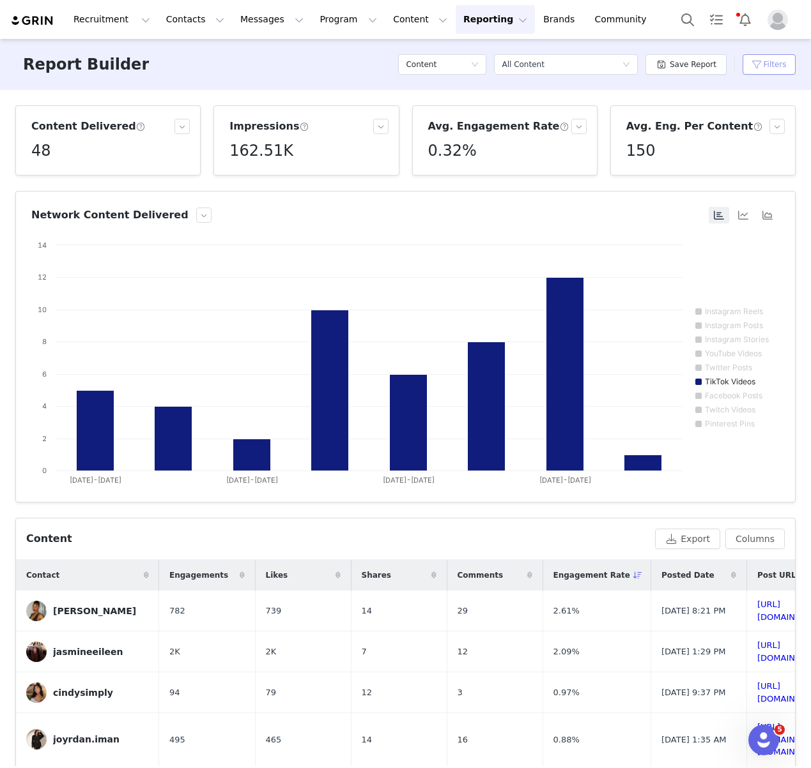
click at [749, 64] on button "Filters" at bounding box center [768, 64] width 53 height 20
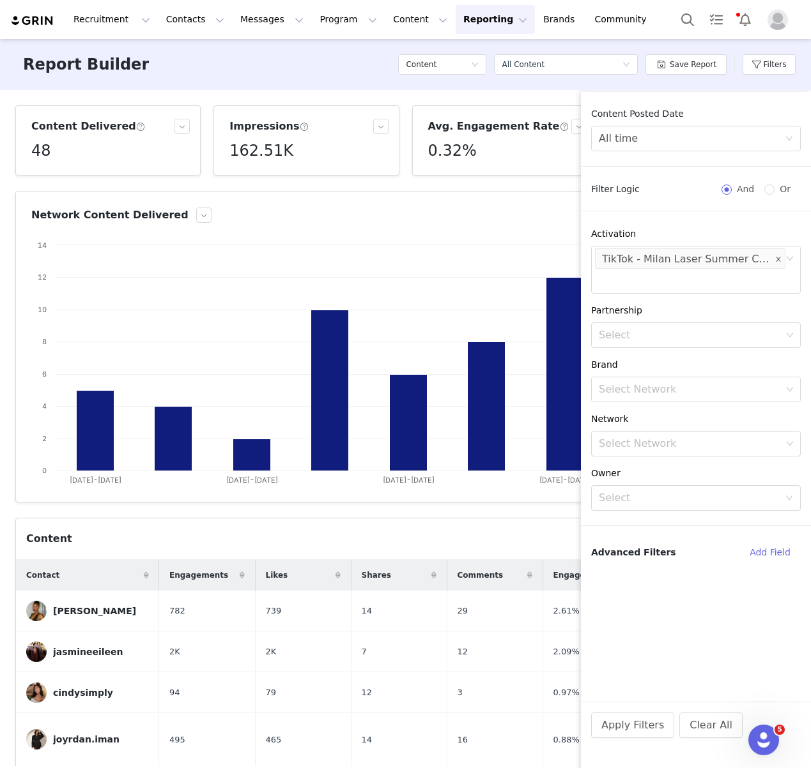
click at [779, 262] on icon "icon: close" at bounding box center [778, 259] width 6 height 6
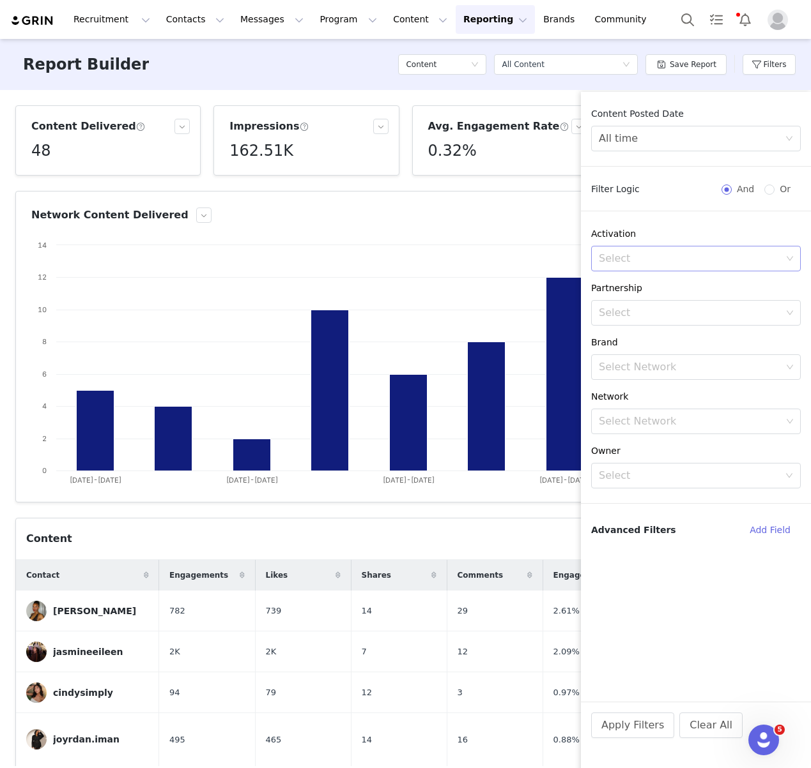
click at [716, 268] on div "Select" at bounding box center [691, 259] width 192 height 24
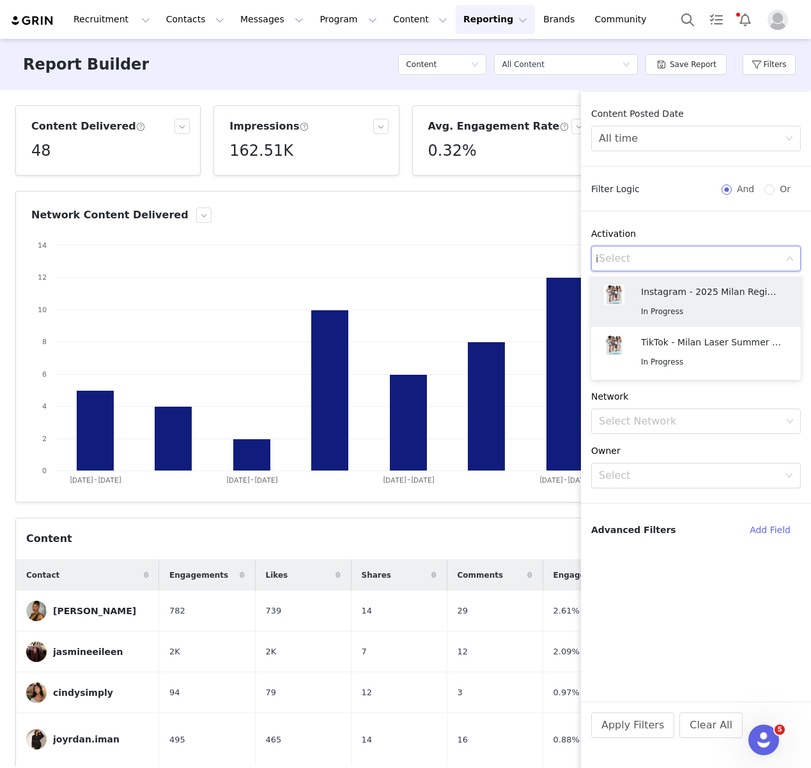
type input "in"
click at [672, 304] on div "In Progress" at bounding box center [711, 311] width 141 height 15
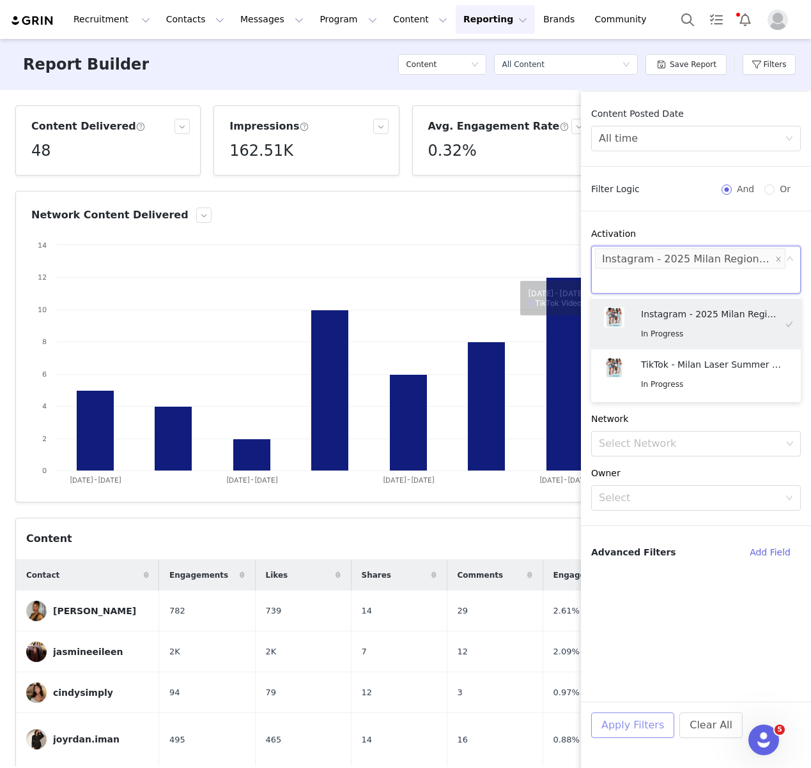
click at [619, 720] on button "Apply Filters" at bounding box center [632, 726] width 83 height 26
